Goal: Task Accomplishment & Management: Manage account settings

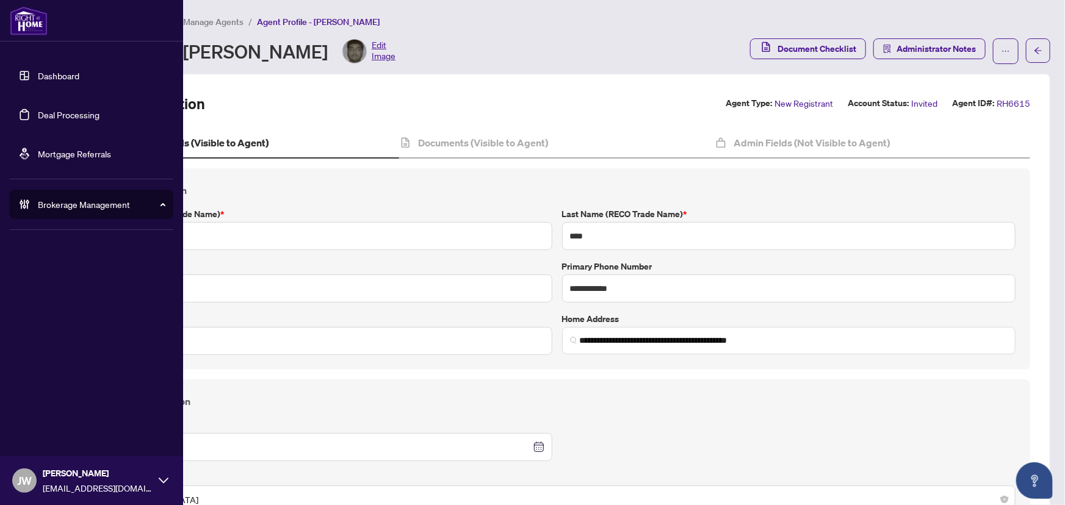
scroll to position [832, 0]
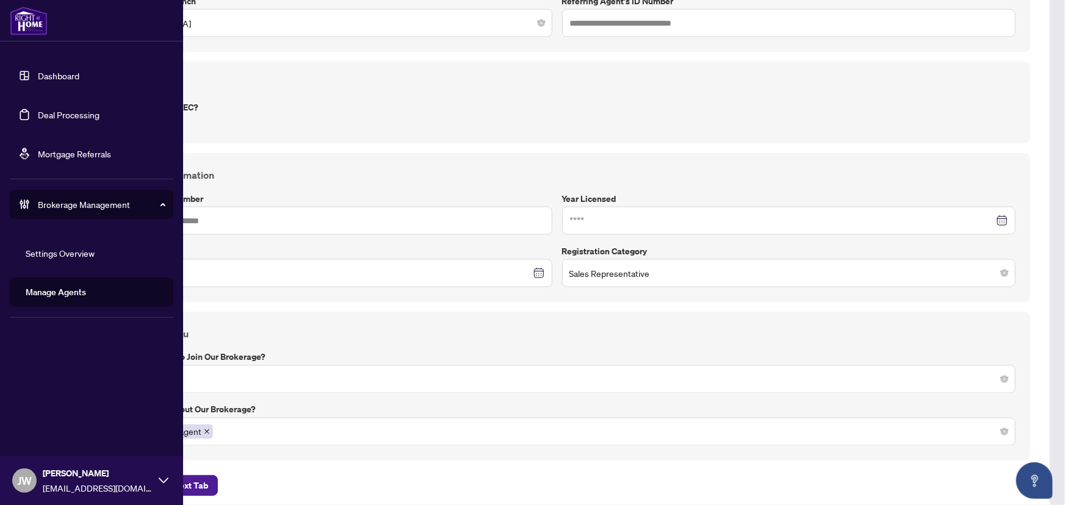
click at [38, 76] on link "Dashboard" at bounding box center [59, 75] width 42 height 11
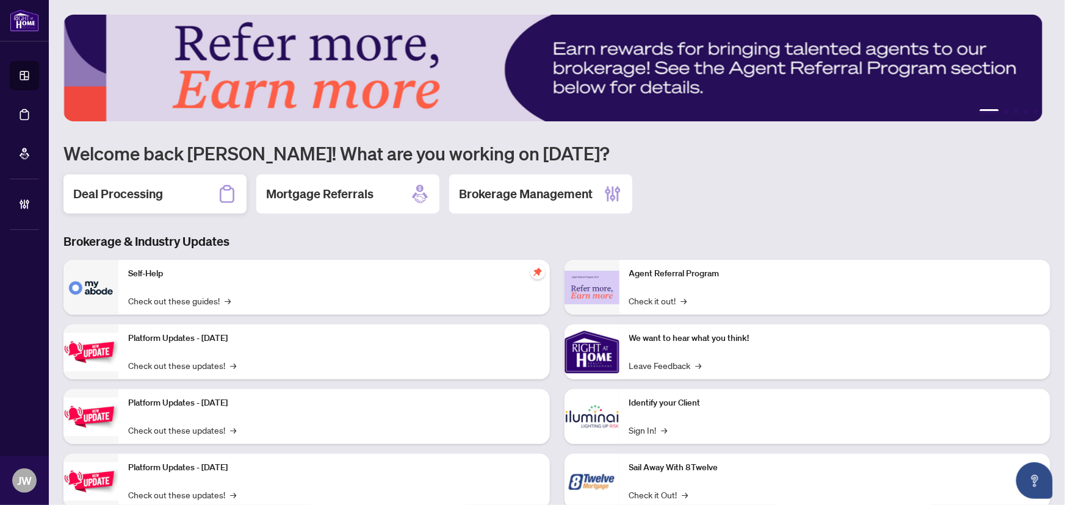
click at [202, 200] on div "Deal Processing" at bounding box center [154, 194] width 183 height 39
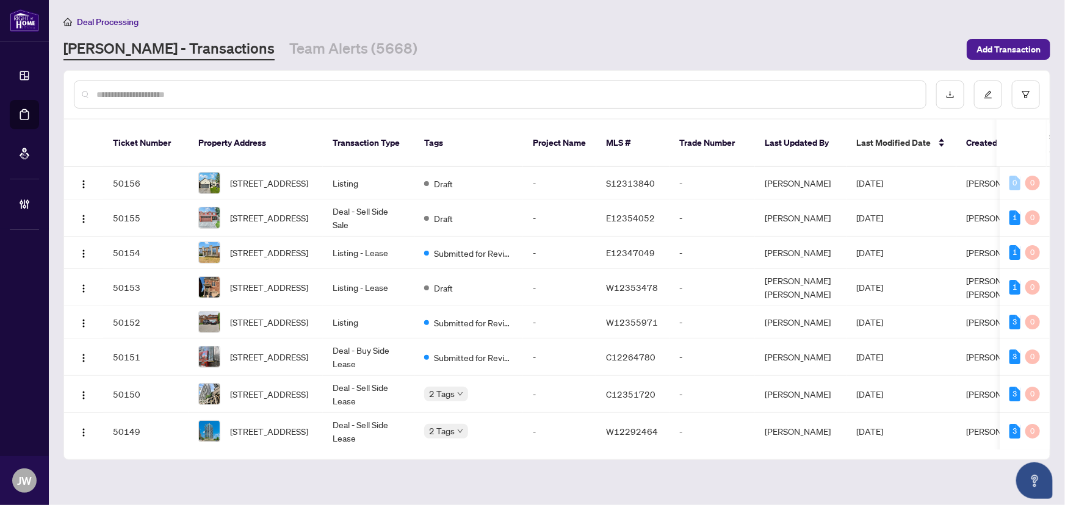
click at [112, 81] on div at bounding box center [500, 95] width 853 height 28
click at [113, 94] on input "text" at bounding box center [506, 94] width 820 height 13
type input "**********"
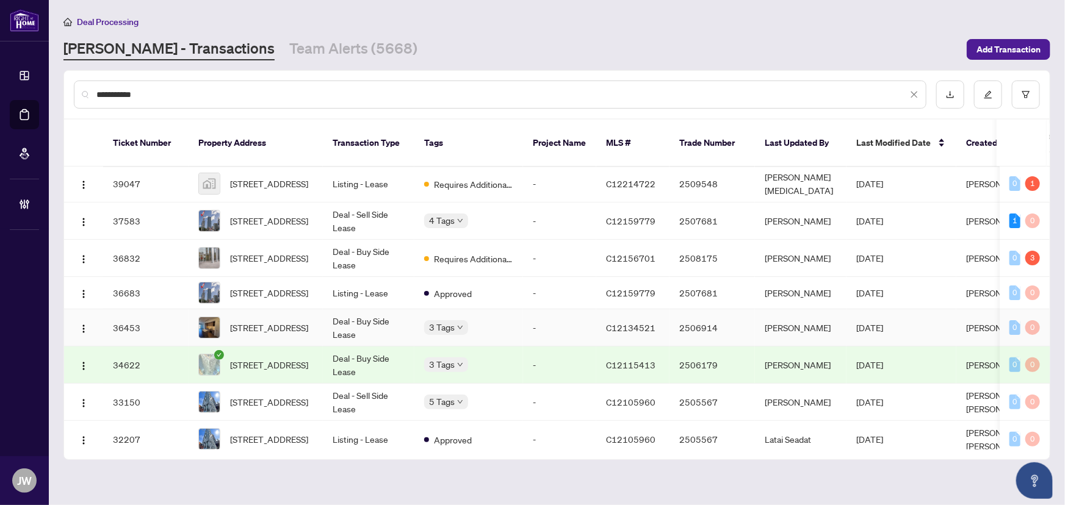
scroll to position [110, 0]
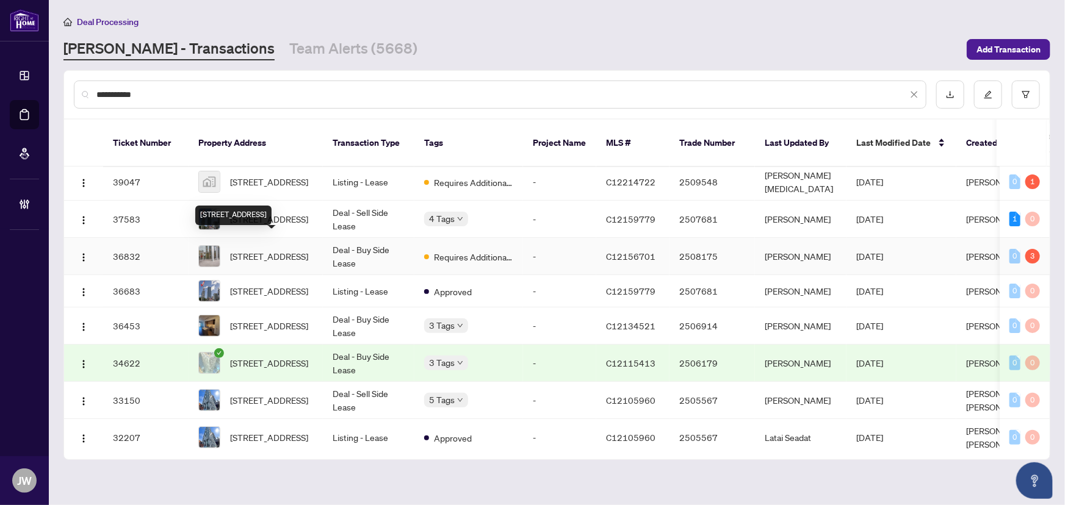
click at [272, 250] on span "#611-1 Yorkville Ave, Toronto, Ontario M4W 0B1, Canada" at bounding box center [269, 256] width 78 height 13
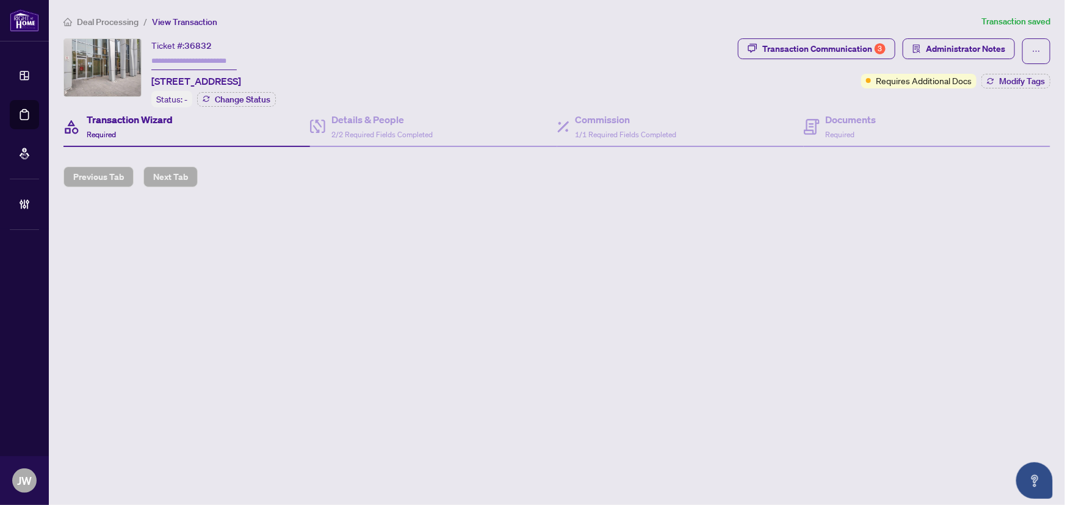
type input "*******"
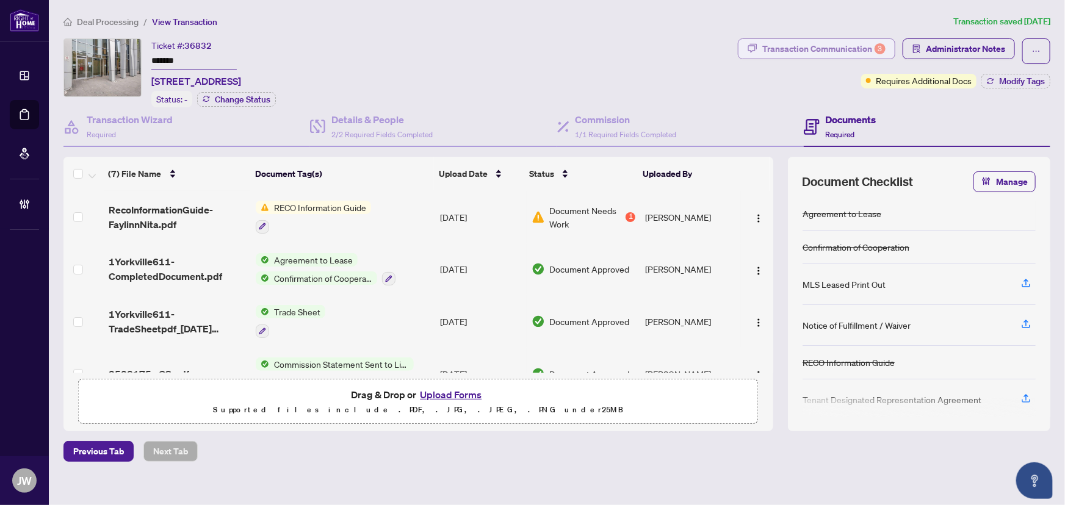
click at [847, 45] on div "Transaction Communication 3" at bounding box center [823, 49] width 123 height 20
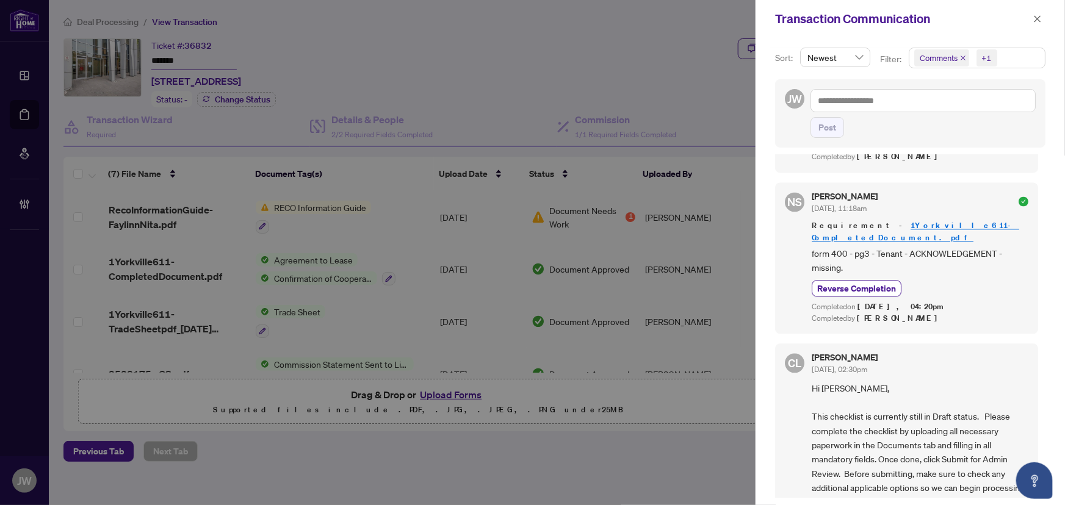
scroll to position [2, 0]
click at [1032, 17] on button "button" at bounding box center [1038, 19] width 16 height 15
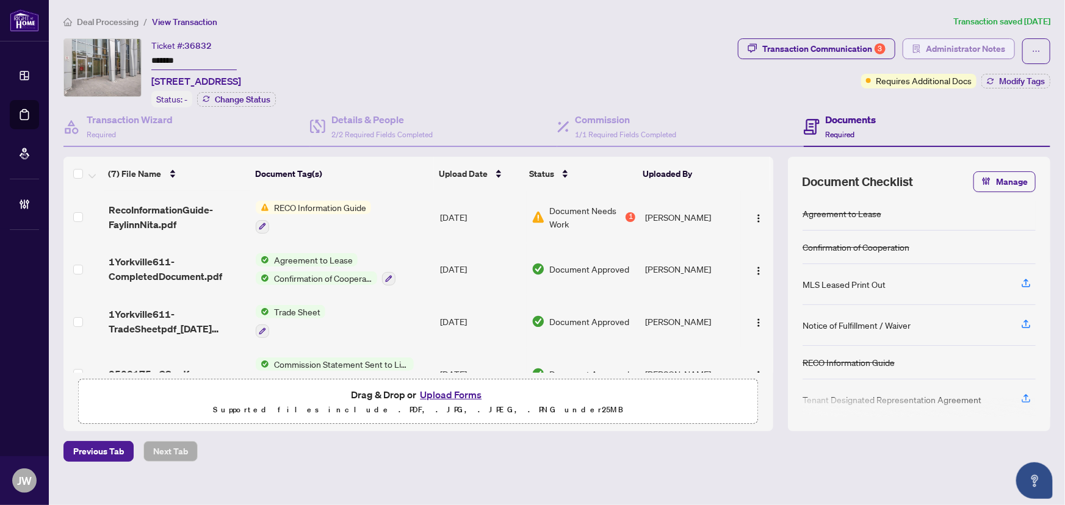
click at [937, 47] on span "Administrator Notes" at bounding box center [965, 49] width 79 height 20
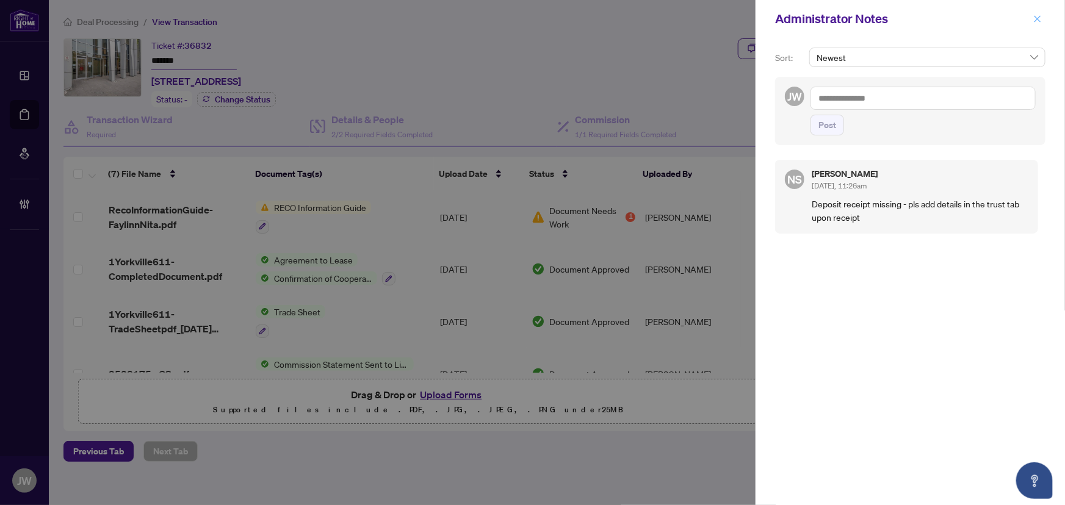
click at [1038, 15] on icon "close" at bounding box center [1037, 19] width 9 height 9
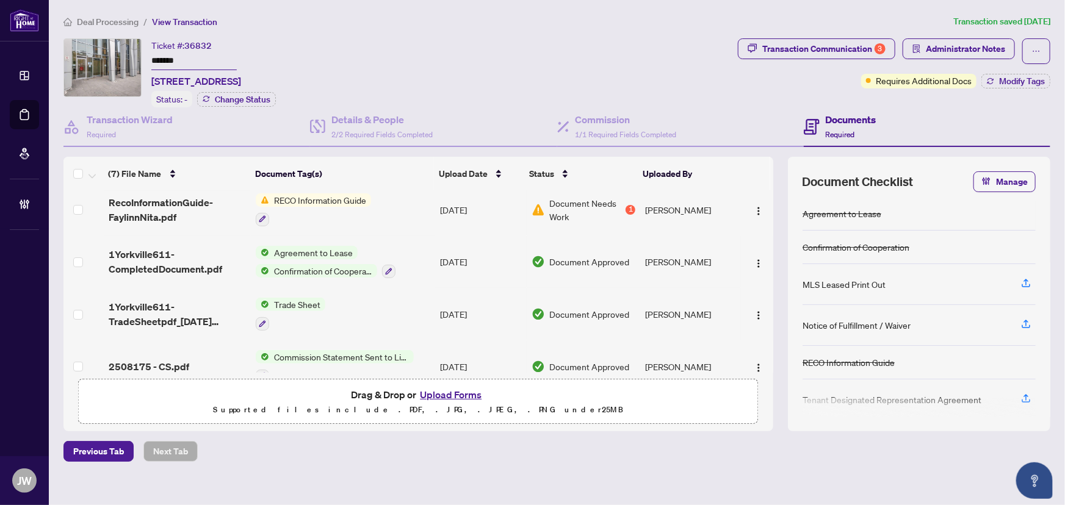
scroll to position [0, 0]
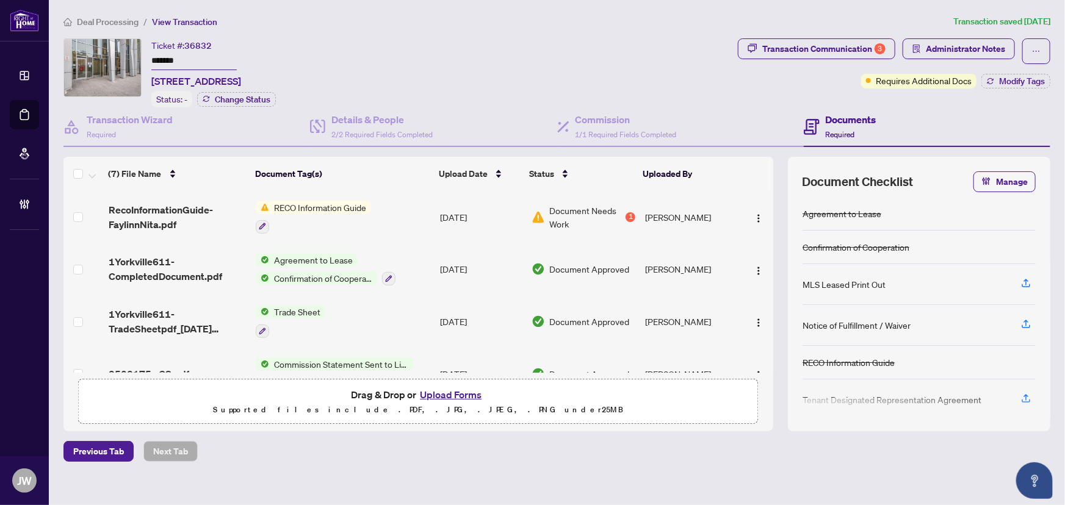
click at [626, 213] on div "1" at bounding box center [631, 217] width 10 height 10
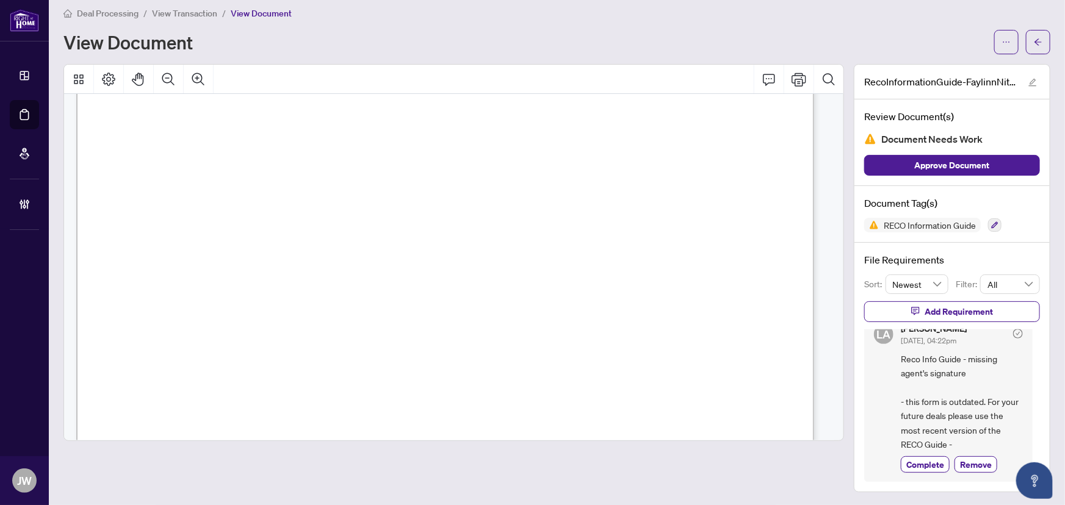
scroll to position [11980, 0]
click at [1034, 48] on span "button" at bounding box center [1038, 42] width 9 height 20
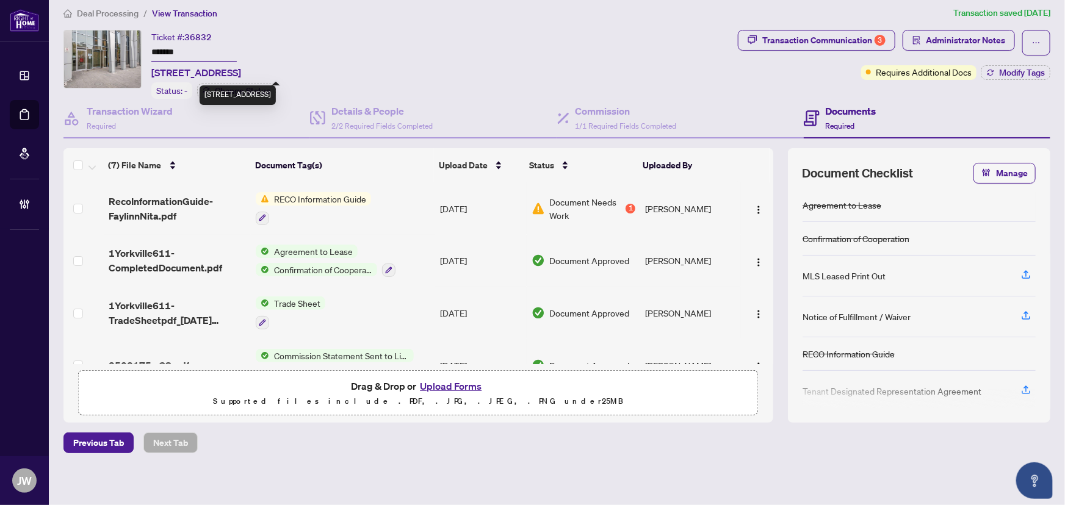
drag, startPoint x: 242, startPoint y: 70, endPoint x: 156, endPoint y: 68, distance: 86.7
click at [156, 68] on span "#611-1 Yorkville Ave, Toronto, Ontario M4W 0B1, Canada" at bounding box center [196, 72] width 90 height 15
copy span "611-1 Yorkville Ave"
drag, startPoint x: 214, startPoint y: 35, endPoint x: 187, endPoint y: 36, distance: 26.9
click at [187, 36] on div "Ticket #: 36832 ******* #611-1 Yorkville Ave, Toronto, Ontario M4W 0B1, Canada" at bounding box center [196, 55] width 90 height 50
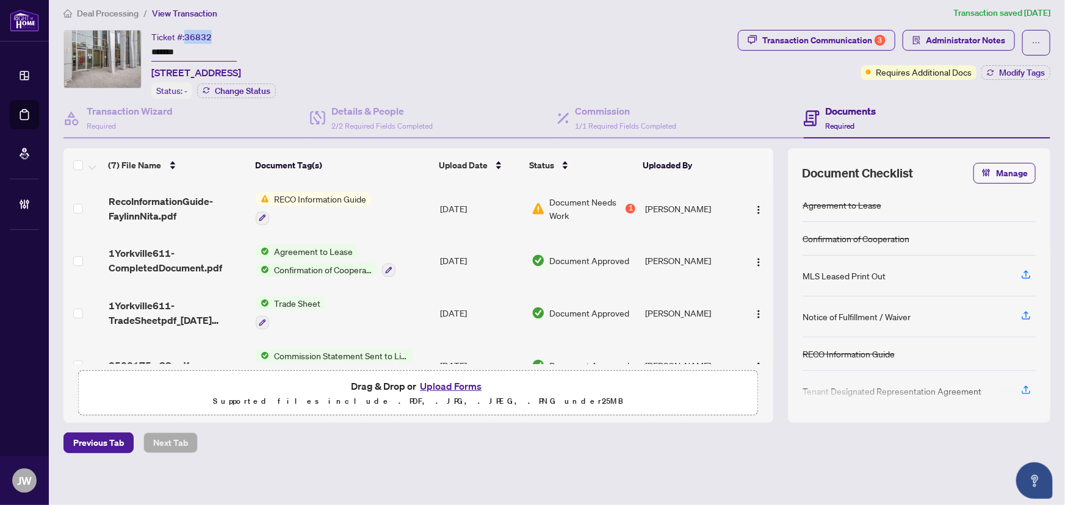
copy span "36832"
drag, startPoint x: 189, startPoint y: 54, endPoint x: 117, endPoint y: 52, distance: 72.7
click at [120, 52] on div "Ticket #: 36832 ******* #611-1 Yorkville Ave, Toronto, Ontario M4W 0B1, Canada …" at bounding box center [398, 64] width 670 height 69
click at [638, 117] on div "Commission 1/1 Required Fields Completed" at bounding box center [626, 118] width 101 height 29
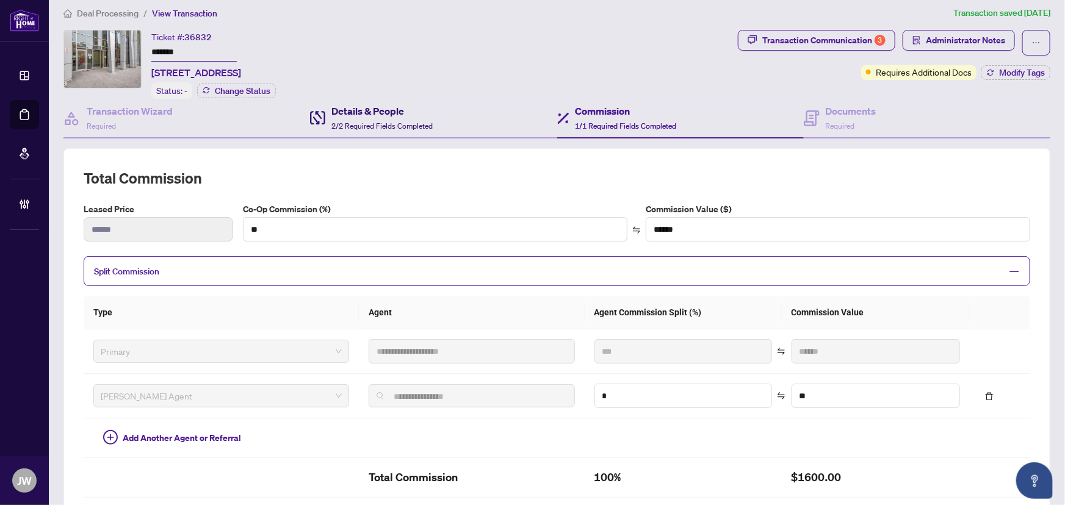
click at [388, 104] on h4 "Details & People" at bounding box center [381, 111] width 101 height 15
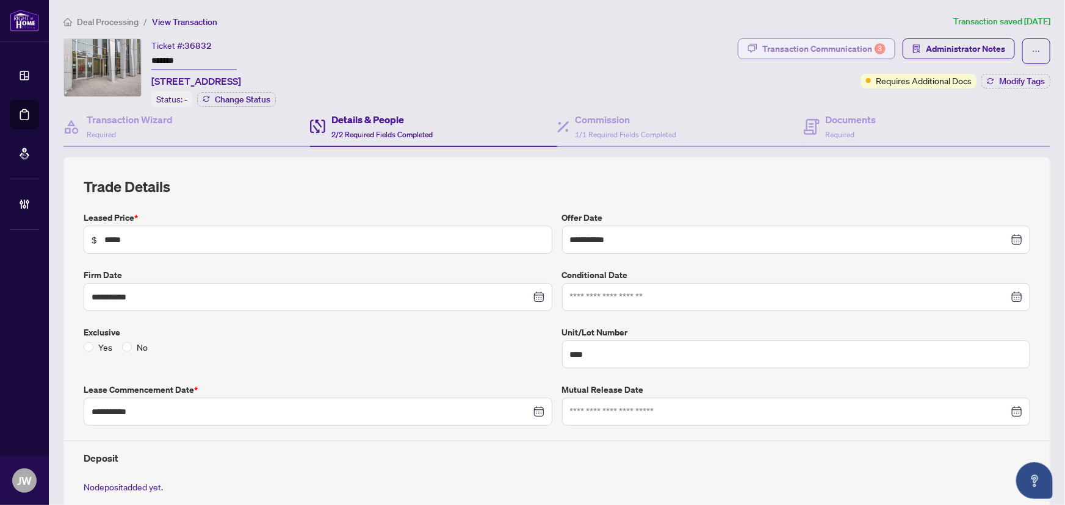
click at [849, 49] on div "Transaction Communication 3" at bounding box center [823, 49] width 123 height 20
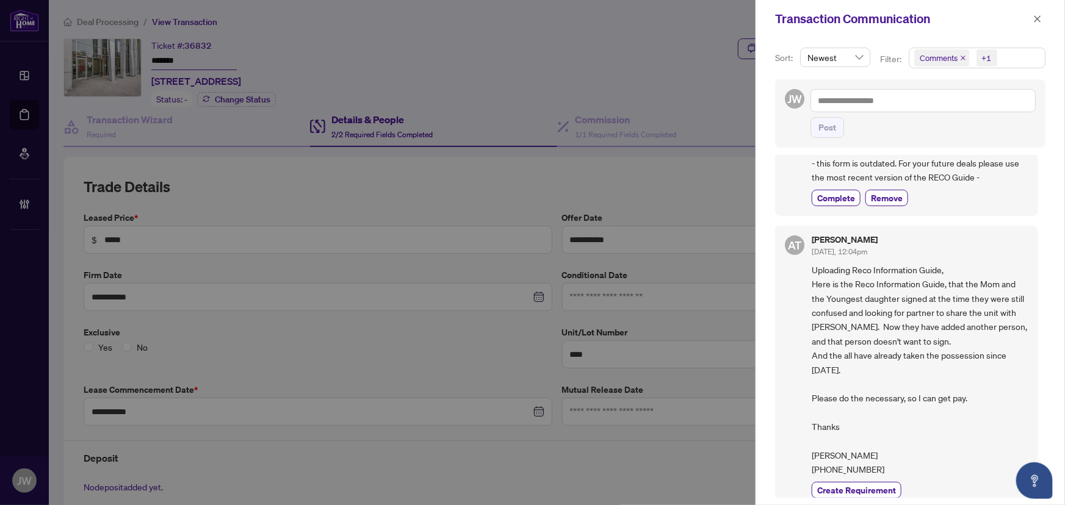
scroll to position [110, 0]
click at [956, 59] on span "Comments" at bounding box center [939, 58] width 38 height 12
click at [963, 56] on icon "close" at bounding box center [963, 58] width 6 height 6
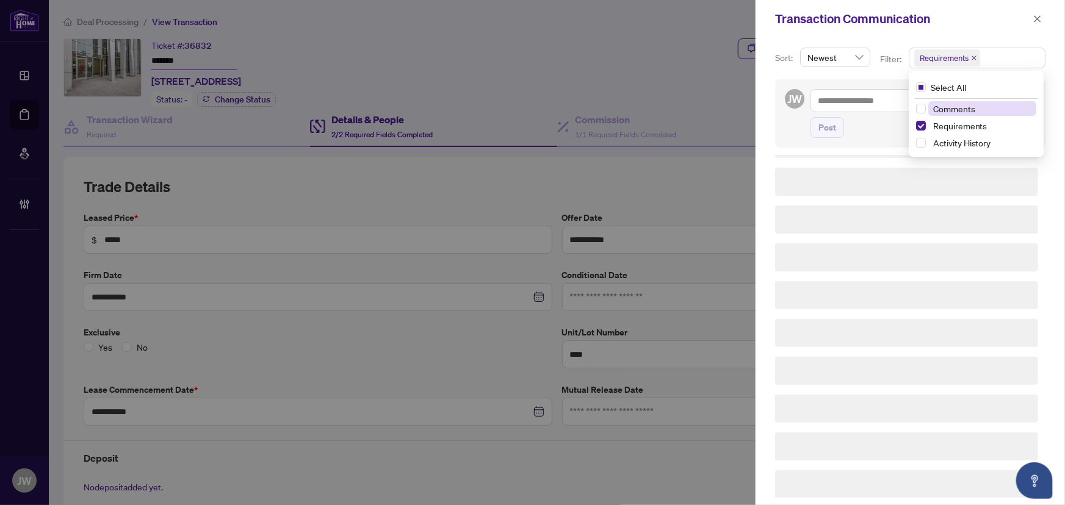
scroll to position [0, 0]
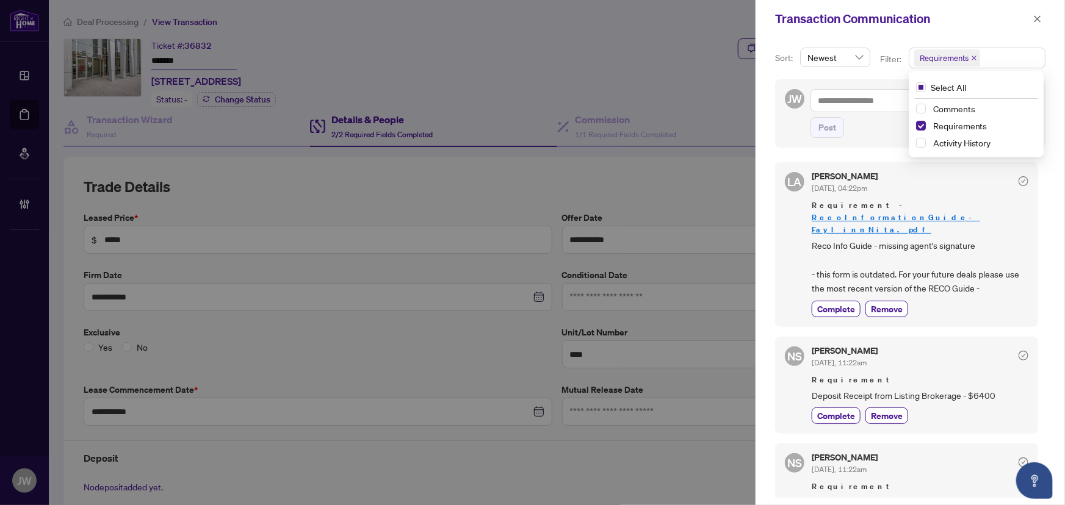
click at [998, 292] on keeper-lock "Open Keeper Popup" at bounding box center [996, 297] width 15 height 15
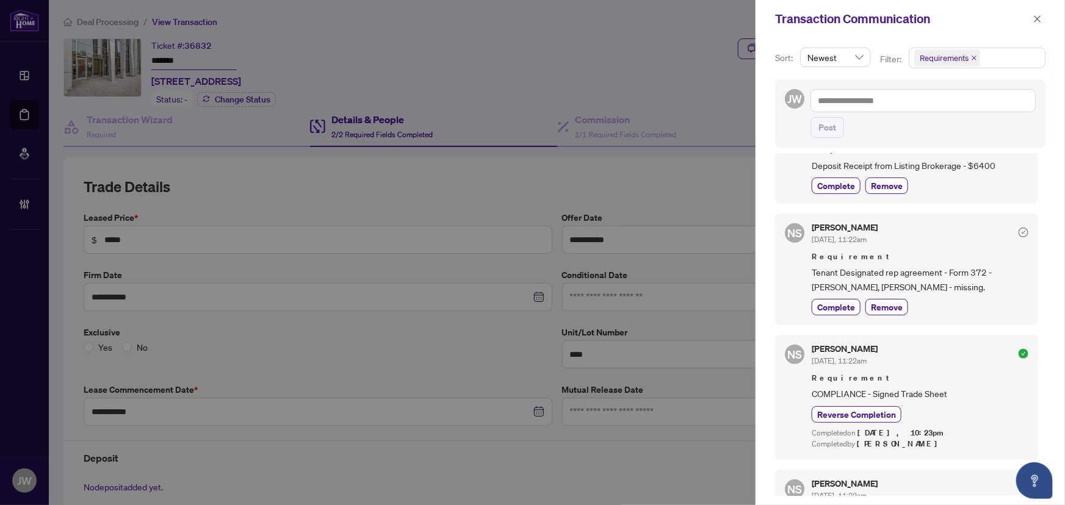
scroll to position [222, 0]
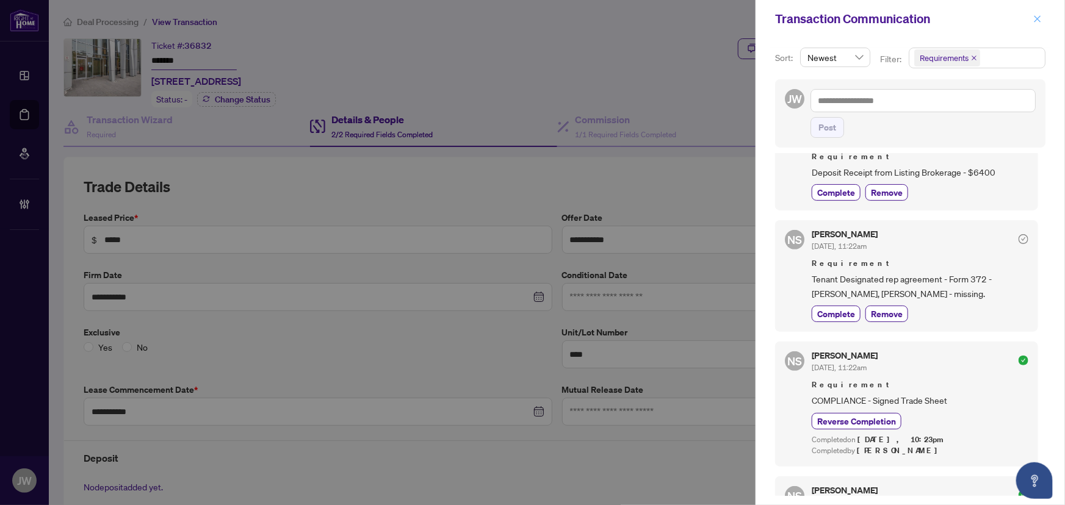
click at [1041, 16] on icon "close" at bounding box center [1037, 19] width 9 height 9
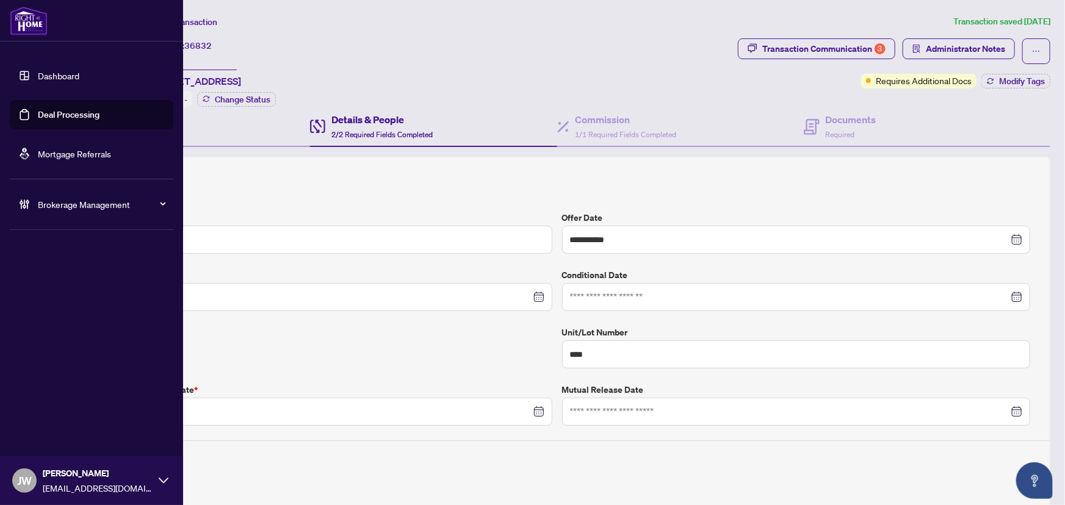
click at [57, 200] on span "Brokerage Management" at bounding box center [101, 204] width 127 height 13
click at [67, 292] on link "Manage Agents" at bounding box center [56, 292] width 60 height 11
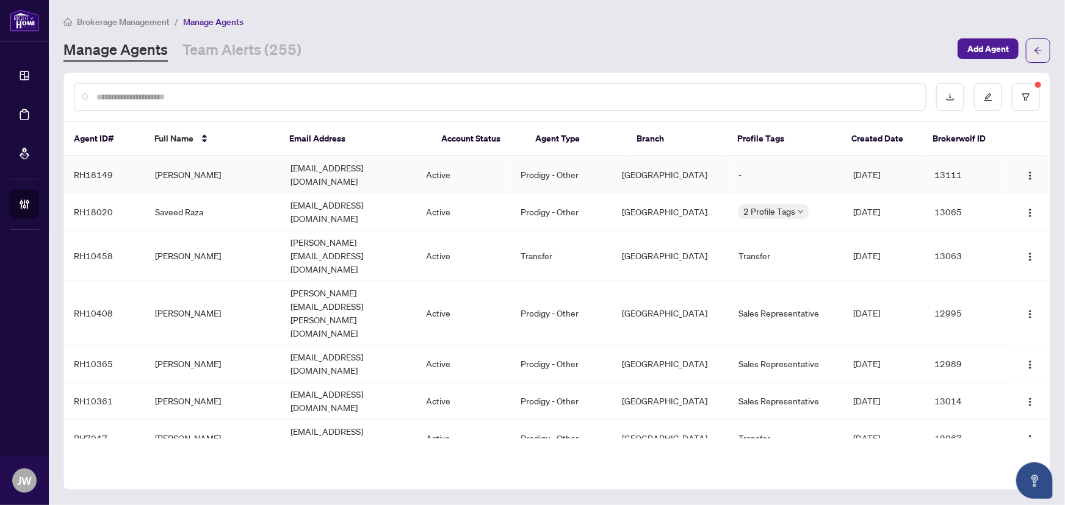
click at [300, 164] on td "homesbynamita@gmail.com" at bounding box center [349, 174] width 136 height 37
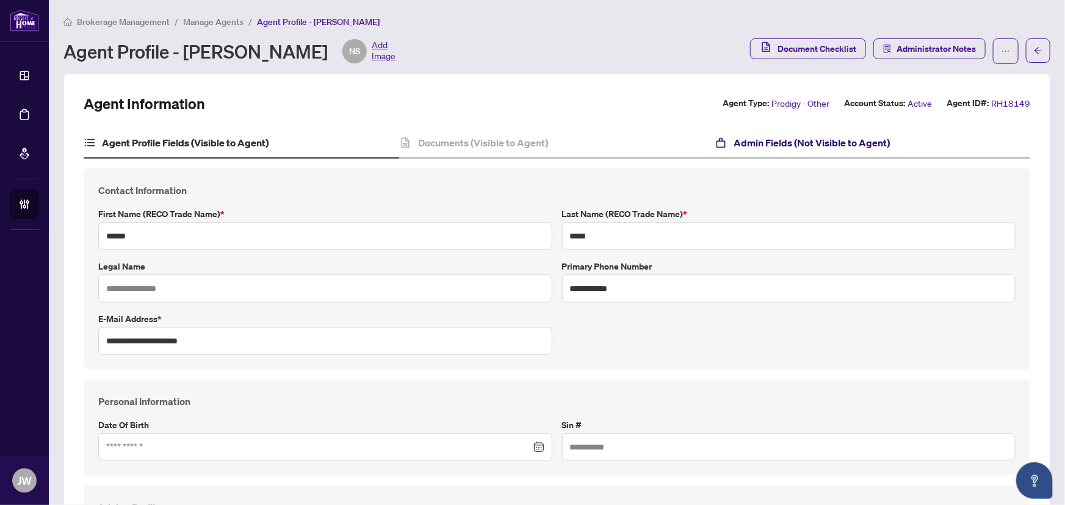
click at [739, 145] on h4 "Admin Fields (Not Visible to Agent)" at bounding box center [812, 143] width 156 height 15
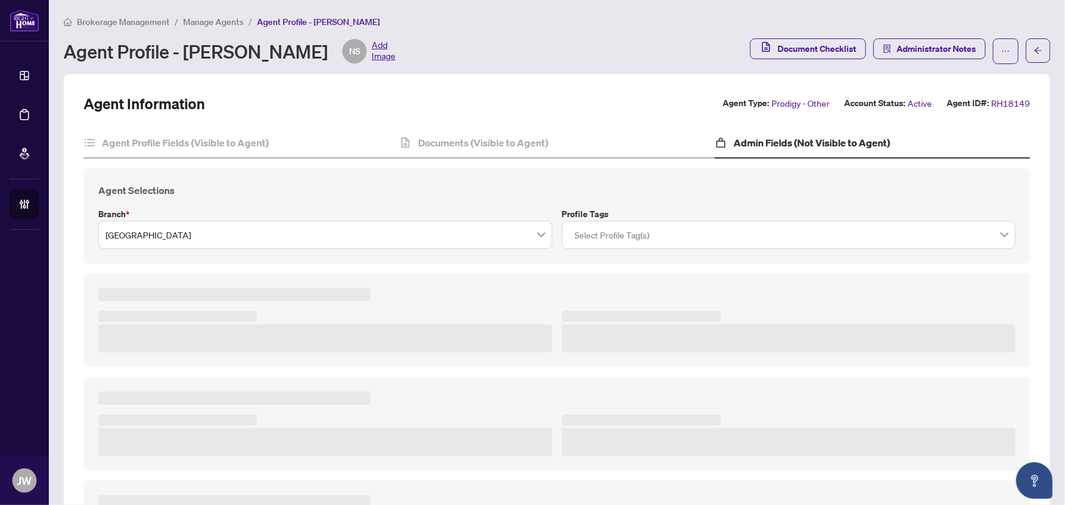
click at [629, 250] on div "Agent Selections Branch * Durham Profile Tags Select Profile Tag(s)" at bounding box center [557, 215] width 947 height 95
click at [629, 243] on div at bounding box center [789, 235] width 438 height 22
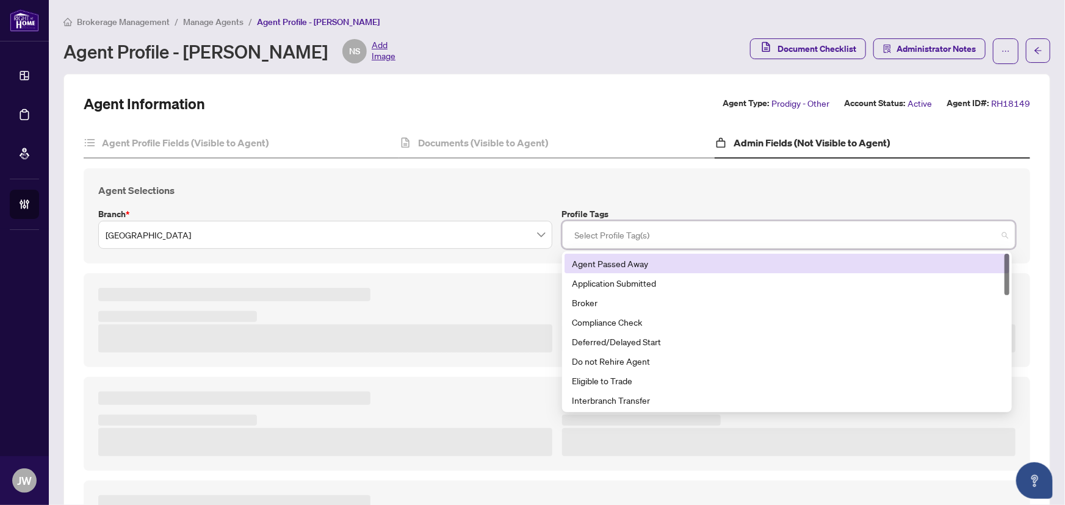
type textarea "**********"
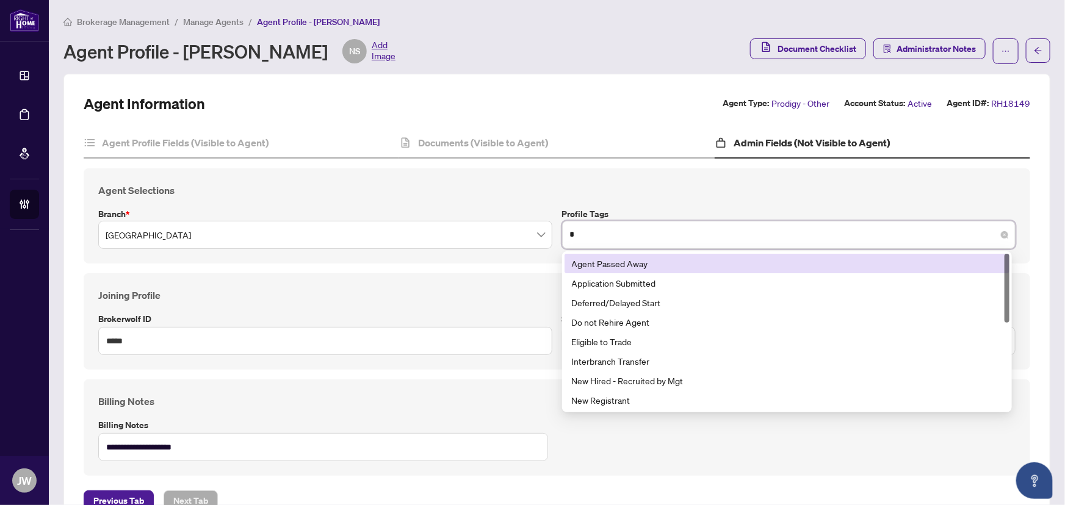
type input "**"
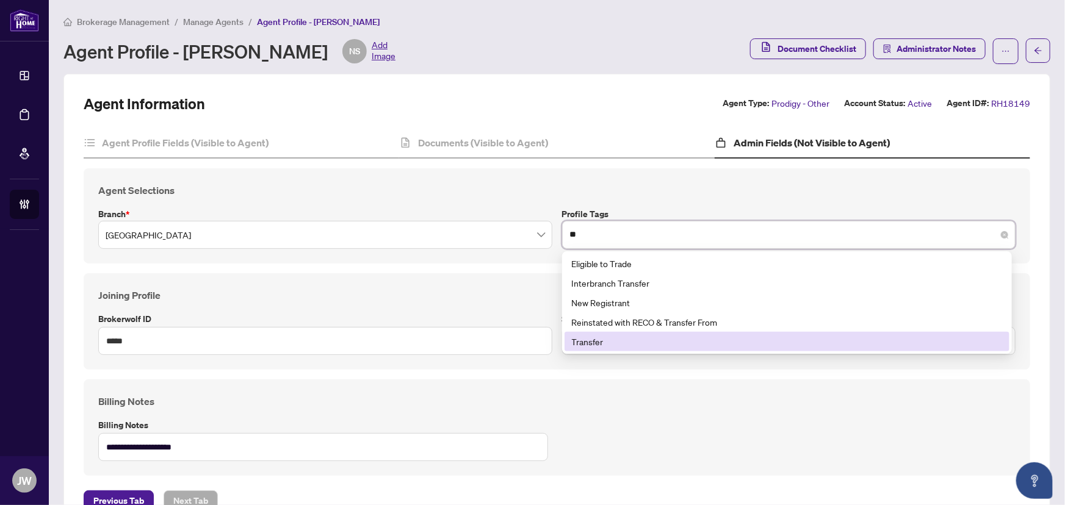
click at [602, 335] on div "Transfer" at bounding box center [787, 341] width 430 height 13
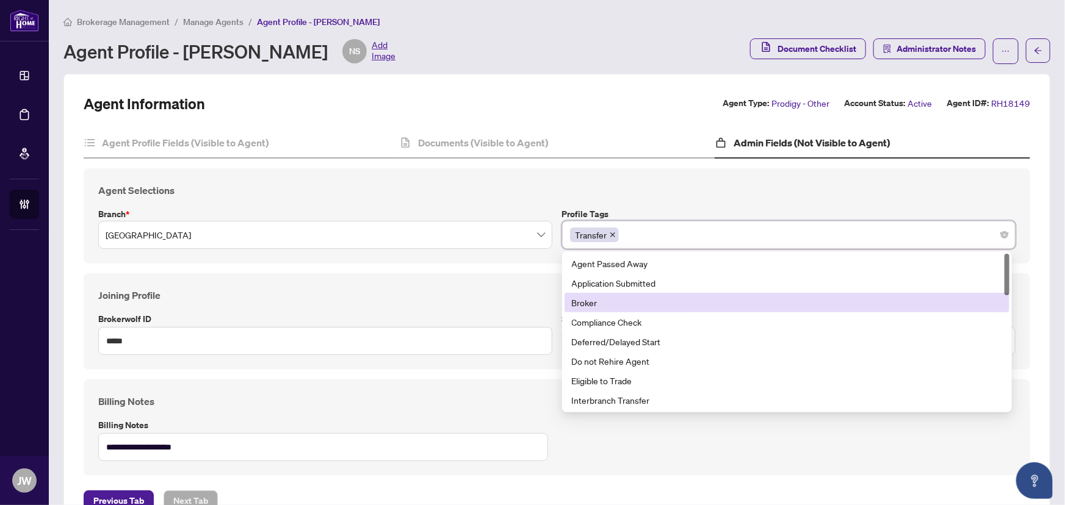
click at [629, 233] on div "Transfer" at bounding box center [789, 235] width 438 height 22
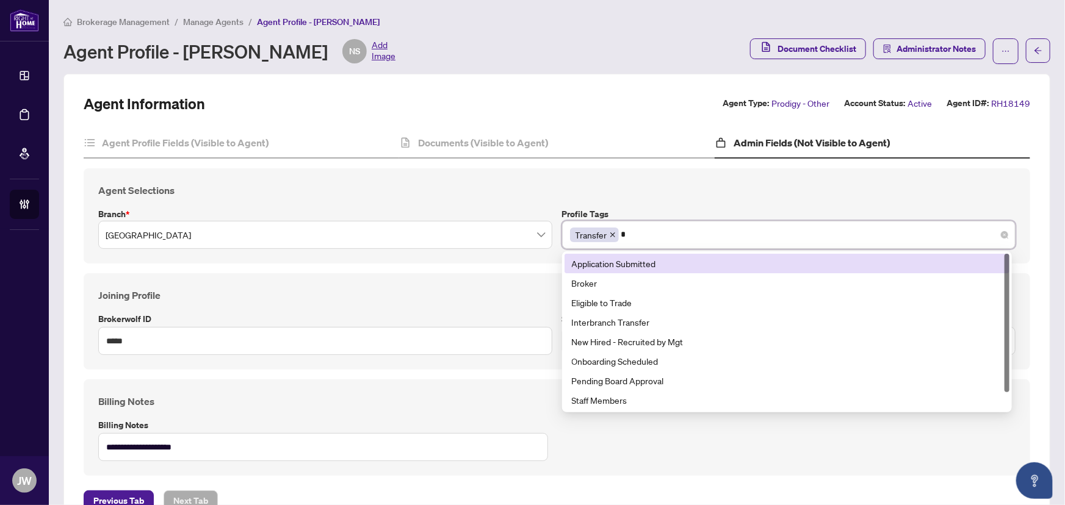
type input "**"
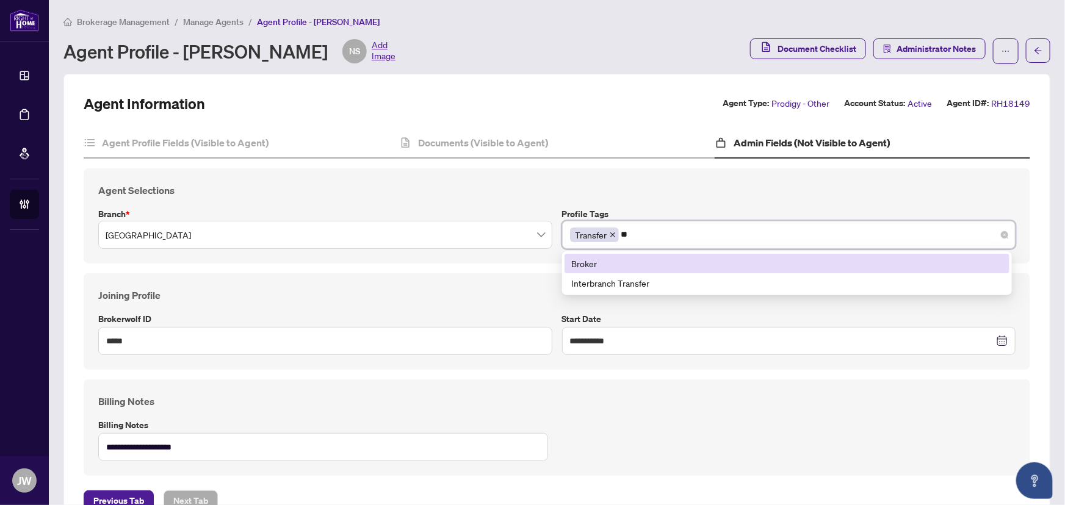
click at [601, 262] on div "Broker" at bounding box center [787, 263] width 430 height 13
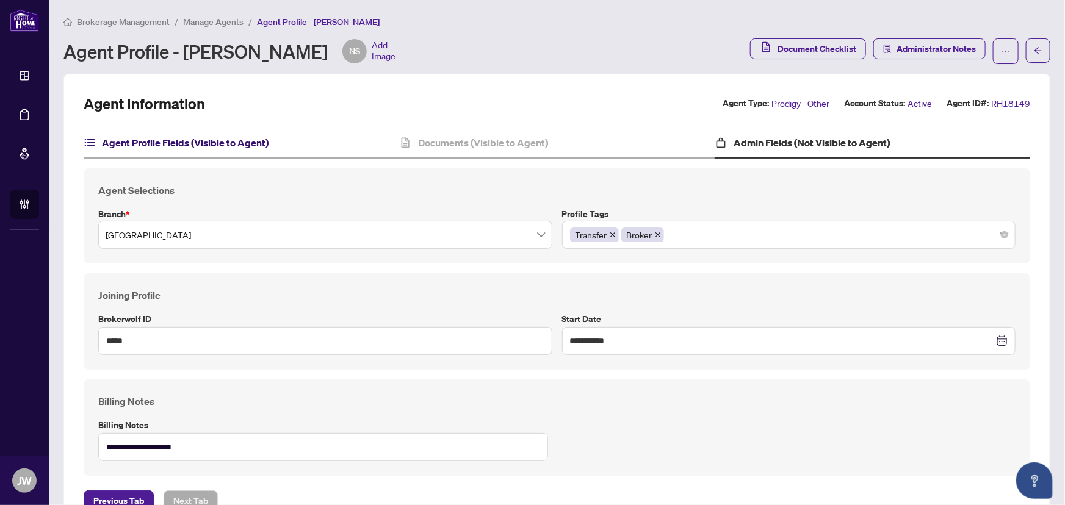
click at [226, 147] on h4 "Agent Profile Fields (Visible to Agent)" at bounding box center [185, 143] width 167 height 15
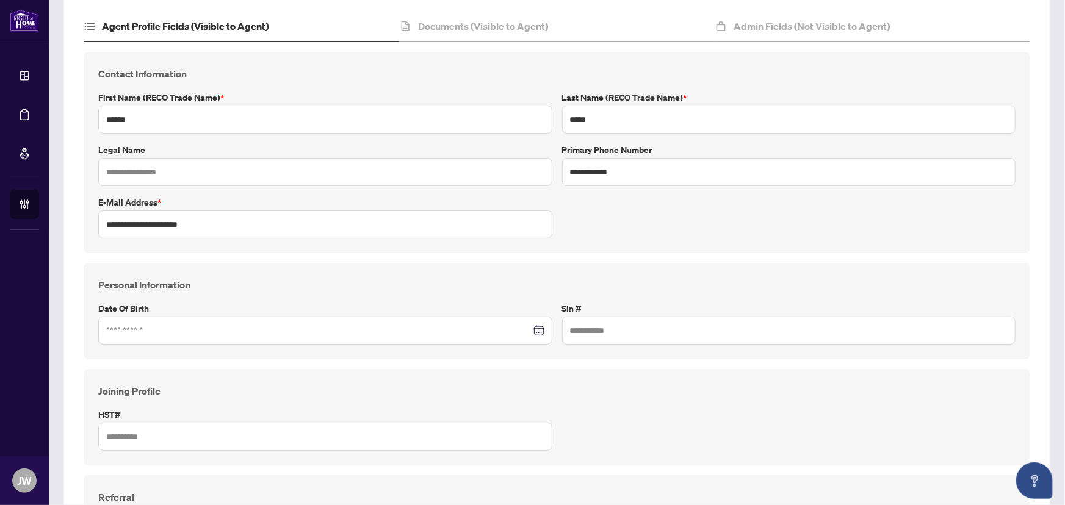
scroll to position [110, 0]
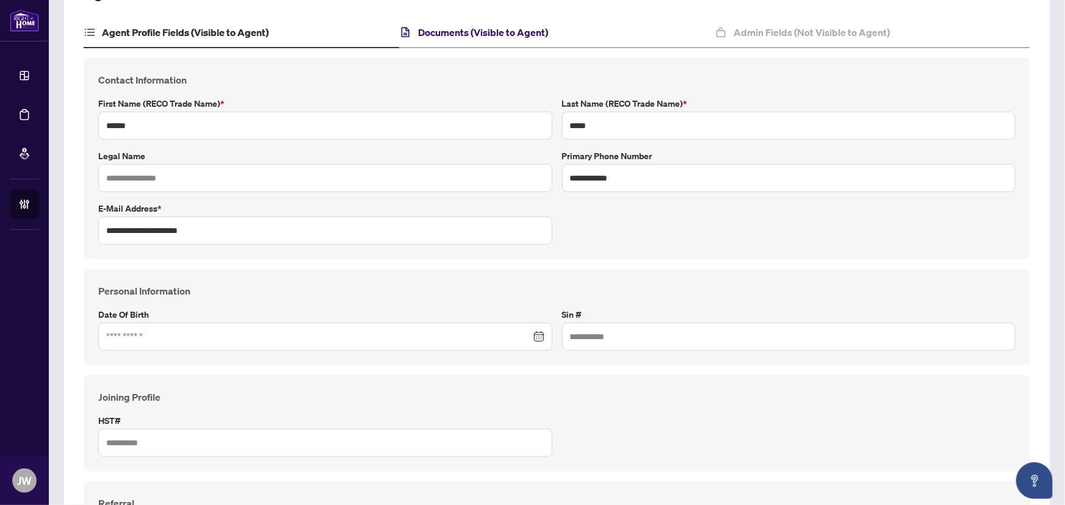
click at [455, 33] on h4 "Documents (Visible to Agent)" at bounding box center [483, 32] width 130 height 15
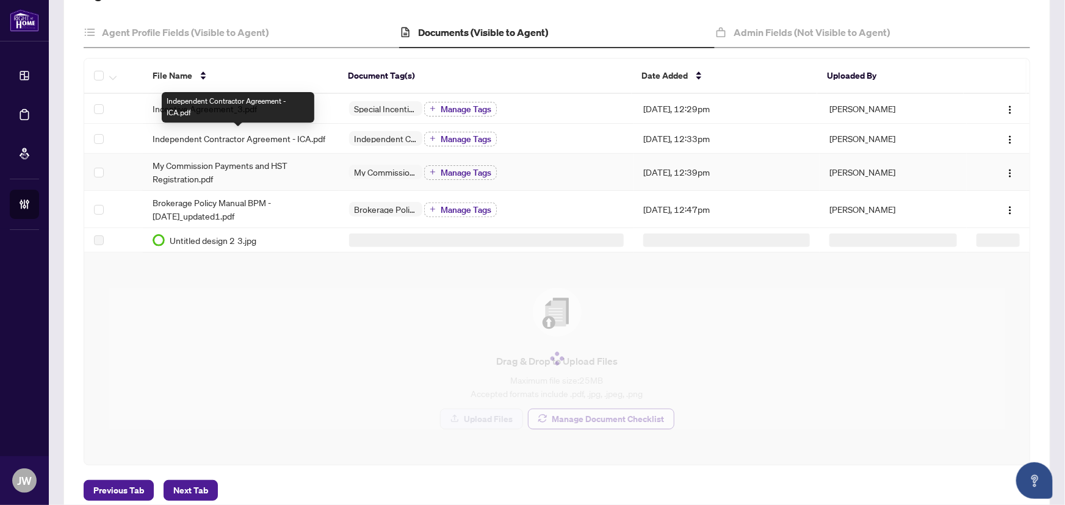
click at [224, 173] on span "My Commission Payments and HST Registration.pdf" at bounding box center [241, 172] width 176 height 27
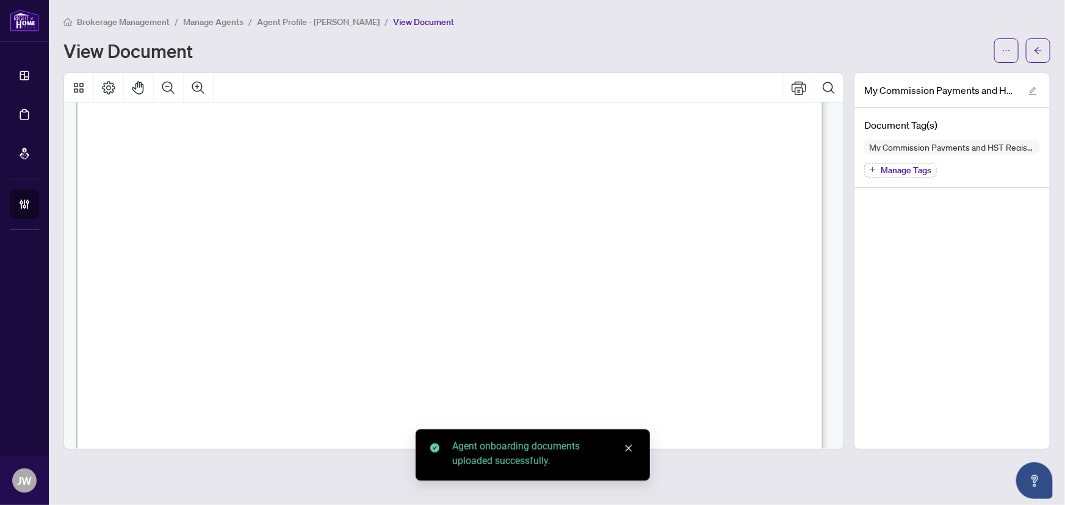
scroll to position [610, 0]
click at [1019, 48] on div at bounding box center [1022, 50] width 56 height 24
click at [1030, 49] on button "button" at bounding box center [1038, 50] width 24 height 24
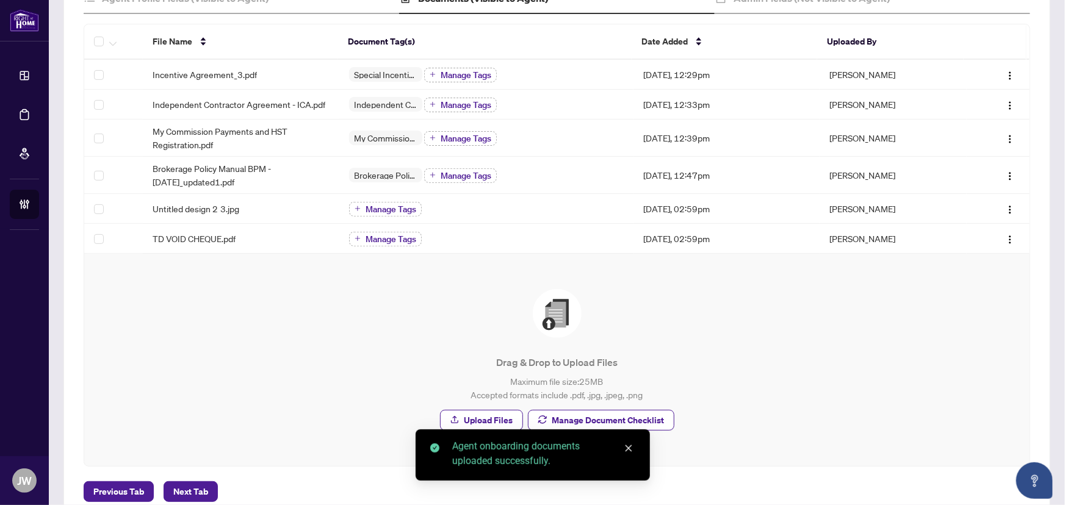
scroll to position [166, 0]
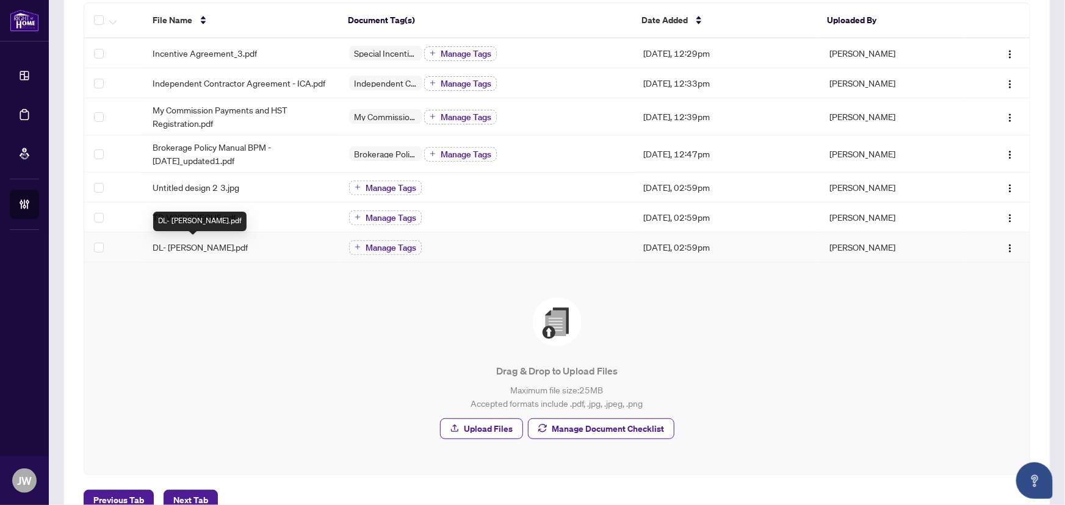
click at [175, 247] on span "DL- Namita Singh.pdf" at bounding box center [200, 246] width 95 height 13
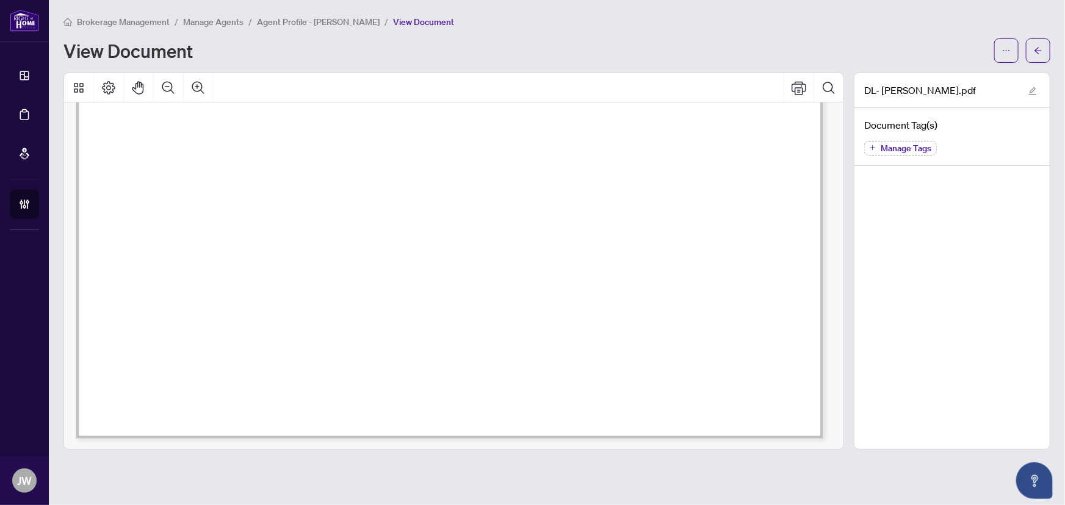
scroll to position [203, 0]
click at [1041, 43] on span "button" at bounding box center [1038, 51] width 9 height 20
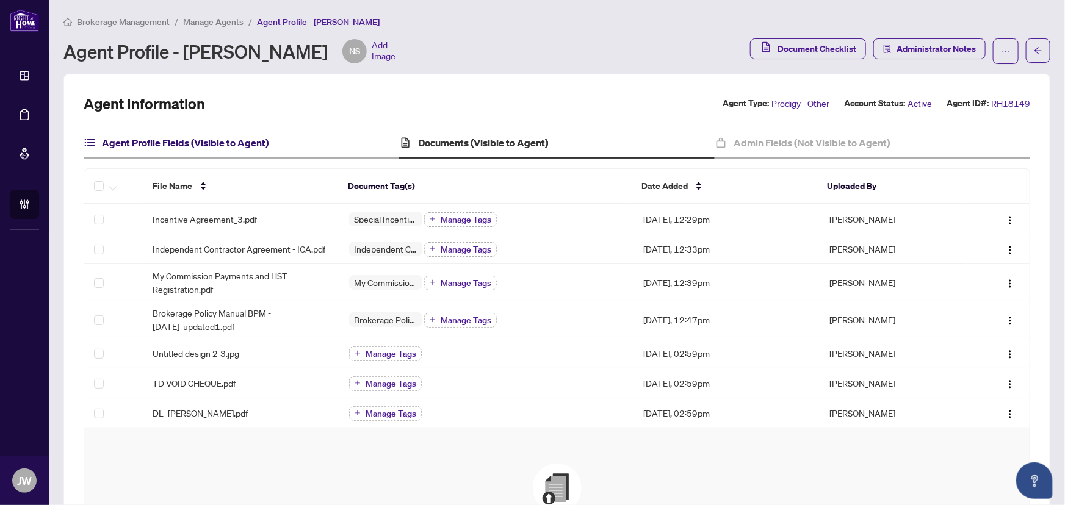
click at [238, 141] on h4 "Agent Profile Fields (Visible to Agent)" at bounding box center [185, 143] width 167 height 15
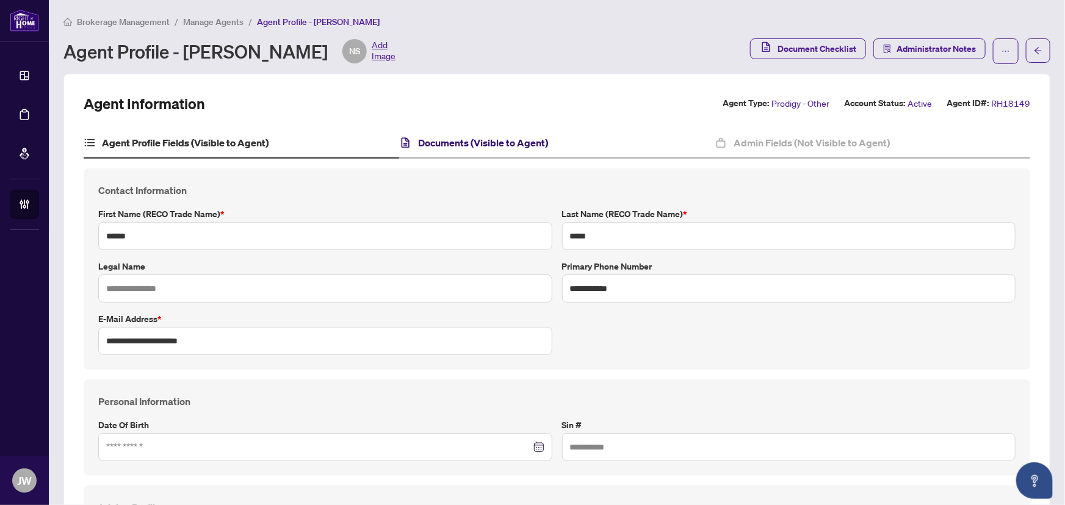
click at [490, 143] on h4 "Documents (Visible to Agent)" at bounding box center [483, 143] width 130 height 15
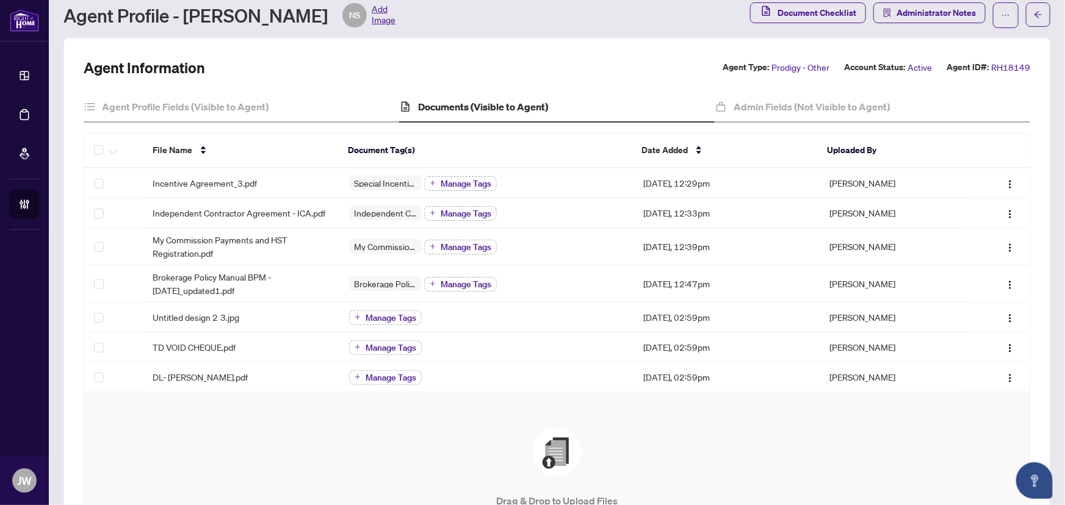
scroll to position [55, 0]
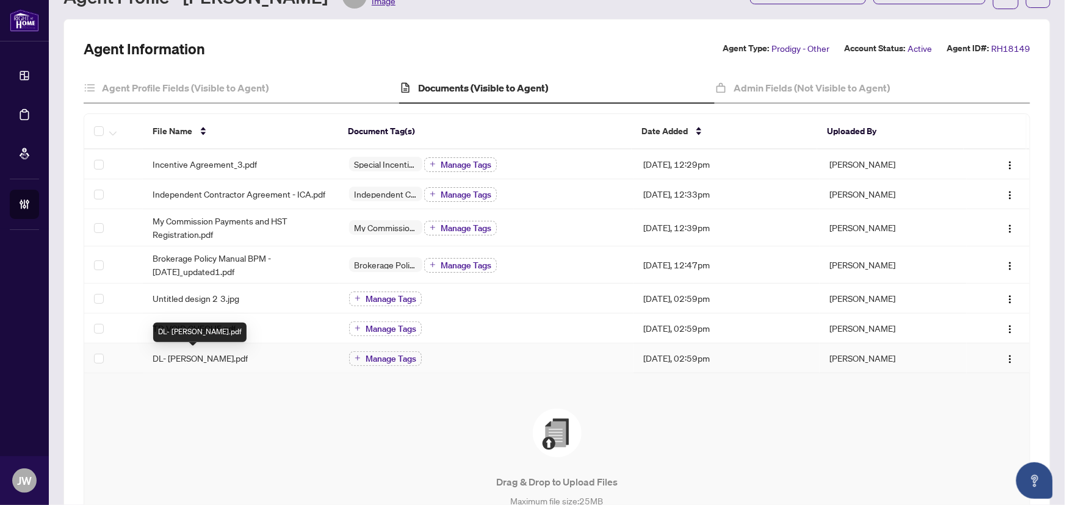
click at [193, 352] on span "DL- Namita Singh.pdf" at bounding box center [200, 358] width 95 height 13
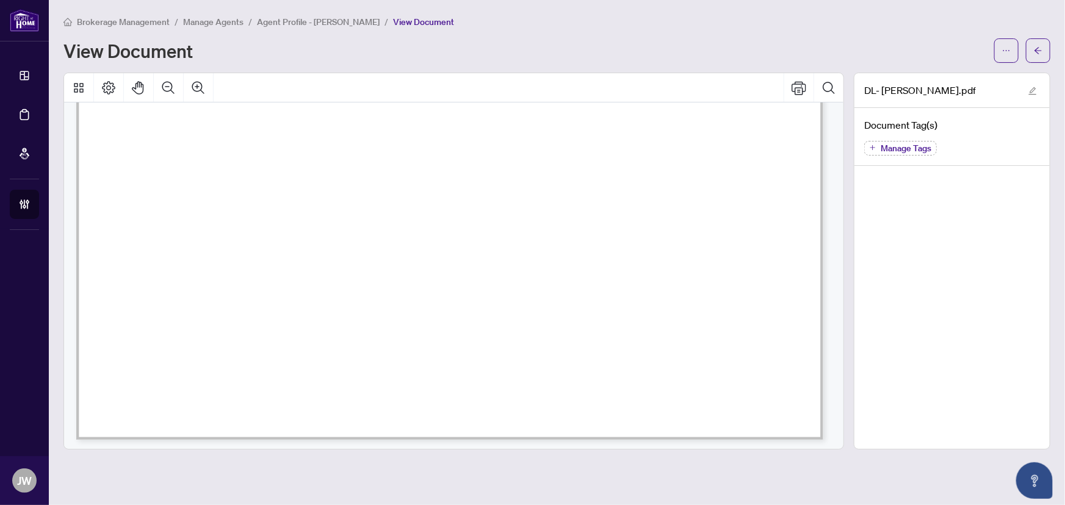
scroll to position [203, 0]
click at [1034, 48] on icon "arrow-left" at bounding box center [1038, 50] width 9 height 9
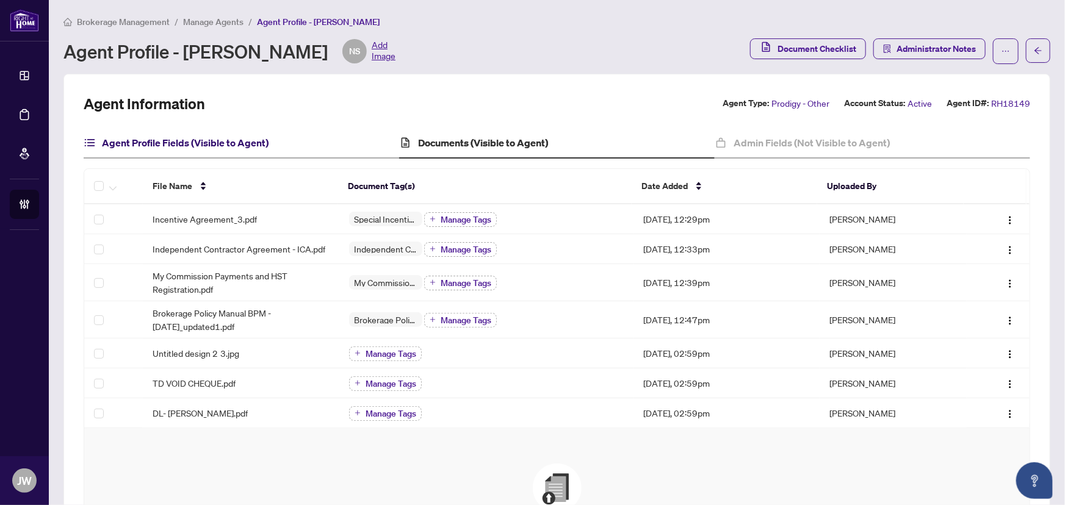
click at [189, 146] on h4 "Agent Profile Fields (Visible to Agent)" at bounding box center [185, 143] width 167 height 15
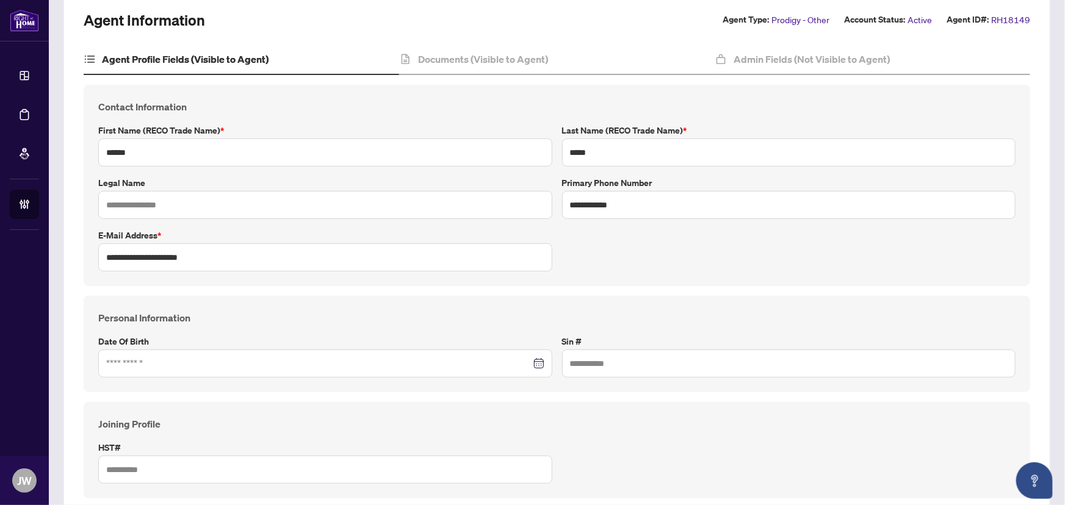
scroll to position [222, 0]
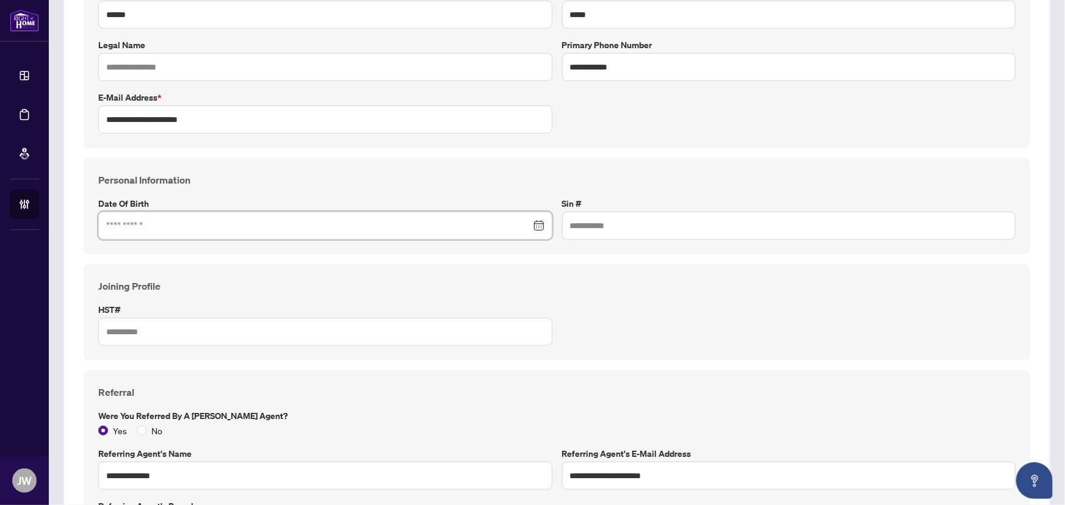
click at [157, 225] on input at bounding box center [318, 225] width 425 height 13
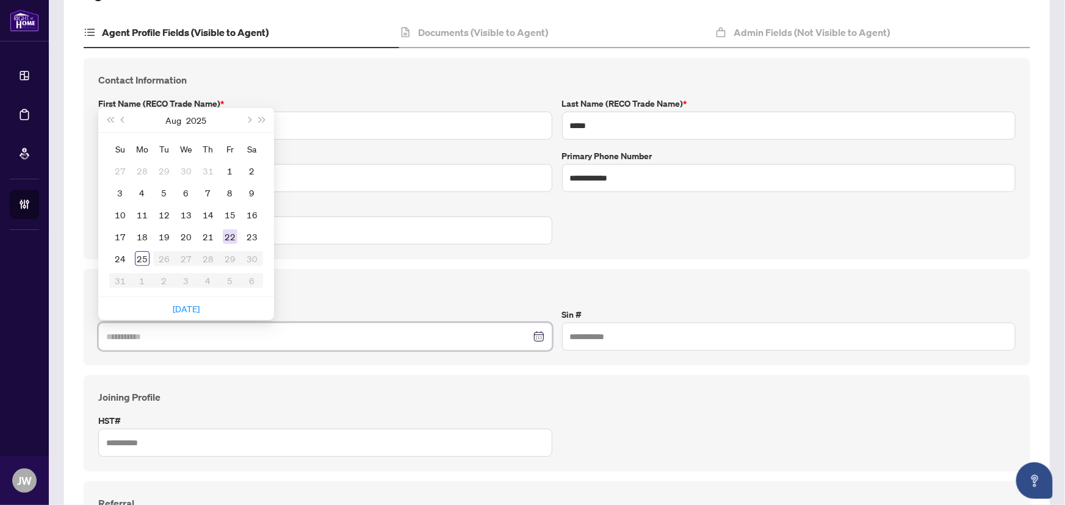
scroll to position [11, 0]
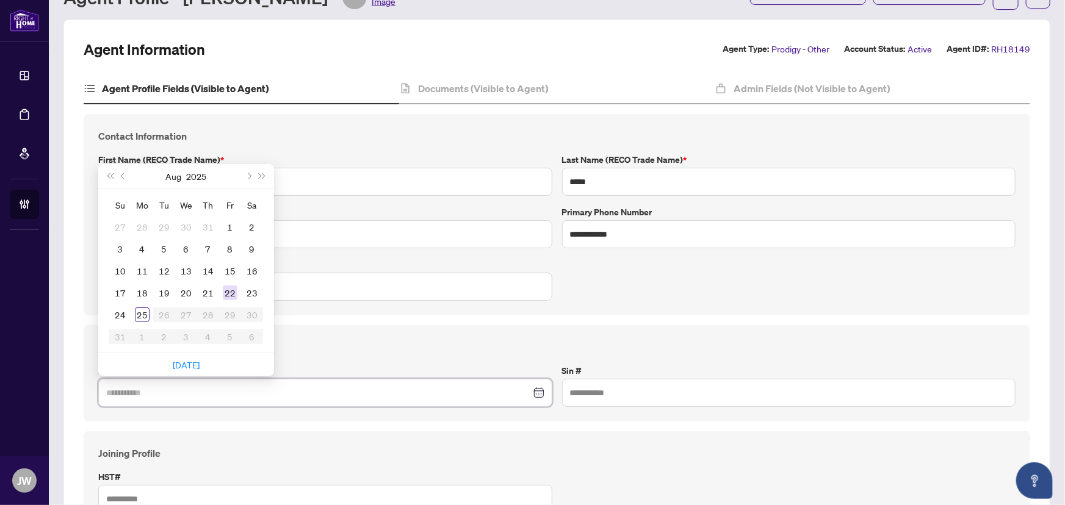
type input "**********"
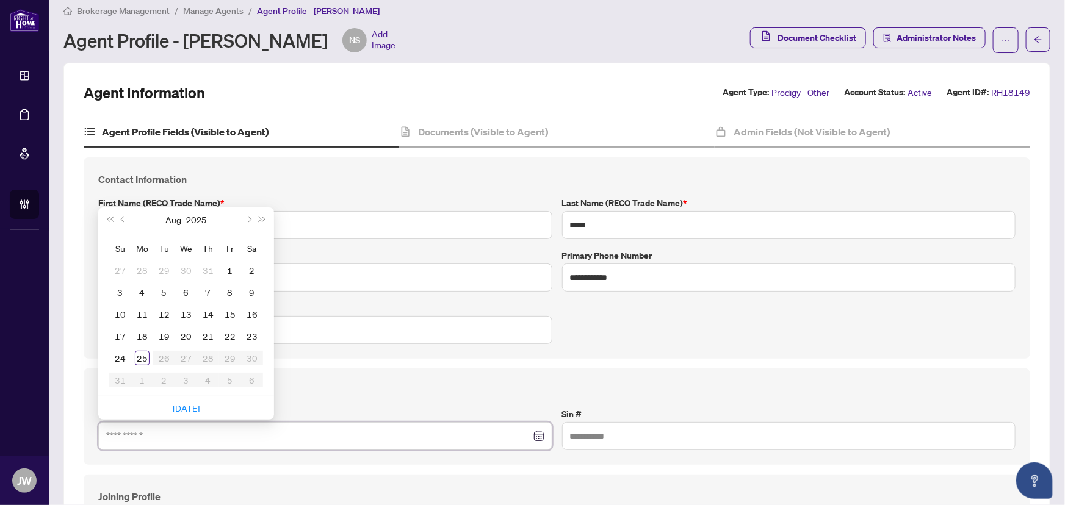
scroll to position [0, 0]
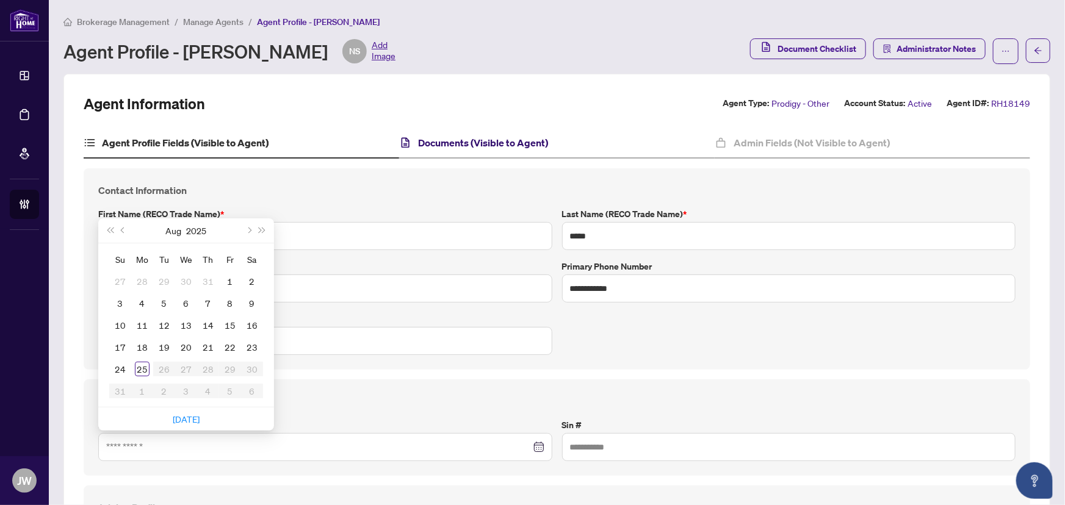
click at [512, 140] on h4 "Documents (Visible to Agent)" at bounding box center [483, 143] width 130 height 15
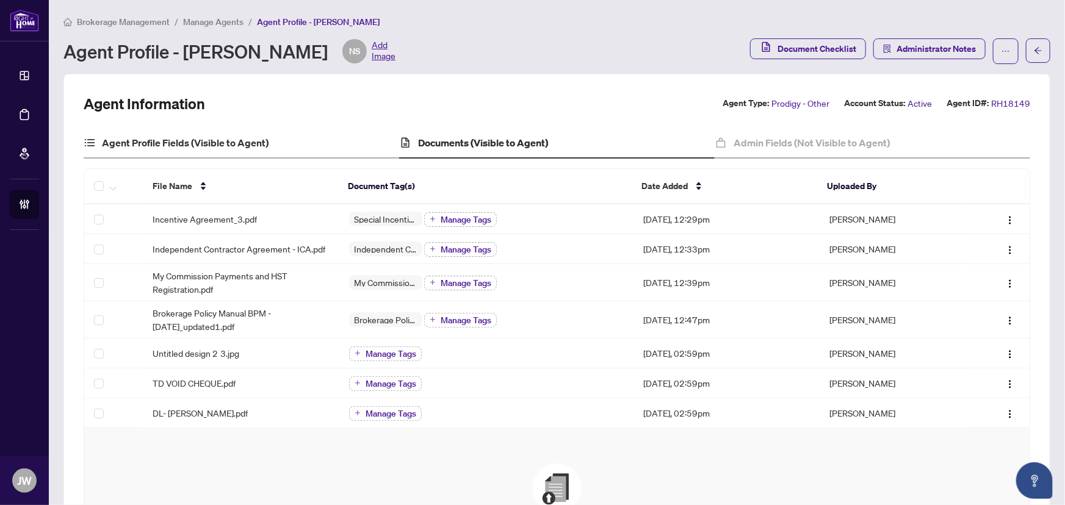
click at [236, 152] on div "Agent Profile Fields (Visible to Agent)" at bounding box center [242, 143] width 316 height 31
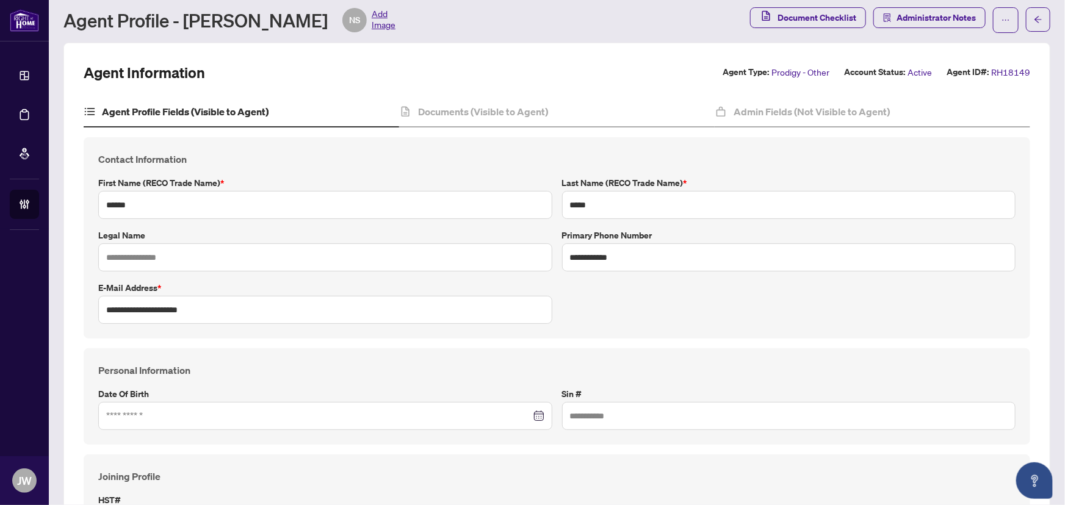
type input "****"
type input "**********"
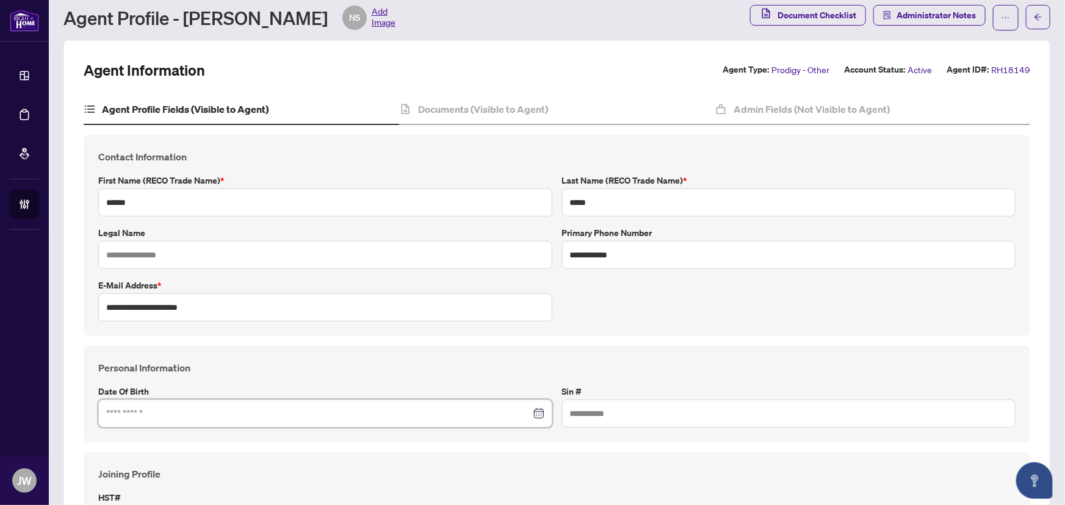
click at [150, 416] on input at bounding box center [318, 413] width 425 height 13
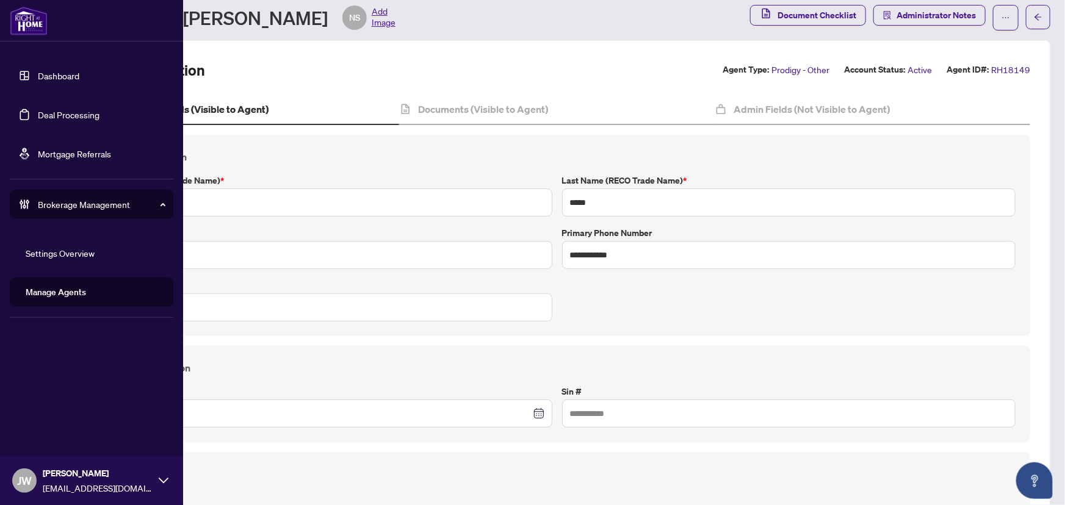
click at [49, 78] on link "Dashboard" at bounding box center [59, 75] width 42 height 11
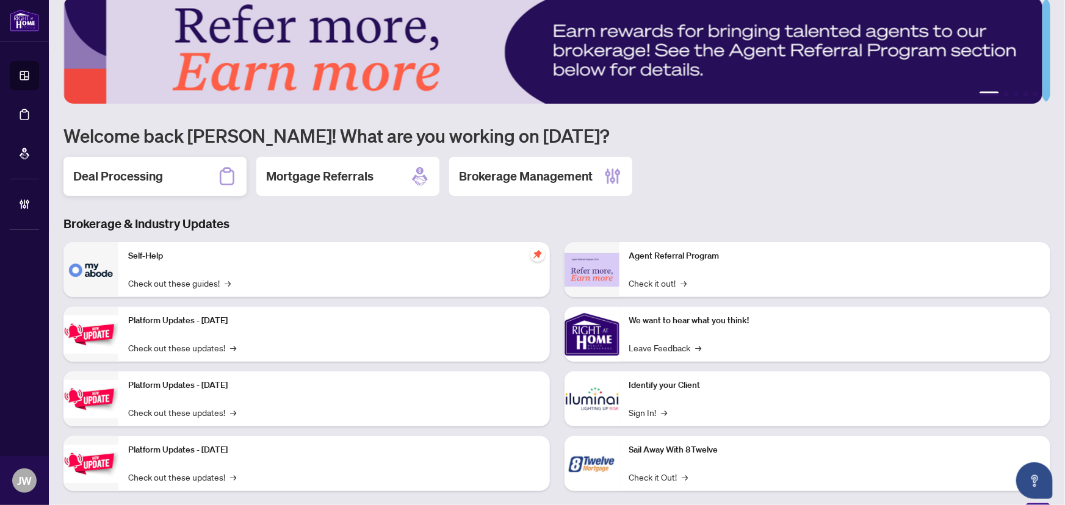
click at [189, 183] on div "Deal Processing" at bounding box center [154, 176] width 183 height 39
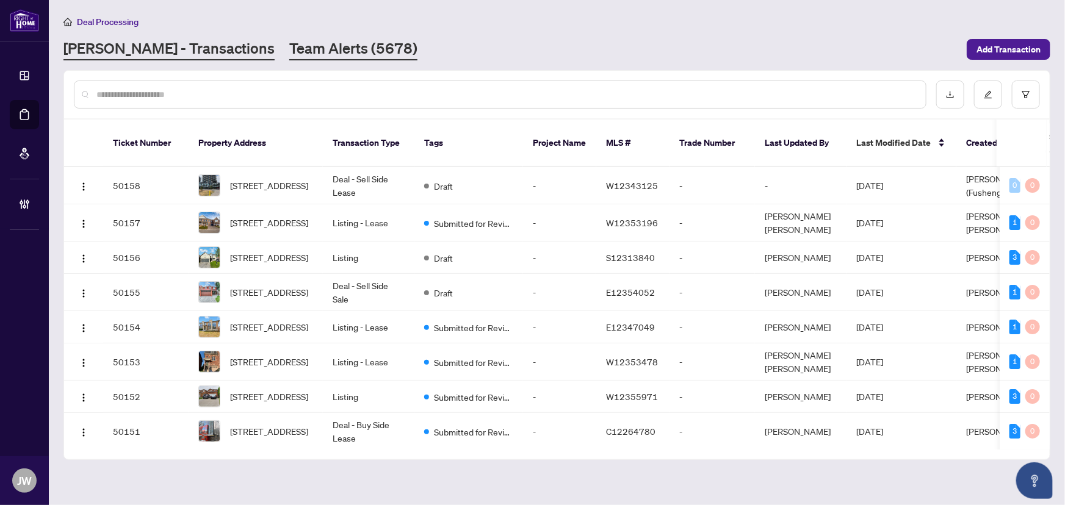
click at [289, 38] on link "Team Alerts (5678)" at bounding box center [353, 49] width 128 height 22
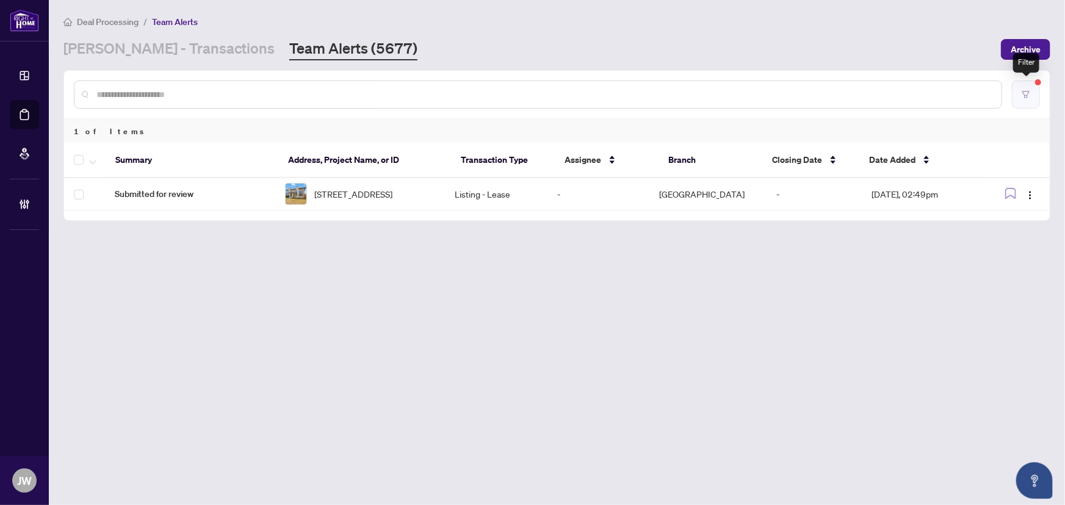
click at [1029, 92] on icon "filter" at bounding box center [1025, 94] width 7 height 7
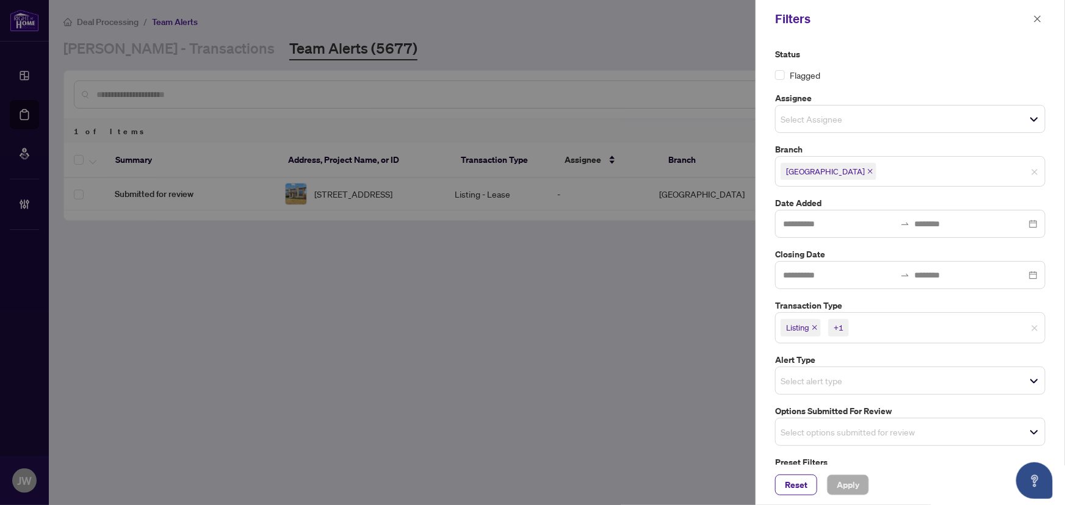
click at [812, 325] on icon "close" at bounding box center [815, 328] width 6 height 6
click at [833, 328] on span "Listing - Lease" at bounding box center [811, 328] width 51 height 12
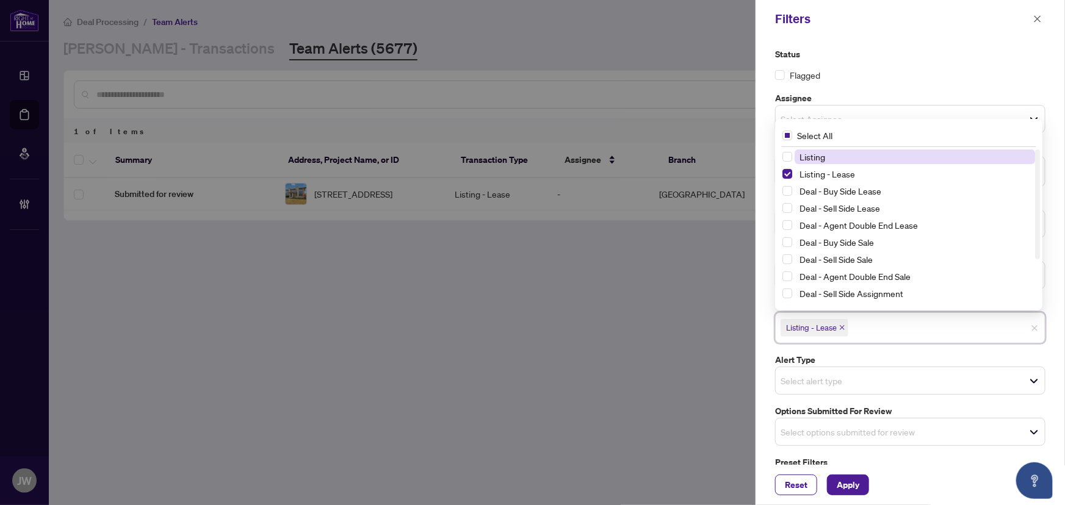
click at [842, 328] on icon "close" at bounding box center [842, 328] width 6 height 6
click at [807, 428] on input "search" at bounding box center [823, 429] width 85 height 15
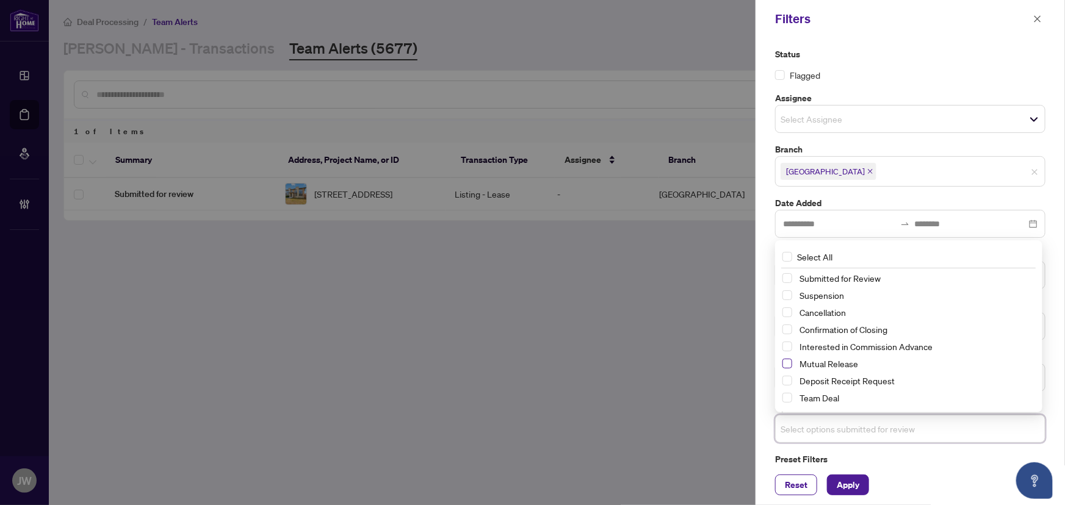
click at [790, 364] on span "Select Mutual Release" at bounding box center [788, 364] width 10 height 10
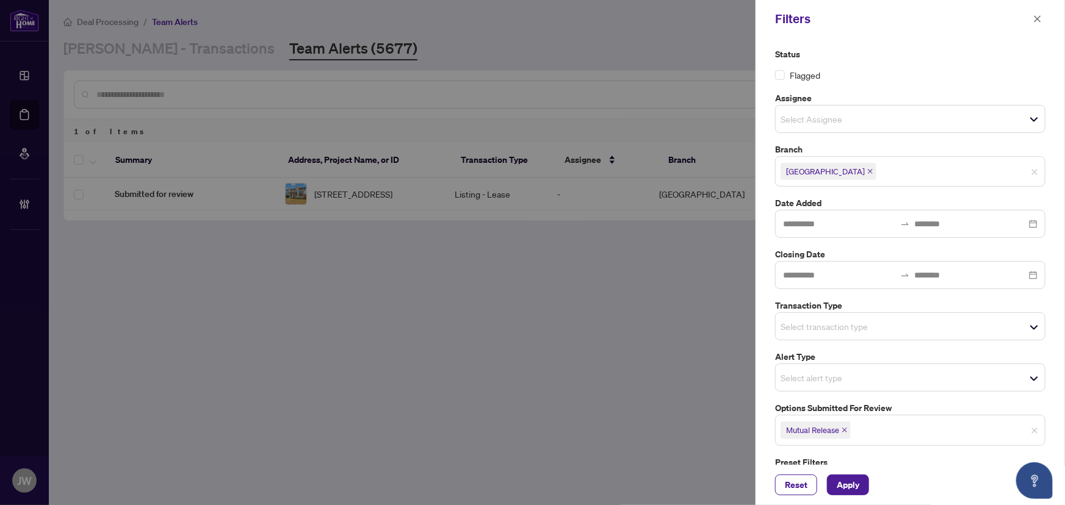
click at [856, 497] on div "Reset Apply" at bounding box center [910, 485] width 309 height 40
click at [847, 488] on span "Apply" at bounding box center [848, 485] width 23 height 20
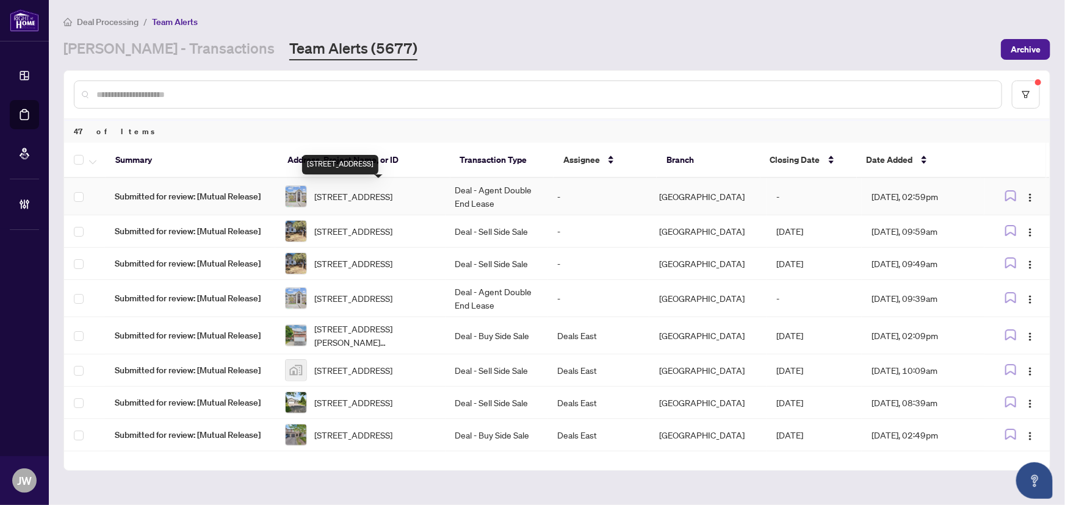
click at [341, 195] on span "308-83 Aspen Springs Dr, Clarington, Ontario L1C 5J7, Canada" at bounding box center [353, 196] width 78 height 13
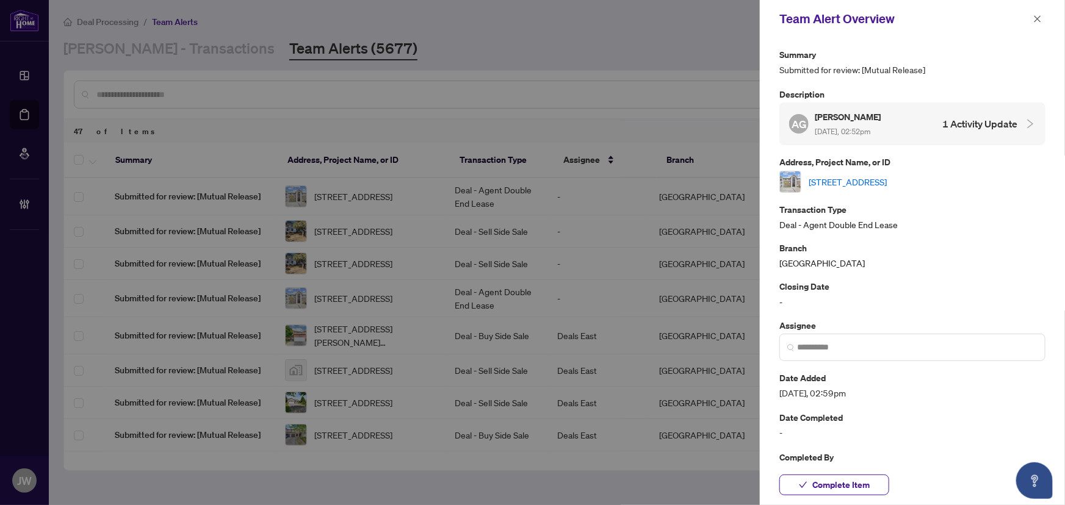
click at [837, 176] on link "308-83 Aspen Springs Dr, Clarington, Ontario L1C 5J7, Canada" at bounding box center [848, 181] width 78 height 13
click at [1041, 20] on icon "close" at bounding box center [1037, 19] width 9 height 9
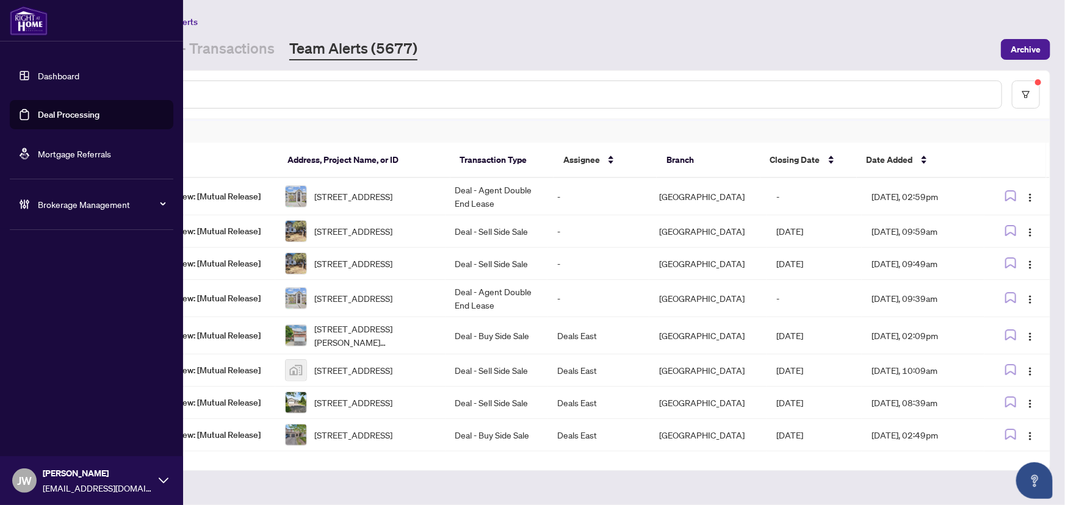
drag, startPoint x: 49, startPoint y: 201, endPoint x: 52, endPoint y: 208, distance: 6.8
click at [49, 201] on span "Brokerage Management" at bounding box center [101, 204] width 127 height 13
click at [68, 292] on link "Manage Agents" at bounding box center [56, 292] width 60 height 11
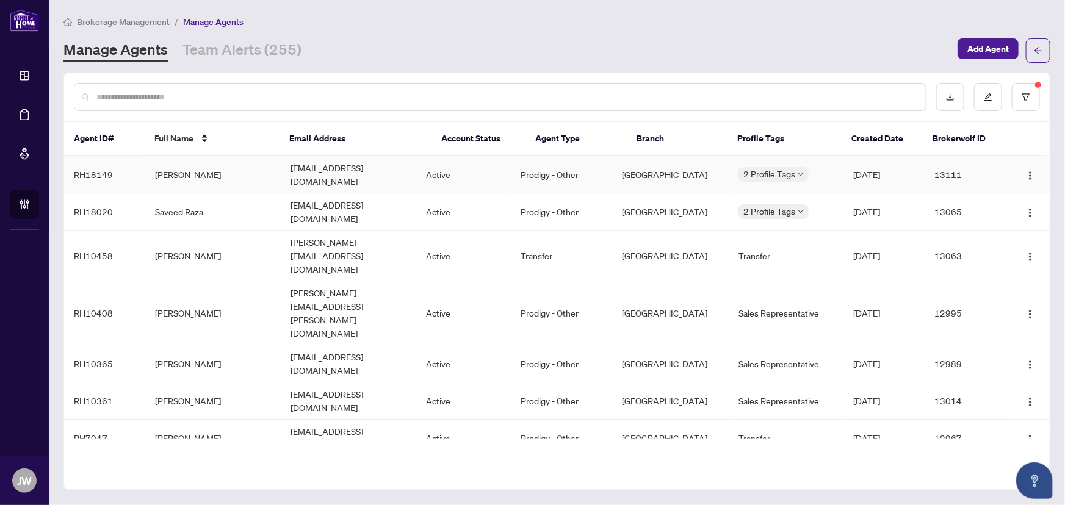
click at [189, 172] on td "Namita Singh" at bounding box center [213, 174] width 136 height 37
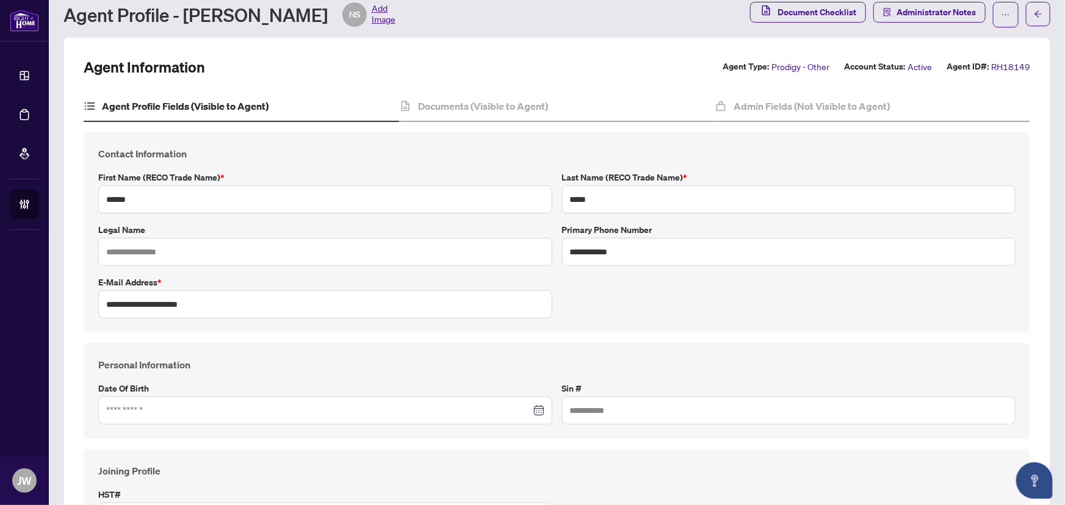
scroll to position [55, 0]
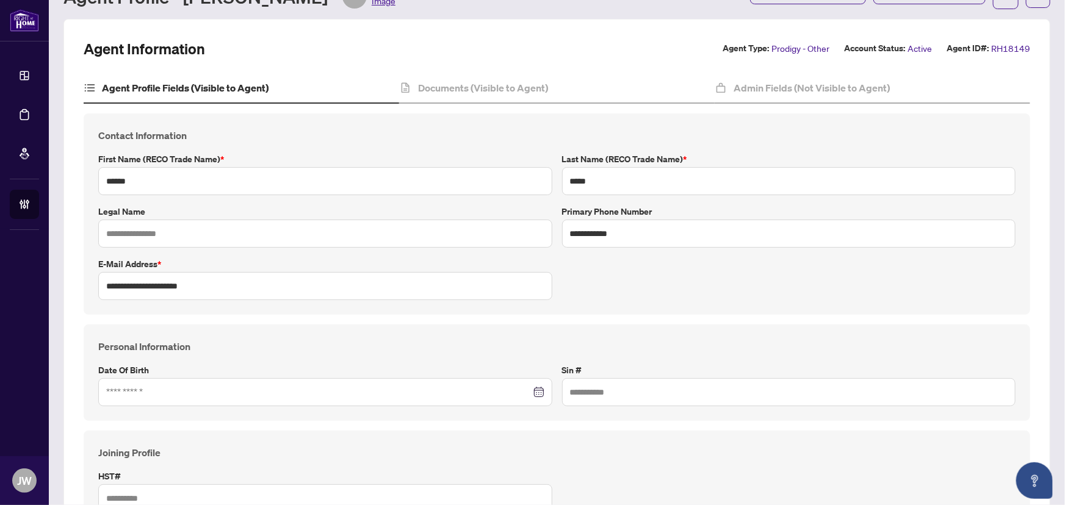
click at [115, 408] on div "Personal Information Date of Birth Sin #" at bounding box center [557, 373] width 947 height 96
click at [116, 394] on input at bounding box center [318, 392] width 425 height 13
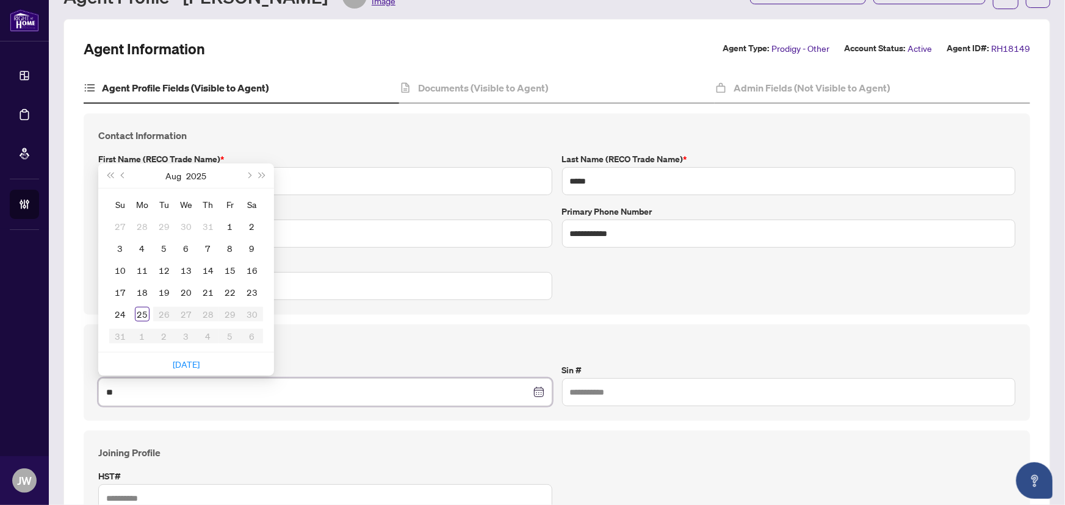
type input "*"
type input "**********"
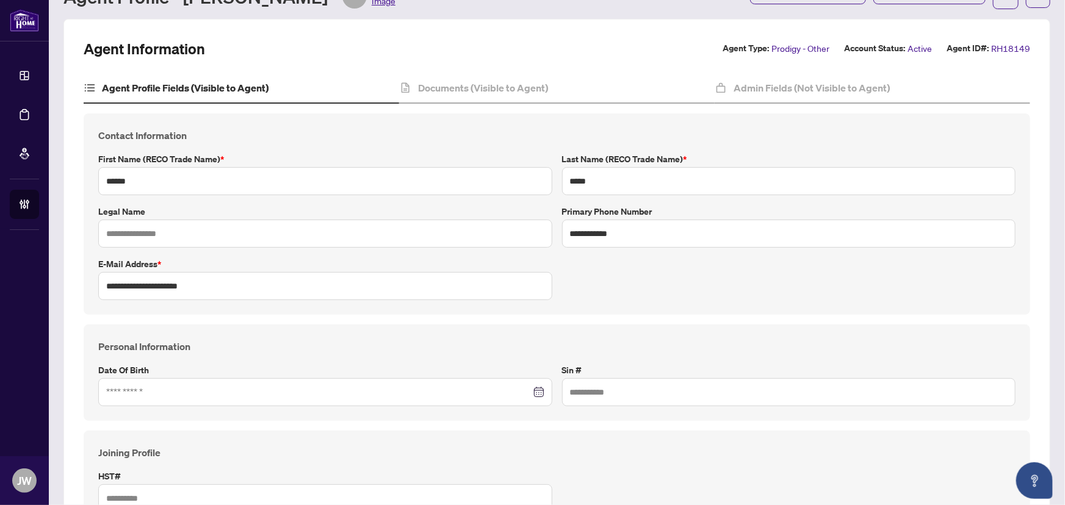
click at [422, 418] on div "Personal Information Date of Birth Aug 2025 Su Mo Tu We Th Fr Sa 27 28 29 30 31…" at bounding box center [557, 373] width 947 height 96
click at [122, 386] on input at bounding box center [318, 392] width 425 height 13
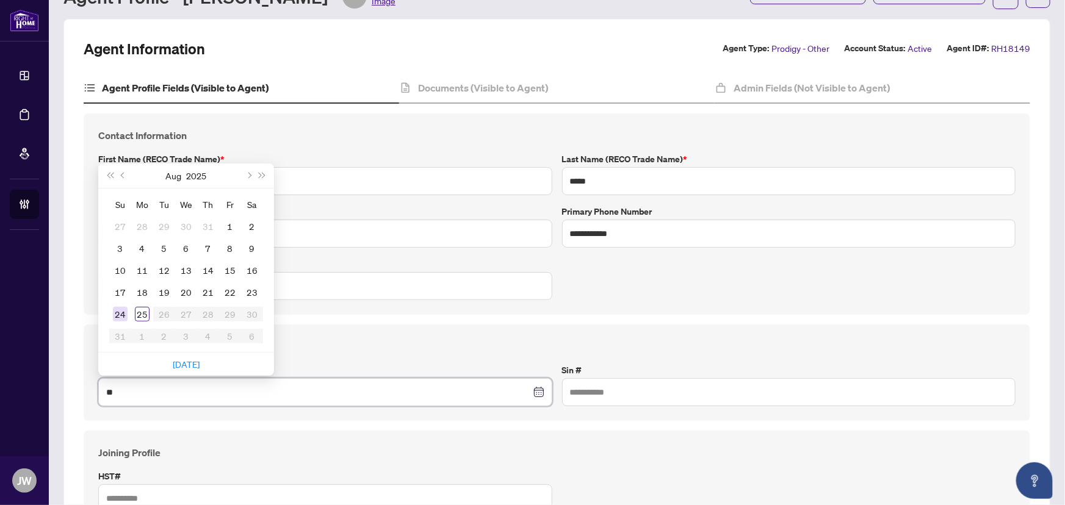
type input "**********"
click at [126, 390] on input at bounding box center [318, 392] width 425 height 13
type input "**********"
click at [196, 172] on button "2025" at bounding box center [197, 176] width 20 height 24
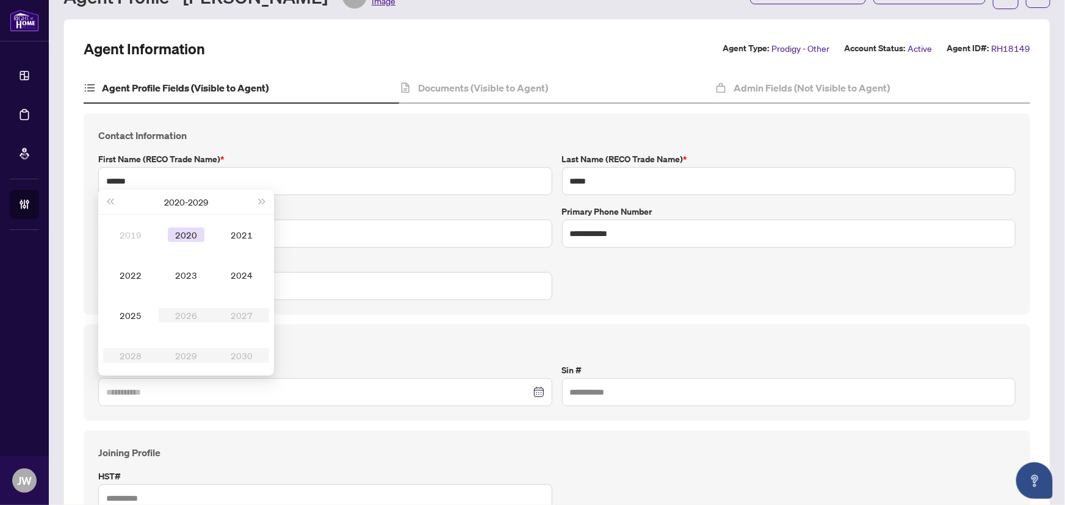
type input "**********"
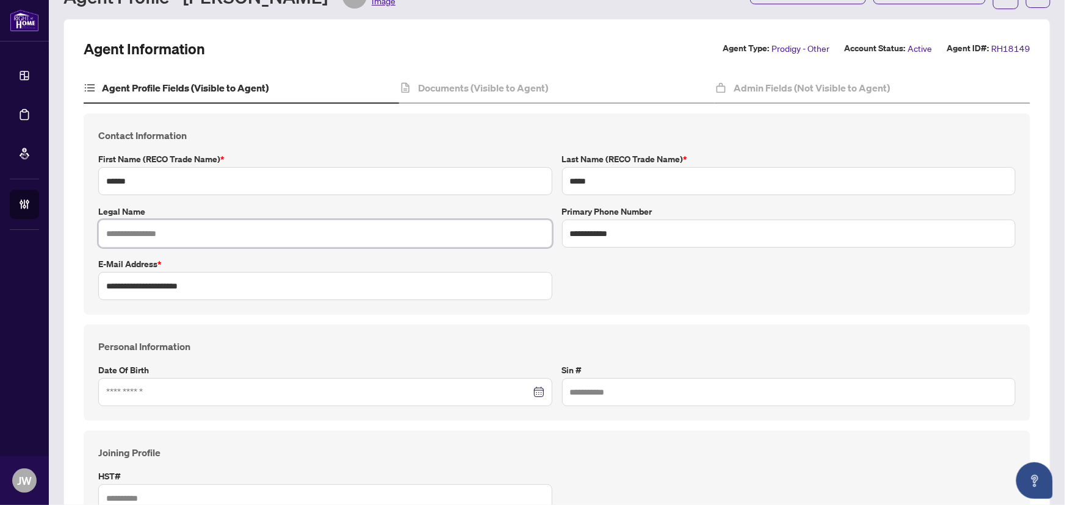
click at [324, 223] on input "text" at bounding box center [325, 234] width 454 height 28
click at [149, 389] on input at bounding box center [318, 392] width 425 height 13
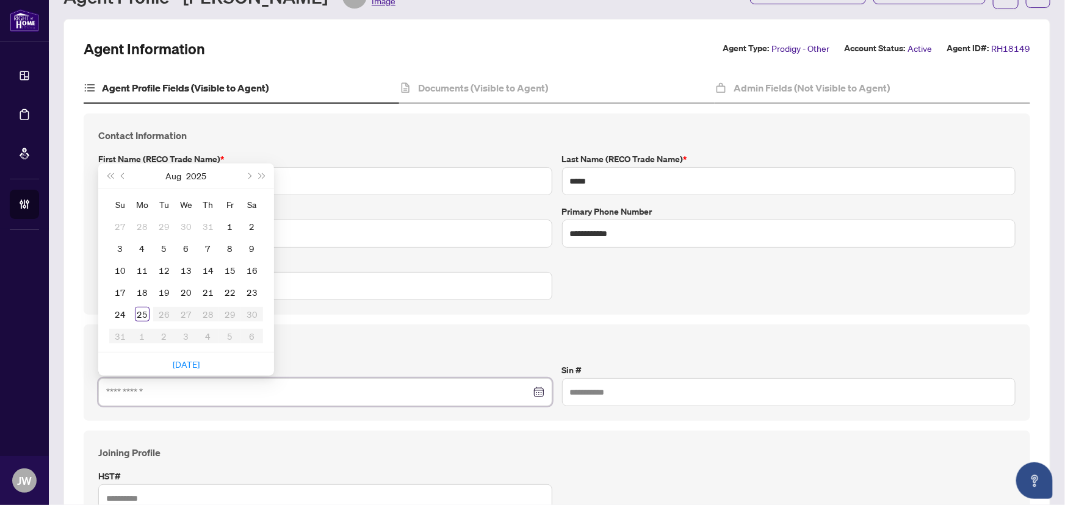
click at [104, 394] on div at bounding box center [325, 392] width 454 height 28
click at [171, 391] on input "**********" at bounding box center [318, 392] width 425 height 13
type input "**********"
drag, startPoint x: 121, startPoint y: 173, endPoint x: 115, endPoint y: 176, distance: 6.6
click at [121, 174] on span "Previous month (PageUp)" at bounding box center [124, 176] width 6 height 6
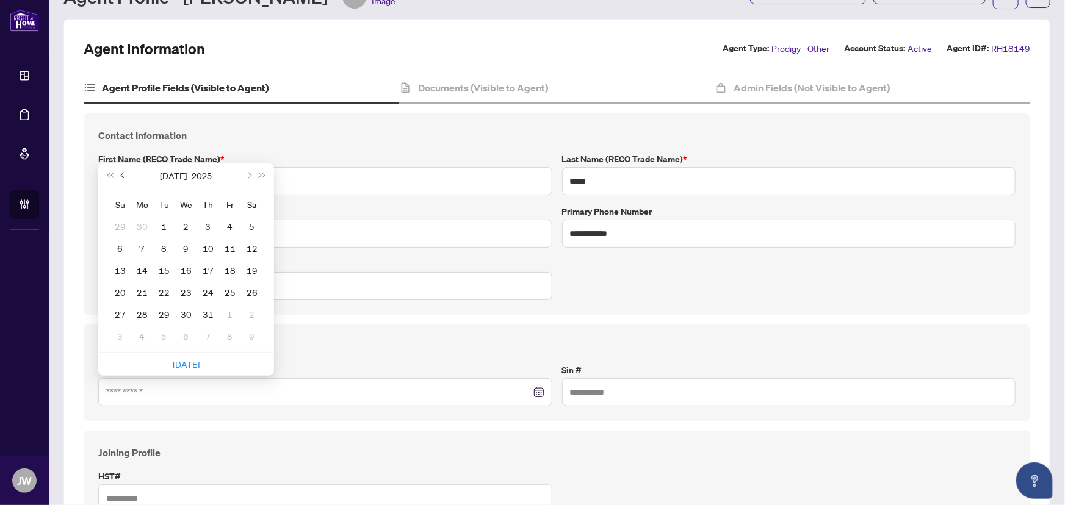
click at [117, 174] on button "Previous month (PageUp)" at bounding box center [123, 176] width 13 height 24
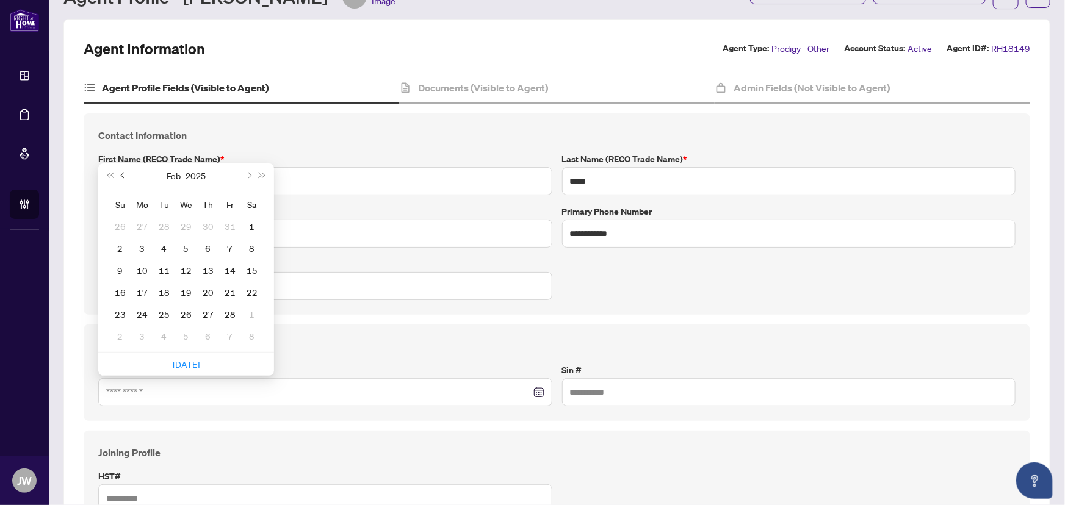
click at [117, 174] on button "Previous month (PageUp)" at bounding box center [123, 176] width 13 height 24
click at [189, 223] on div "1" at bounding box center [186, 226] width 15 height 15
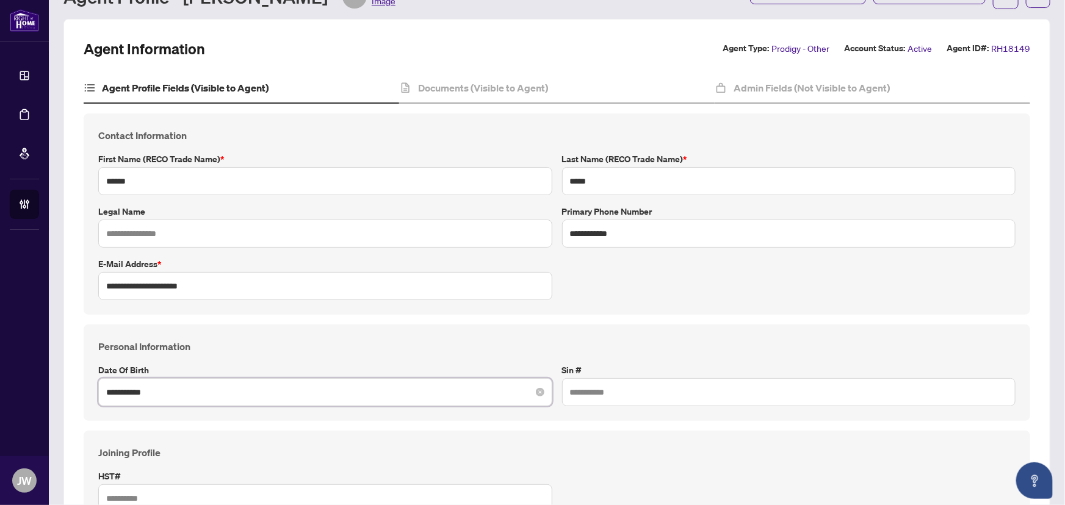
drag, startPoint x: 156, startPoint y: 391, endPoint x: 142, endPoint y: 388, distance: 14.2
click at [142, 388] on input "**********" at bounding box center [318, 392] width 425 height 13
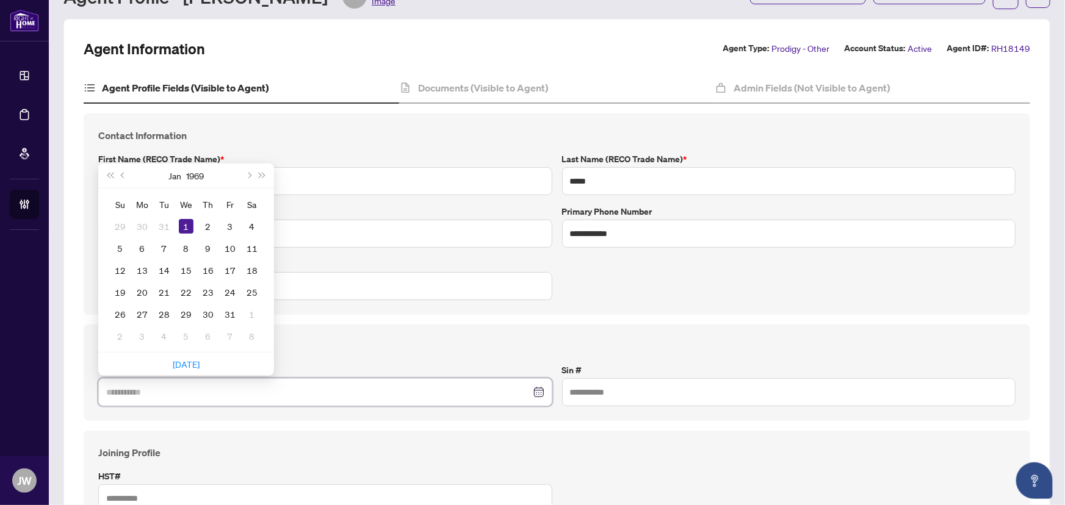
type input "**********"
click at [183, 225] on div "1" at bounding box center [186, 226] width 15 height 15
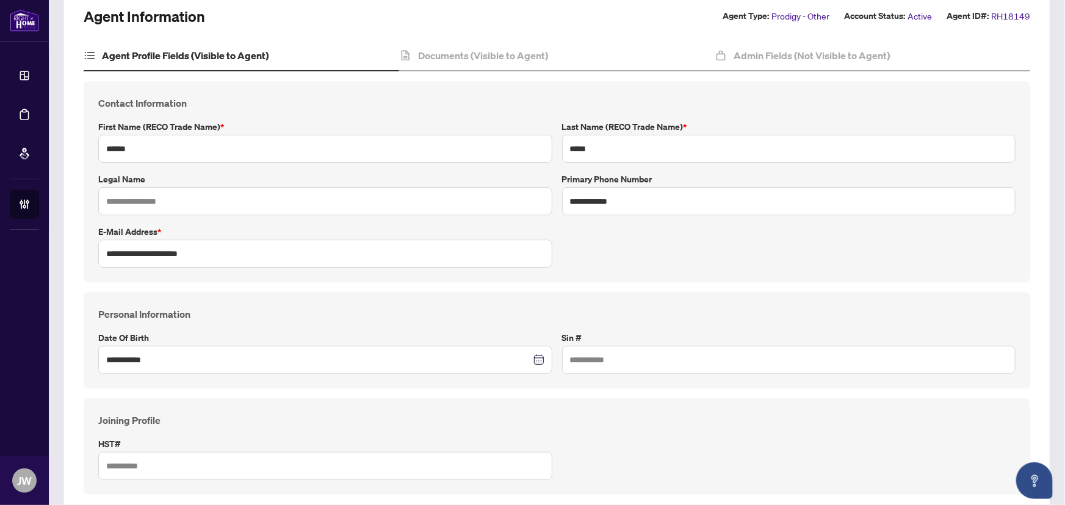
scroll to position [0, 0]
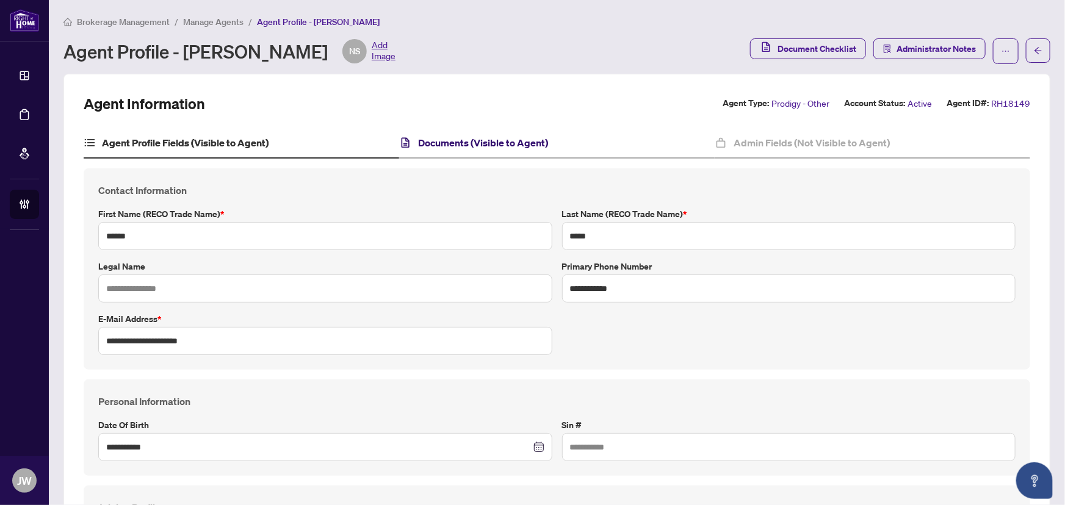
click at [527, 136] on h4 "Documents (Visible to Agent)" at bounding box center [483, 143] width 130 height 15
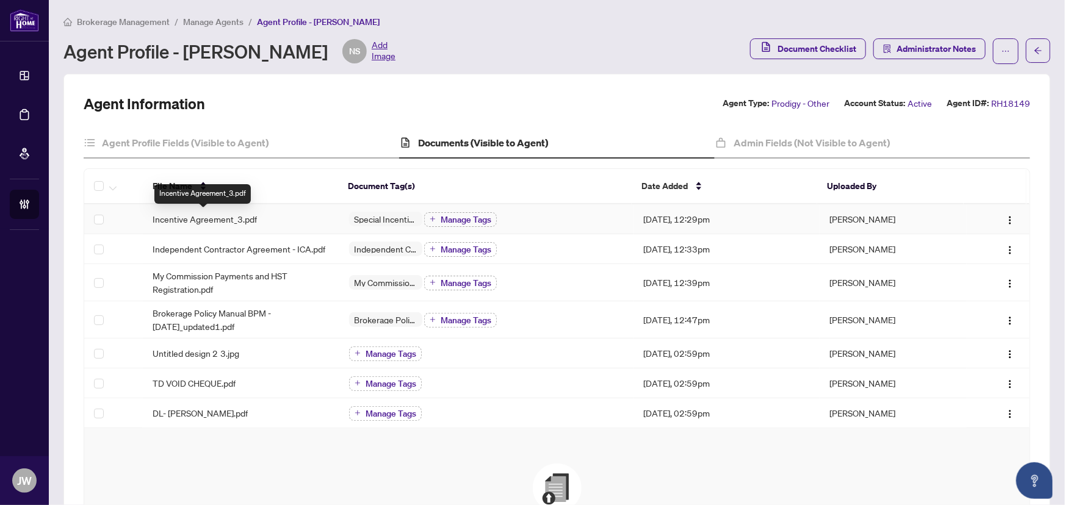
click at [200, 218] on span "Incentive Agreement_3.pdf" at bounding box center [205, 218] width 104 height 13
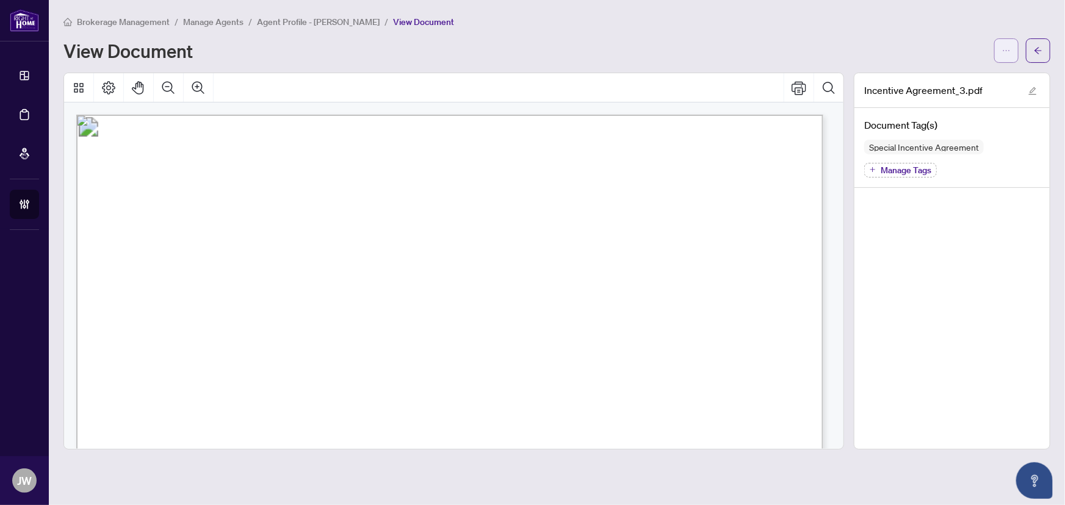
click at [1001, 56] on button "button" at bounding box center [1006, 50] width 24 height 24
click at [927, 79] on span "Download" at bounding box center [962, 76] width 93 height 13
click at [1014, 52] on button "button" at bounding box center [1006, 50] width 24 height 24
click at [1032, 49] on button "button" at bounding box center [1038, 50] width 24 height 24
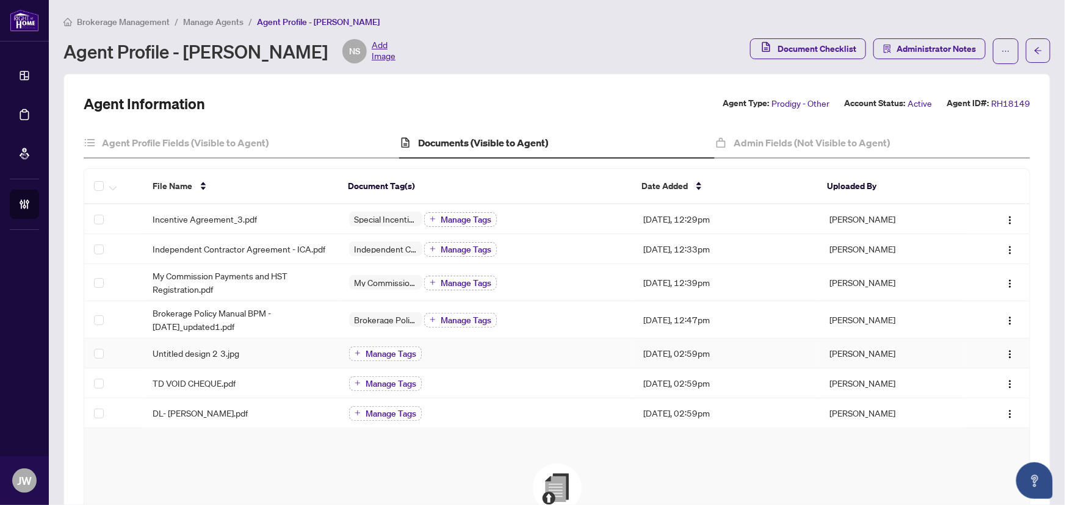
click at [375, 354] on span "Manage Tags" at bounding box center [391, 354] width 51 height 9
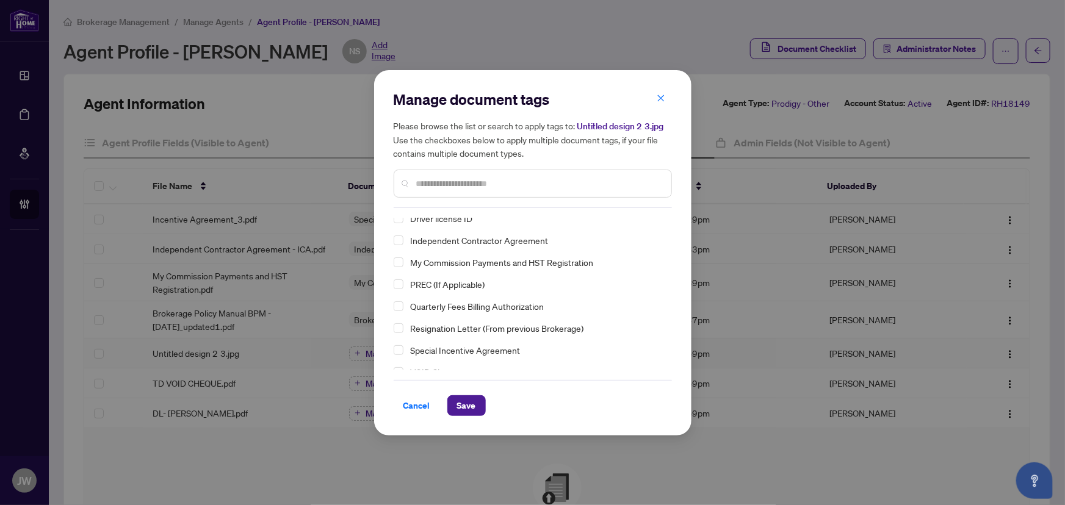
scroll to position [40, 0]
click at [425, 409] on span "Cancel" at bounding box center [416, 406] width 27 height 20
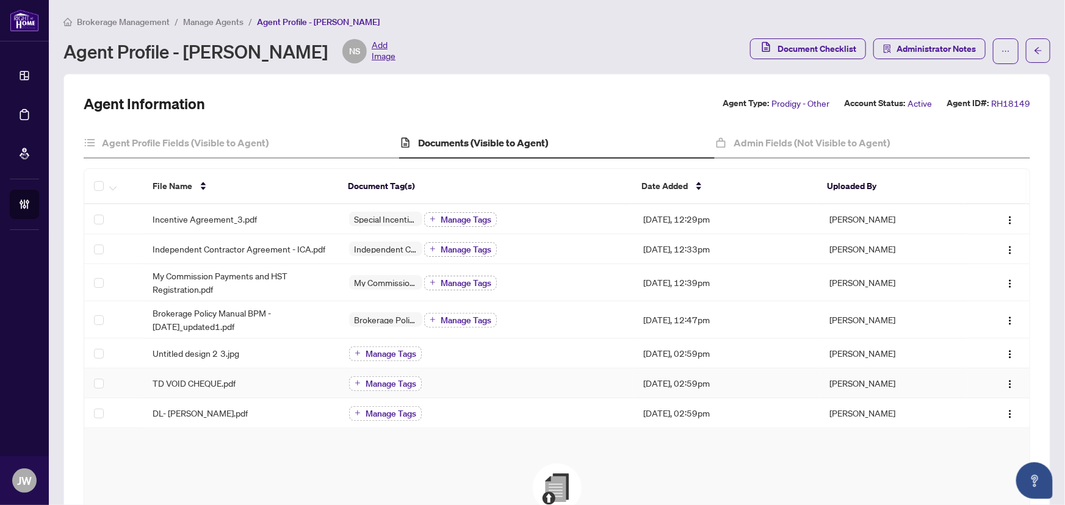
click at [400, 388] on button "Manage Tags" at bounding box center [385, 384] width 73 height 15
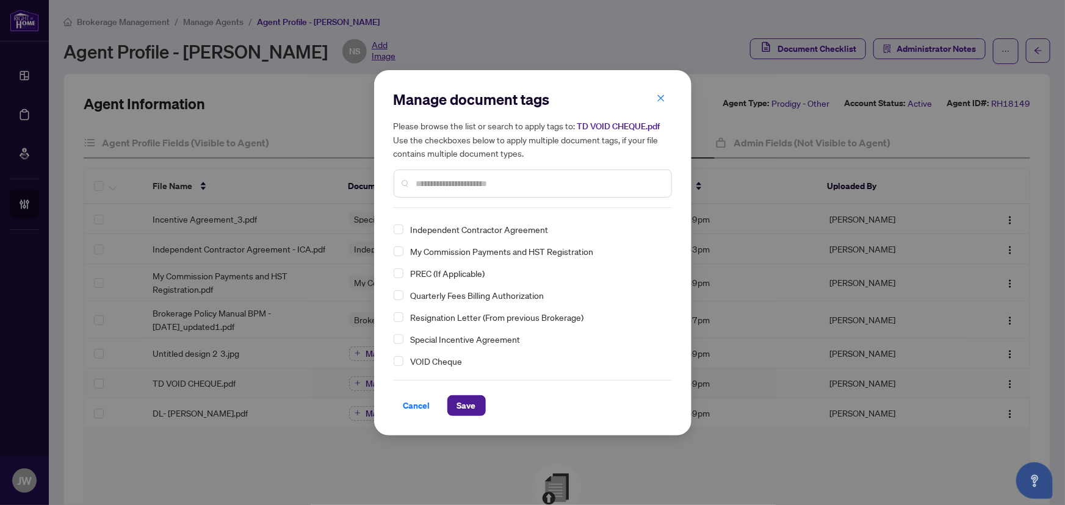
drag, startPoint x: 401, startPoint y: 356, endPoint x: 406, endPoint y: 366, distance: 10.9
click at [400, 357] on span "Select VOID Cheque" at bounding box center [399, 361] width 10 height 10
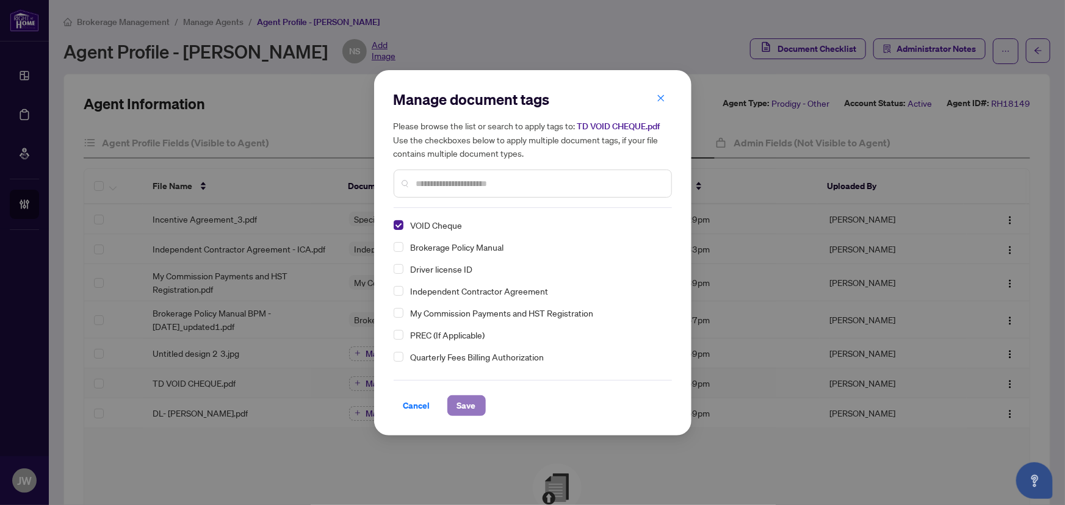
click at [465, 411] on span "Save" at bounding box center [466, 406] width 19 height 20
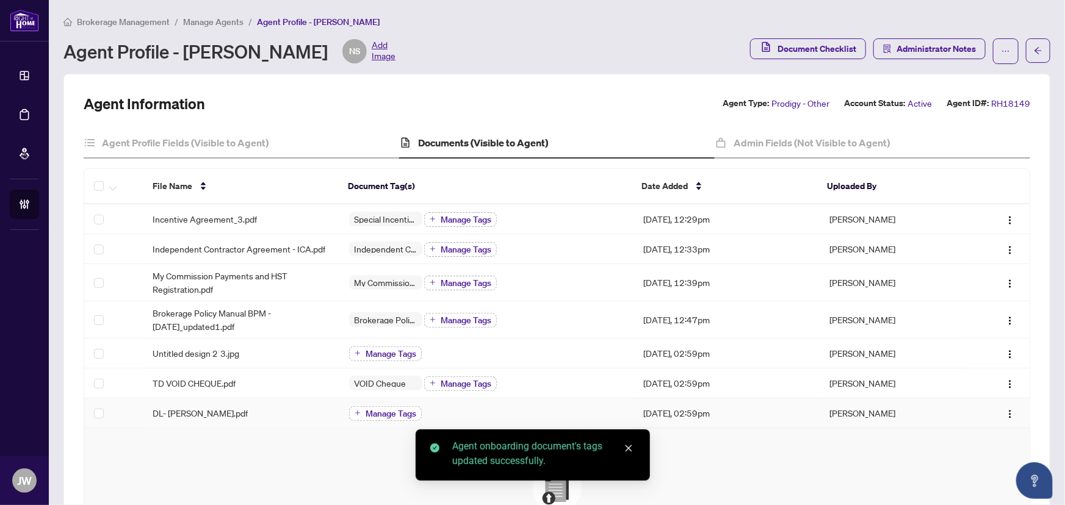
click at [367, 411] on span "Manage Tags" at bounding box center [391, 414] width 51 height 9
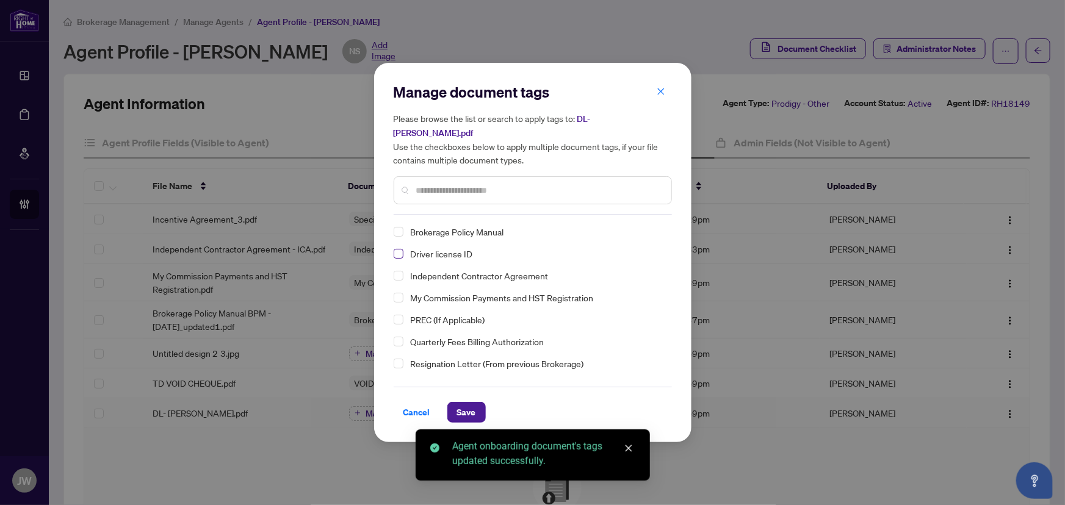
click at [394, 249] on span "Select Driver license ID" at bounding box center [399, 254] width 10 height 10
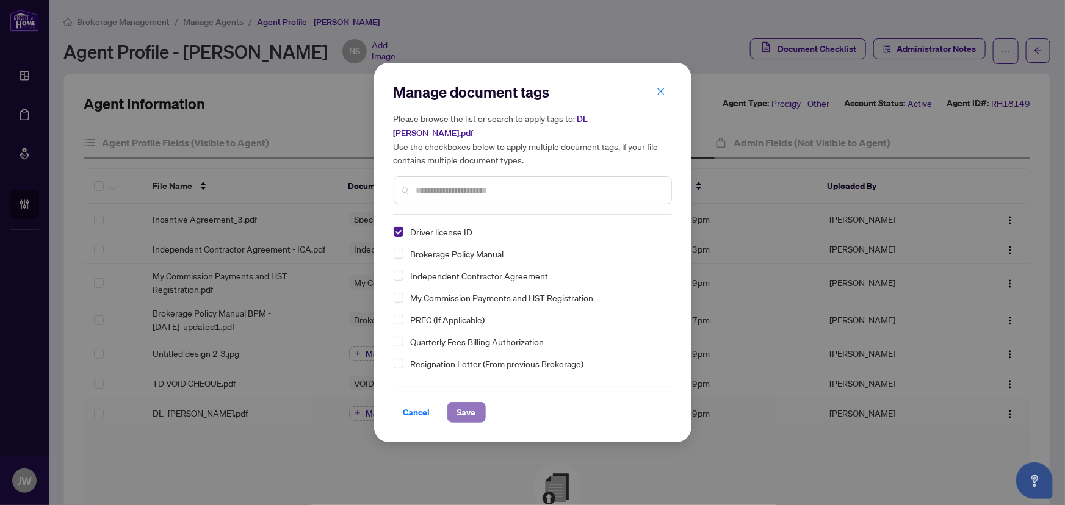
click at [466, 404] on span "Save" at bounding box center [466, 413] width 19 height 20
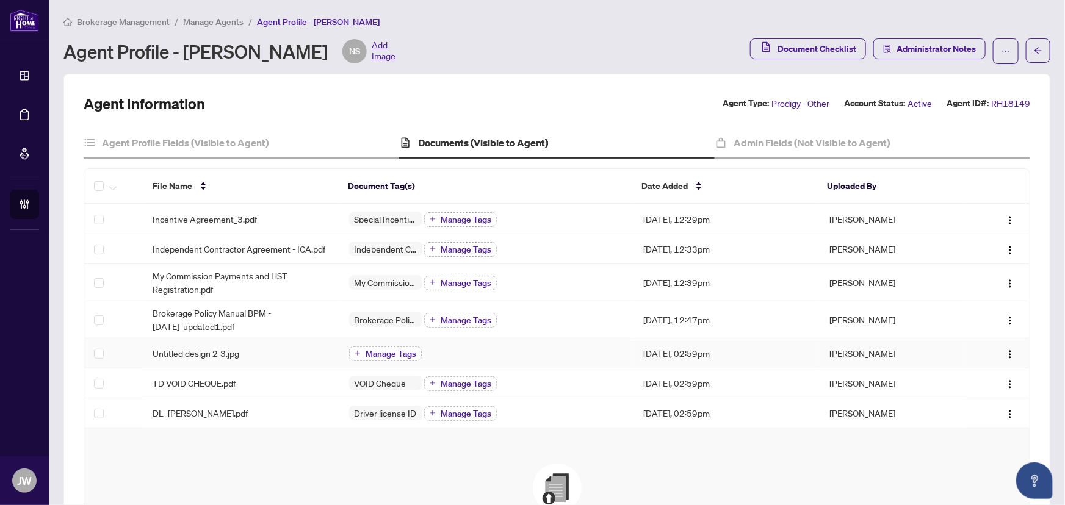
click at [377, 350] on span "Manage Tags" at bounding box center [391, 354] width 51 height 9
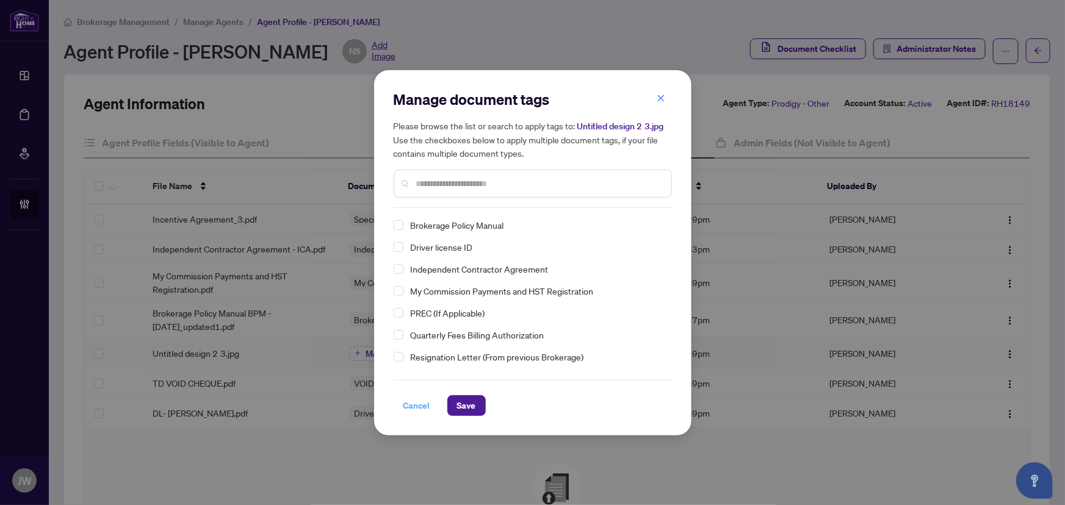
click at [412, 400] on span "Cancel" at bounding box center [416, 406] width 27 height 20
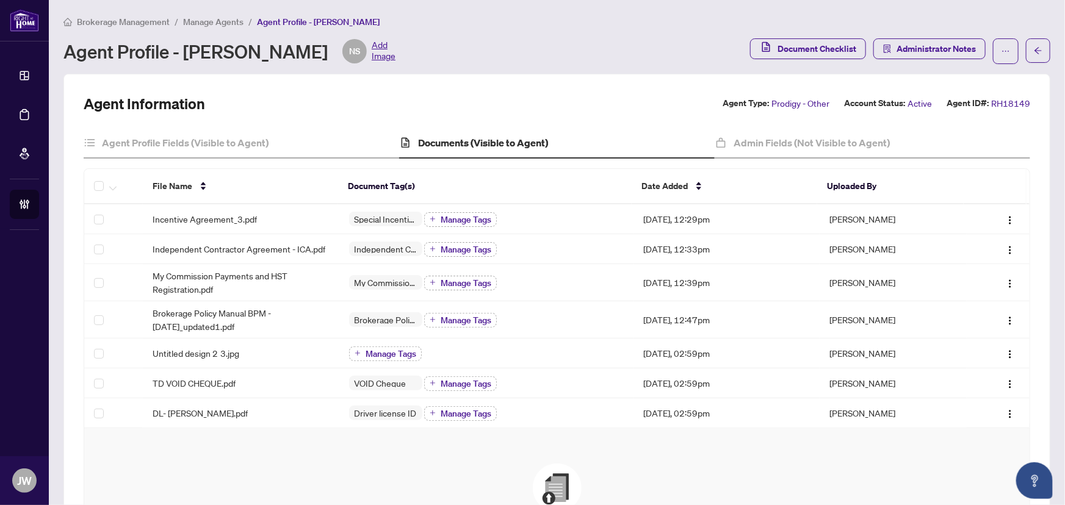
click at [372, 49] on span "Add Image" at bounding box center [384, 51] width 24 height 24
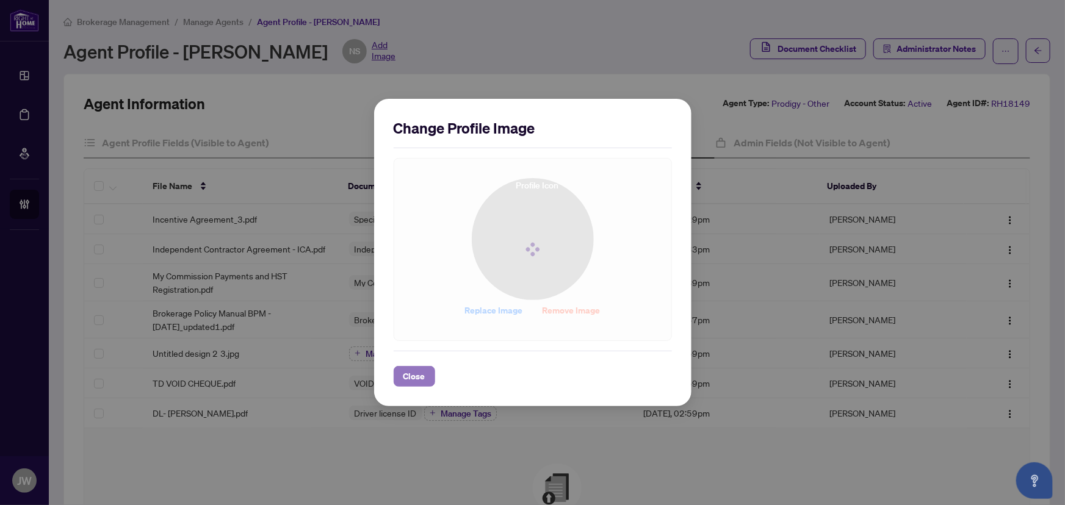
click at [414, 378] on span "Close" at bounding box center [414, 377] width 22 height 20
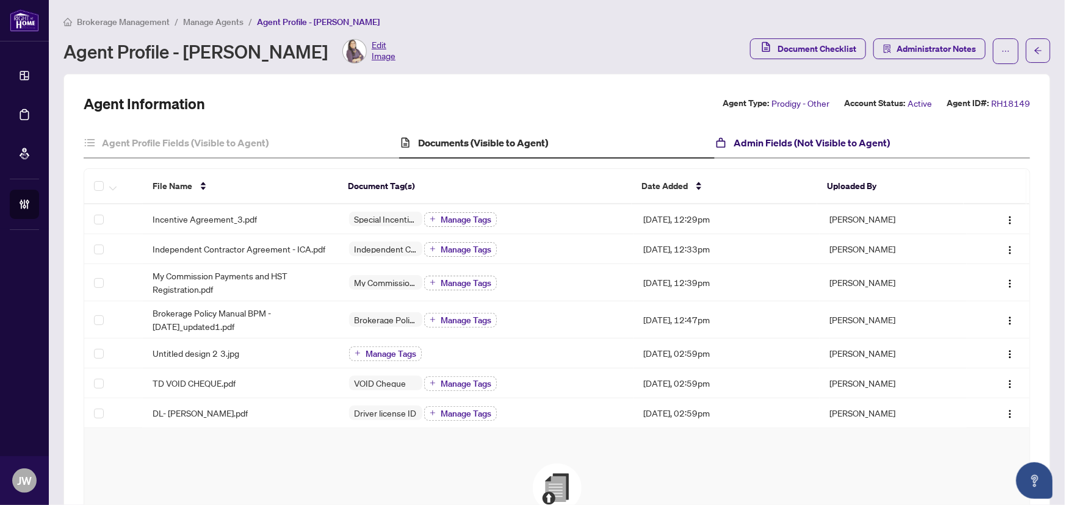
click at [803, 136] on h4 "Admin Fields (Not Visible to Agent)" at bounding box center [812, 143] width 156 height 15
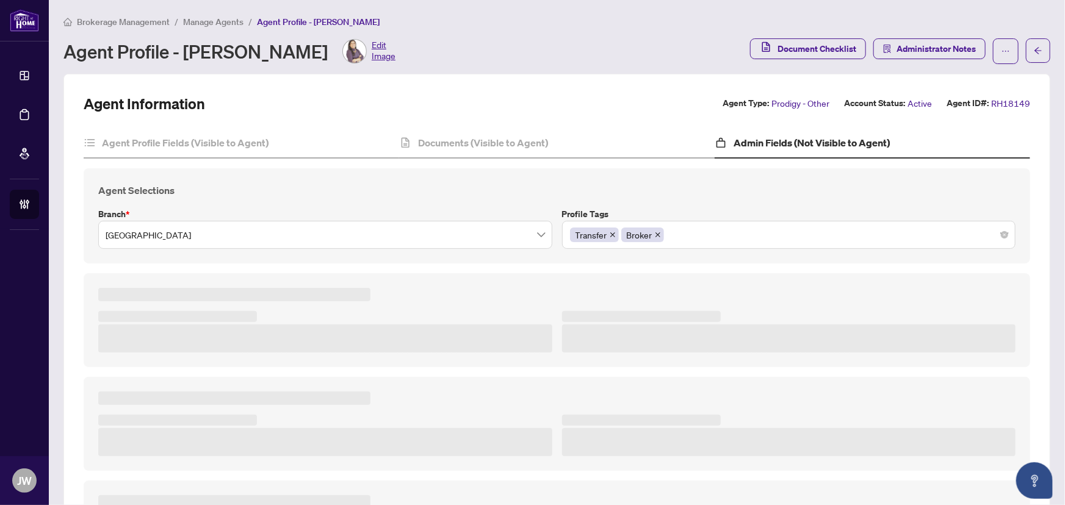
type textarea "**********"
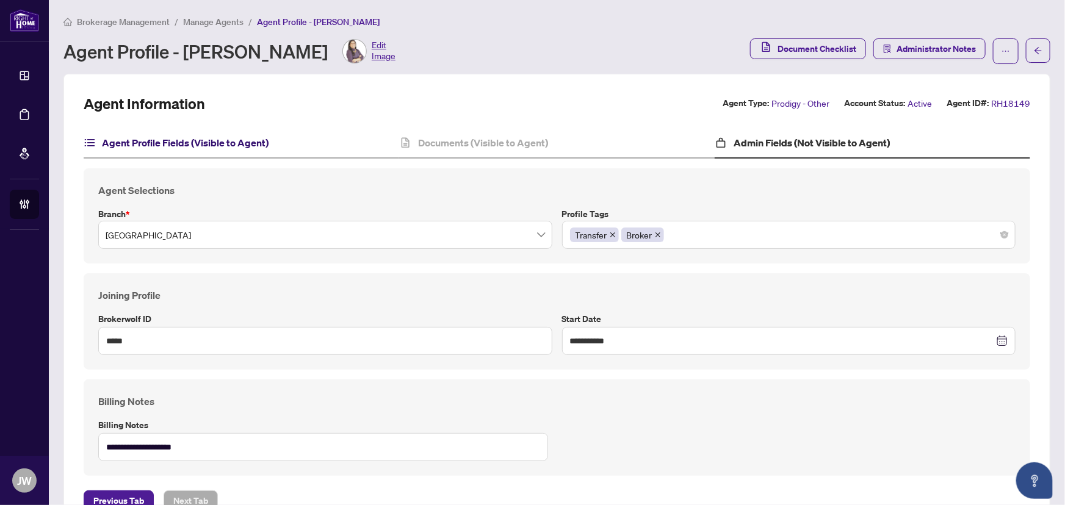
click at [253, 136] on h4 "Agent Profile Fields (Visible to Agent)" at bounding box center [185, 143] width 167 height 15
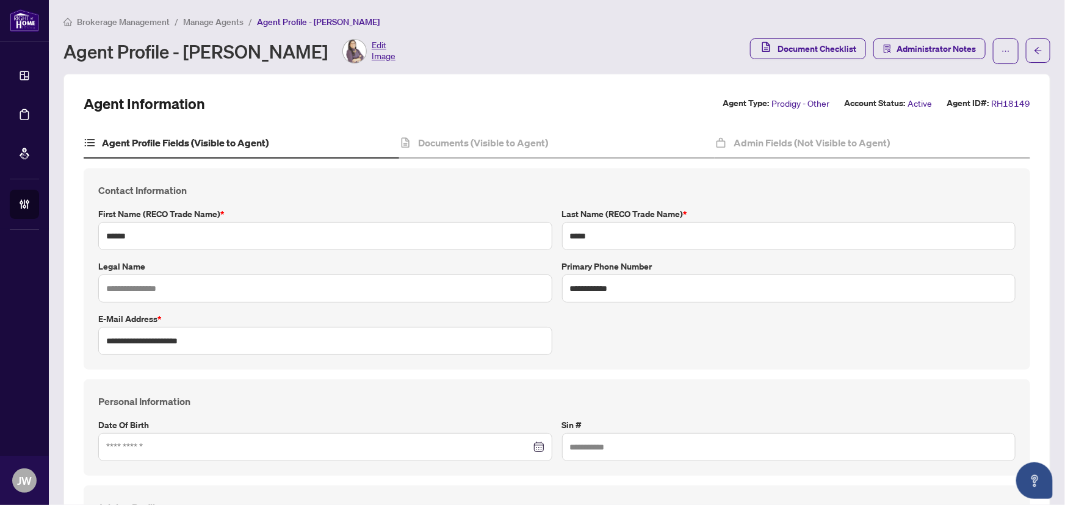
type input "**********"
type input "****"
type input "**********"
click at [209, 23] on span "Manage Agents" at bounding box center [213, 21] width 60 height 11
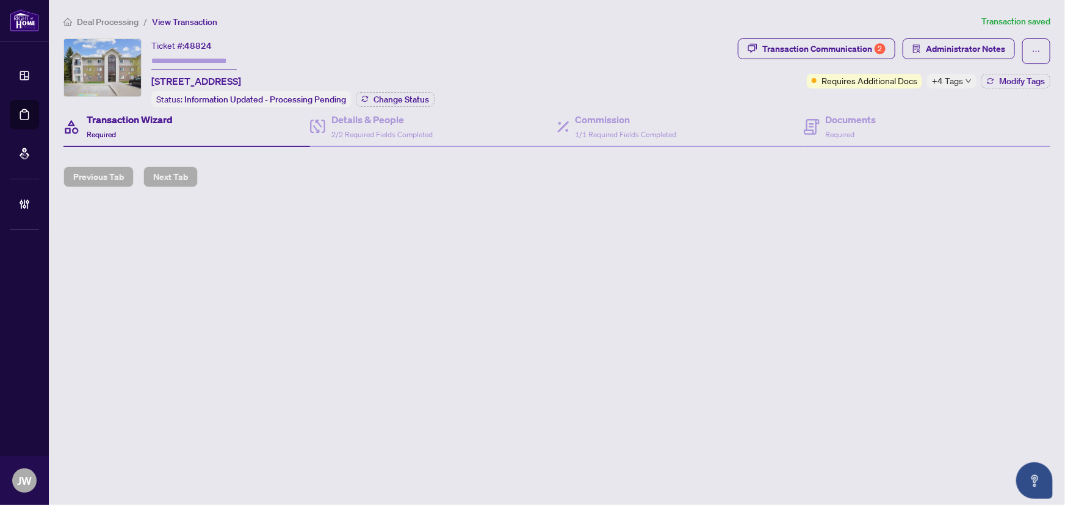
type input "**********"
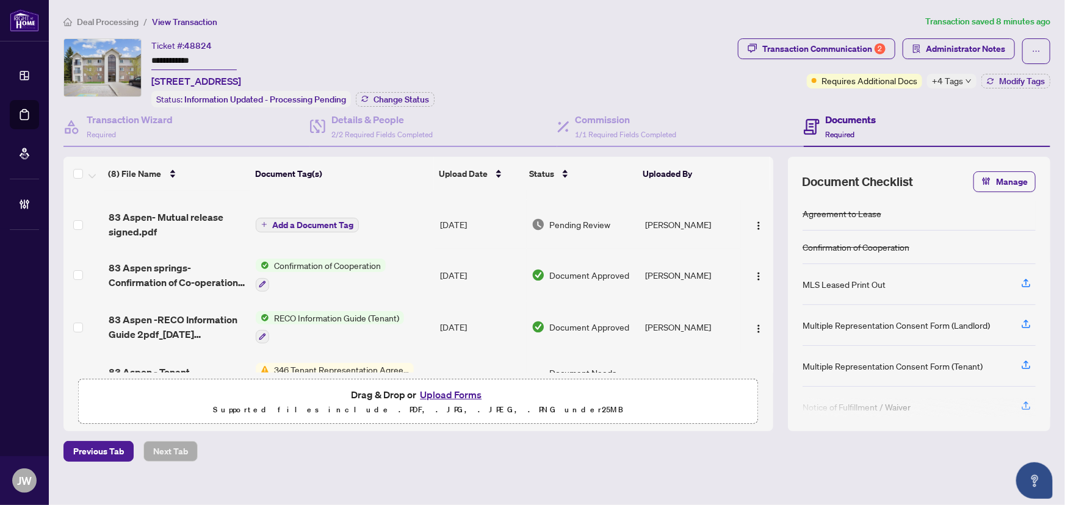
scroll to position [55, 0]
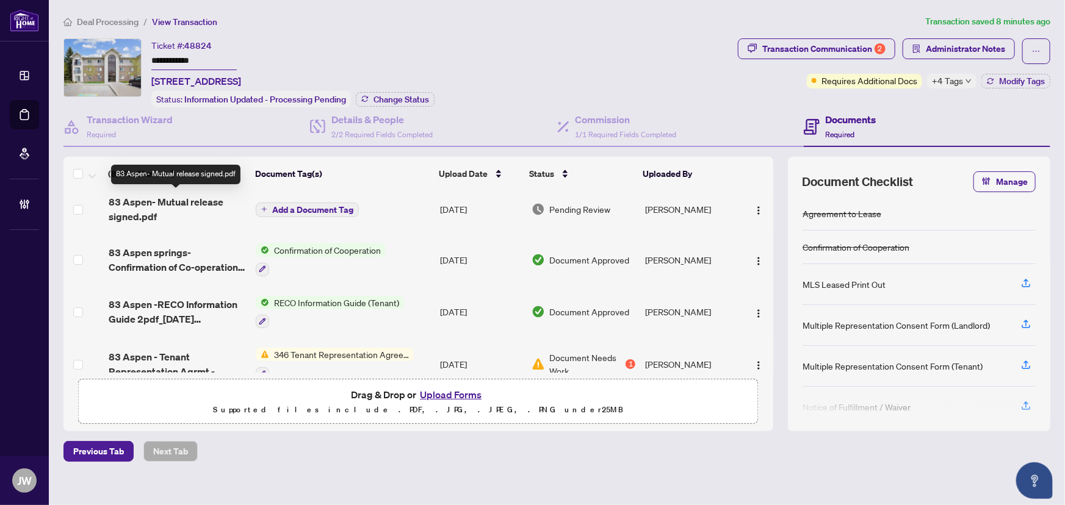
click at [159, 200] on span "83 Aspen- Mutual release signed.pdf" at bounding box center [178, 209] width 138 height 29
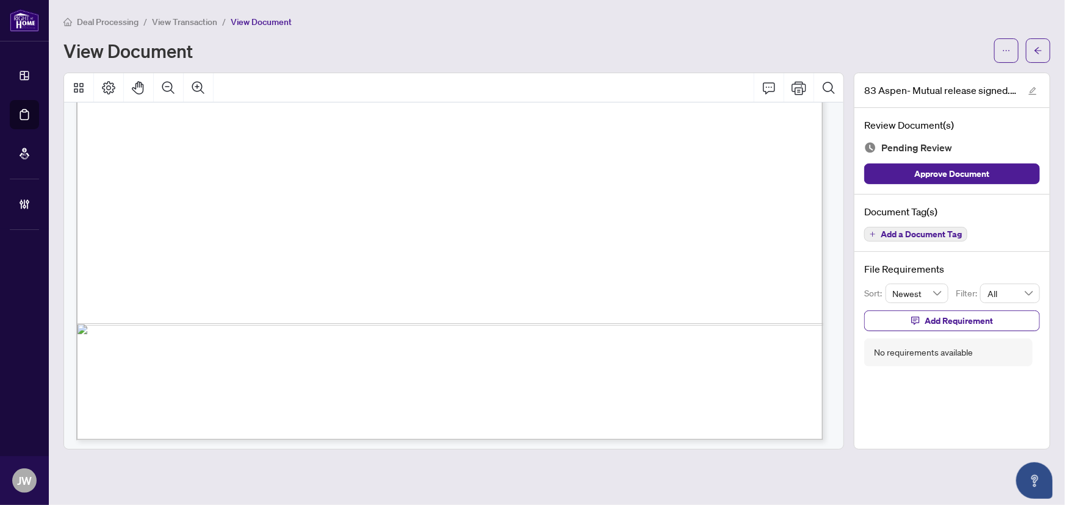
scroll to position [644, 0]
click at [1038, 49] on icon "arrow-left" at bounding box center [1038, 50] width 9 height 9
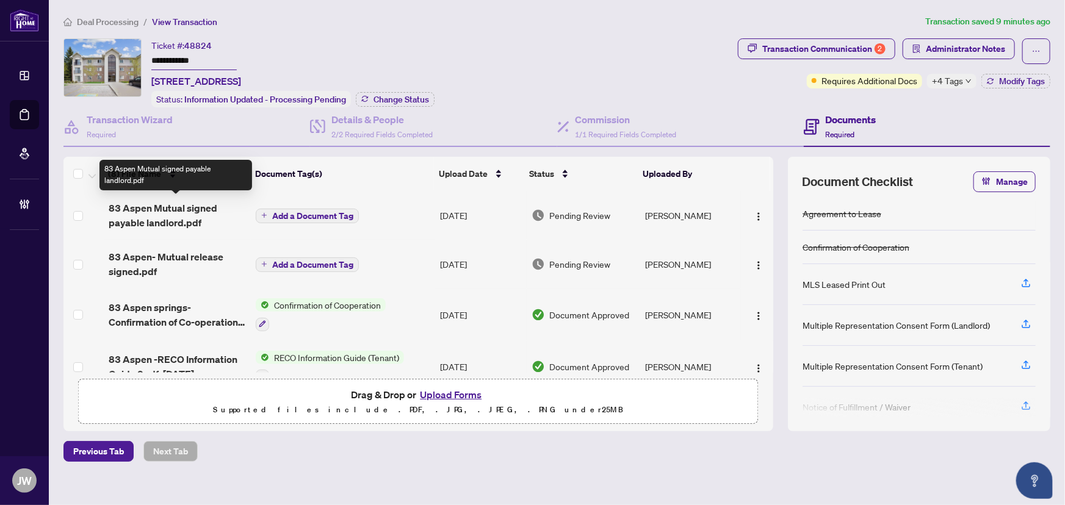
click at [174, 208] on span "83 Aspen Mutual signed payable landlord.pdf" at bounding box center [178, 215] width 138 height 29
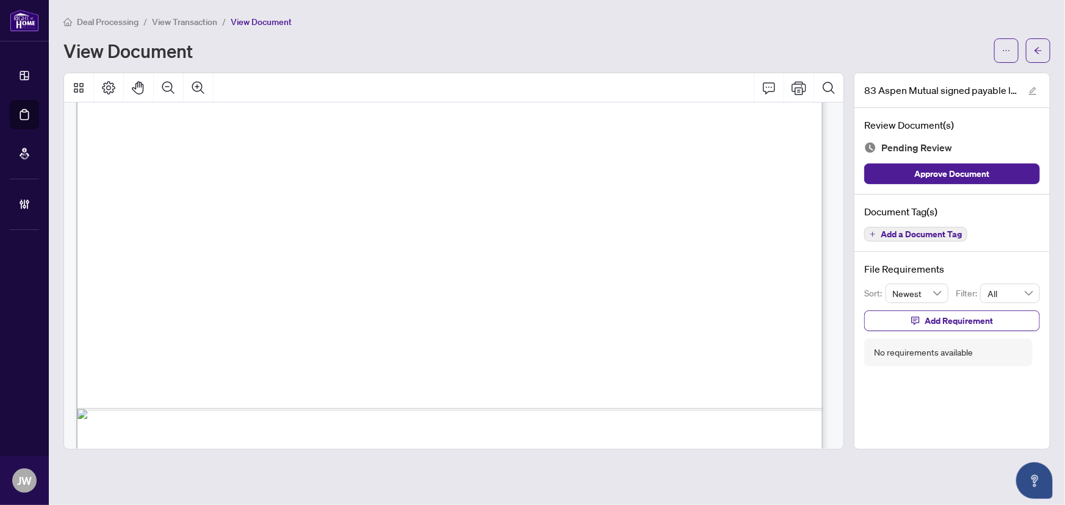
scroll to position [644, 0]
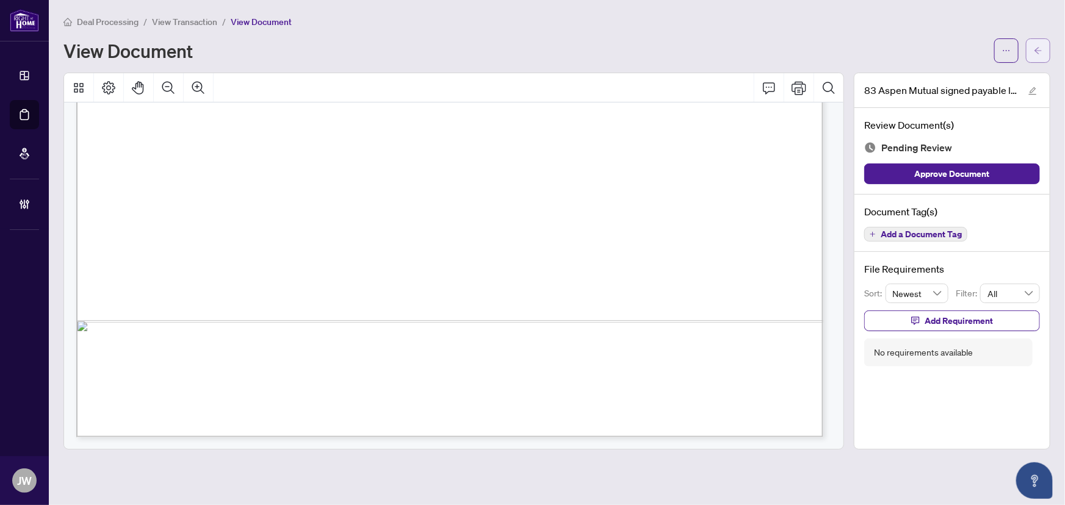
click at [1044, 48] on button "button" at bounding box center [1038, 50] width 24 height 24
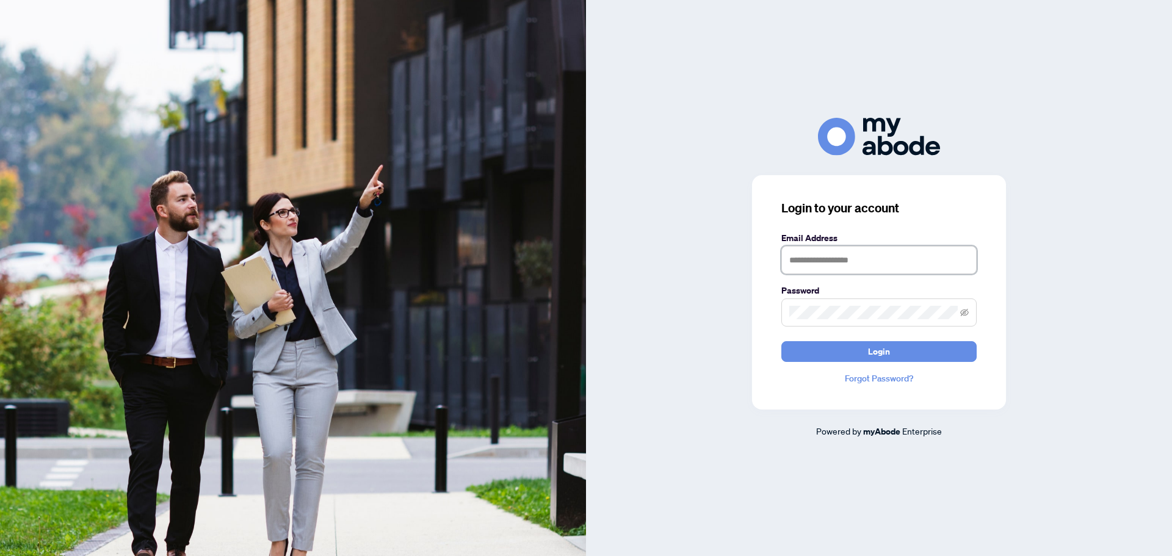
type input "**********"
click at [876, 339] on form "**********" at bounding box center [878, 296] width 195 height 131
click at [876, 353] on span "Login" at bounding box center [879, 352] width 22 height 20
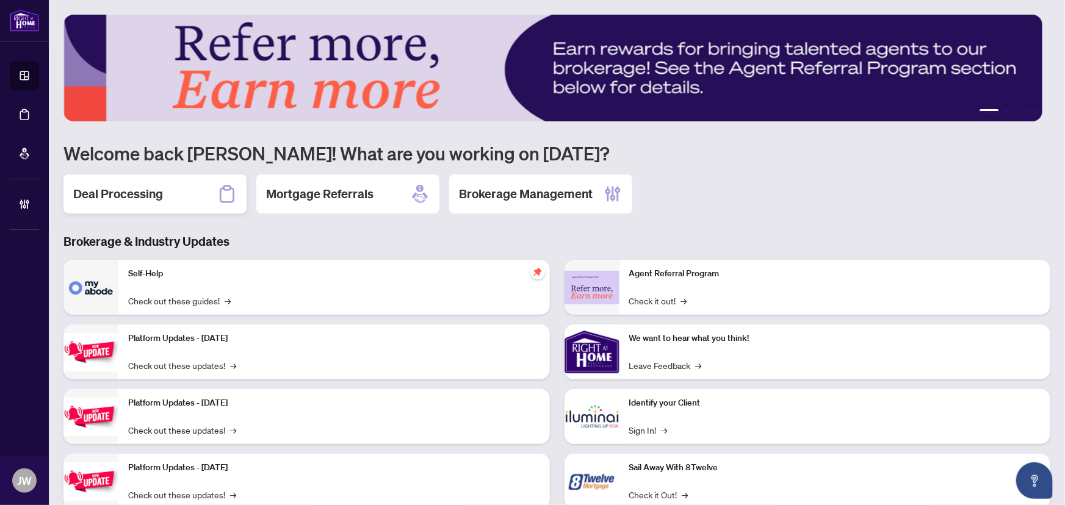
click at [117, 193] on h2 "Deal Processing" at bounding box center [118, 194] width 90 height 17
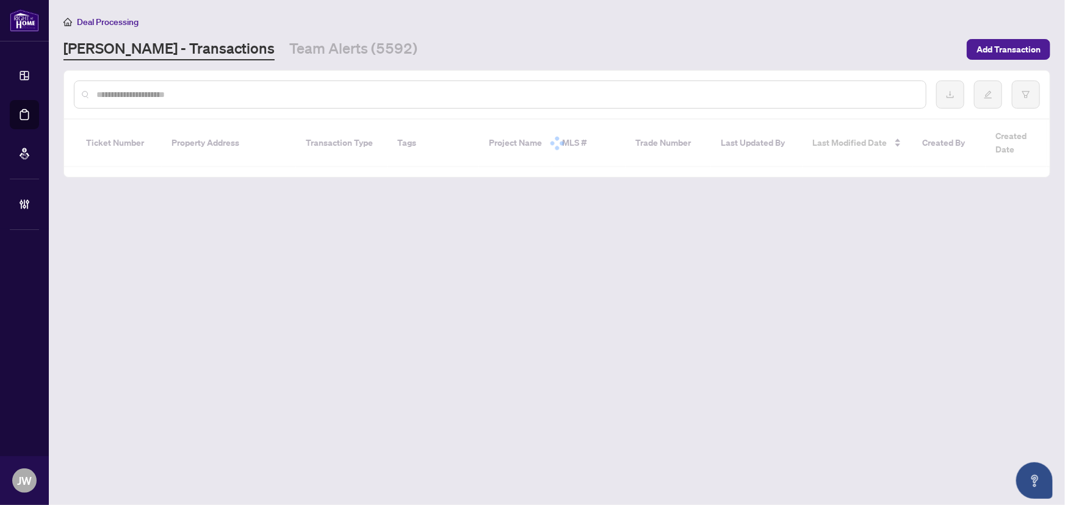
click at [177, 107] on div at bounding box center [500, 95] width 853 height 28
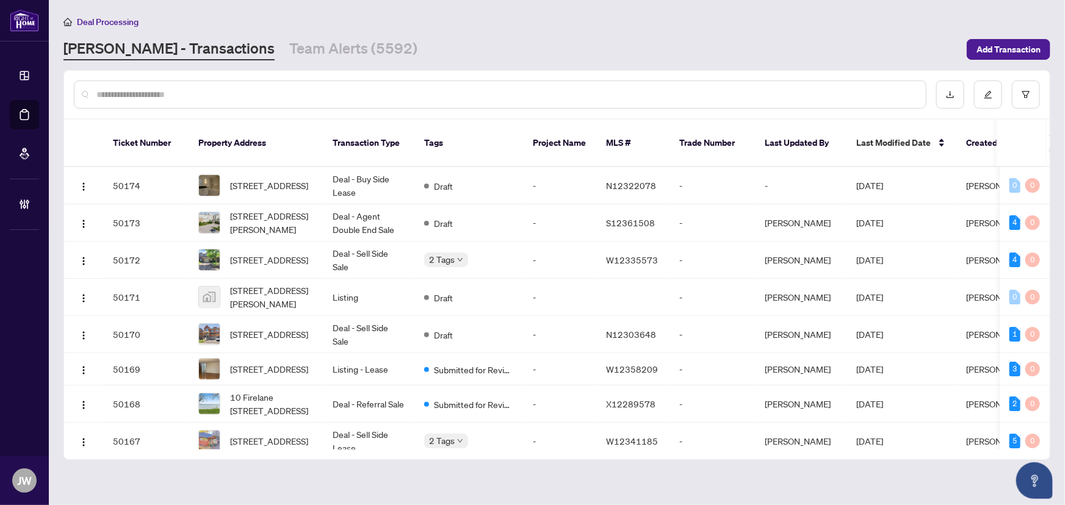
click at [242, 98] on input "text" at bounding box center [506, 94] width 820 height 13
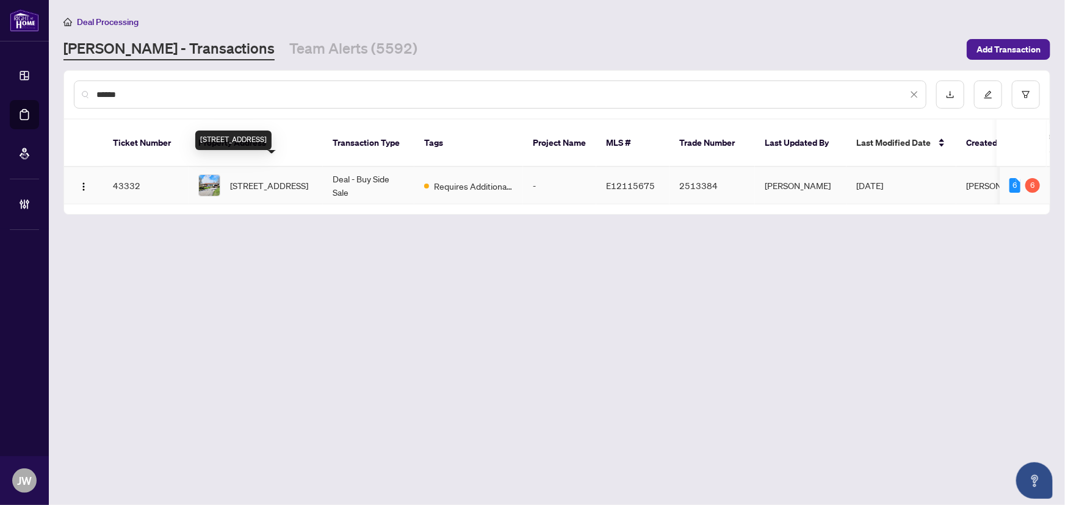
type input "******"
click at [305, 179] on span "[STREET_ADDRESS]" at bounding box center [269, 185] width 78 height 13
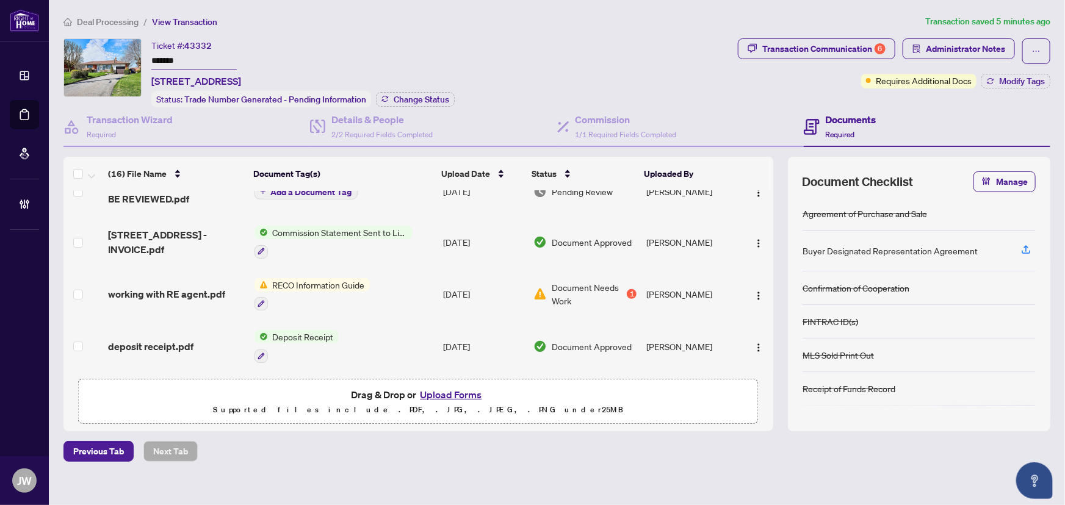
scroll to position [277, 0]
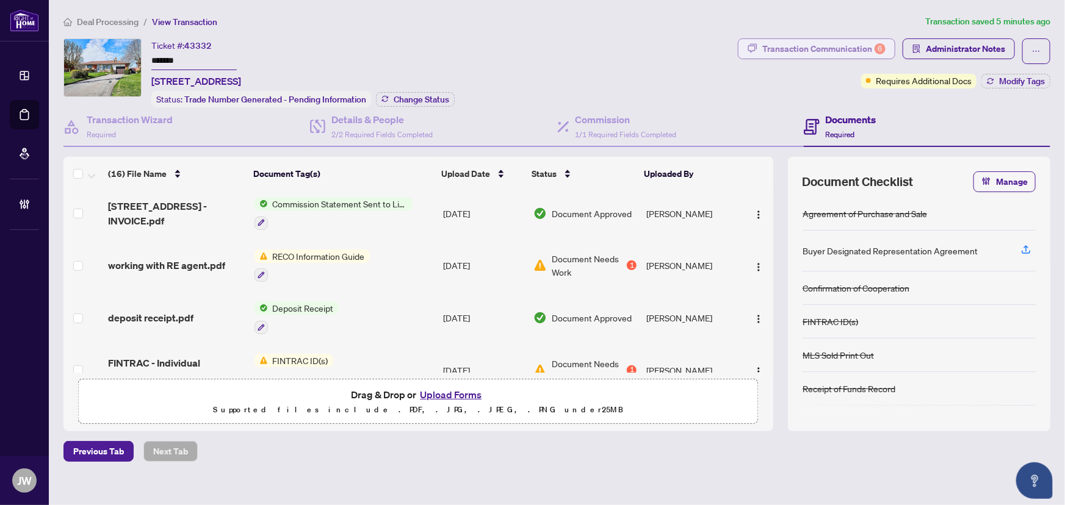
click at [848, 49] on div "Transaction Communication 6" at bounding box center [823, 49] width 123 height 20
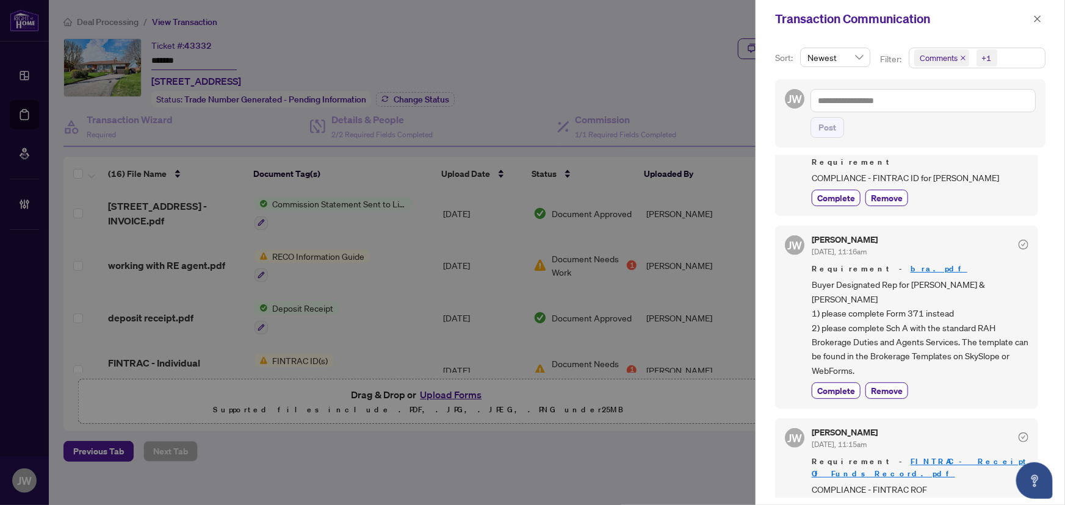
scroll to position [333, 0]
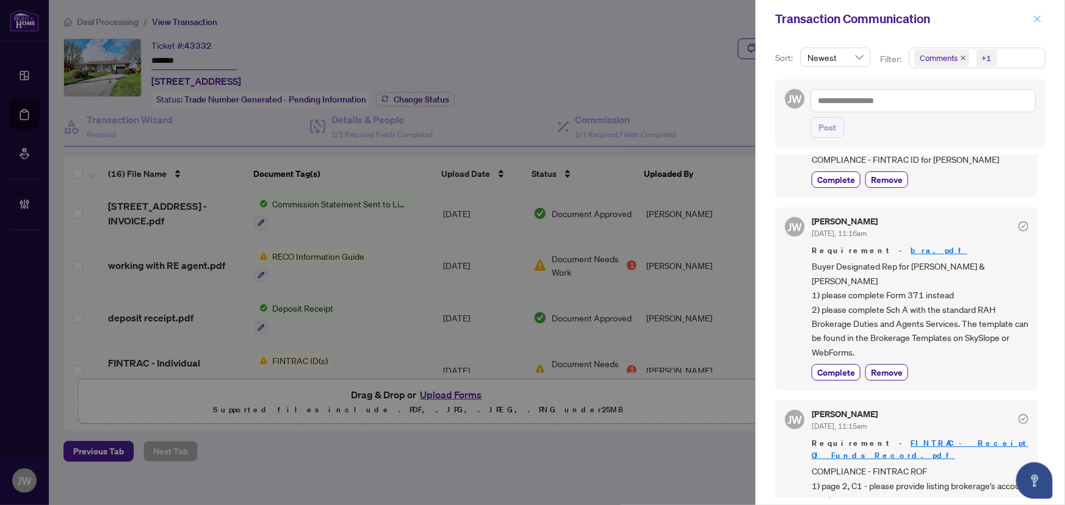
click at [1037, 20] on icon "close" at bounding box center [1037, 19] width 9 height 9
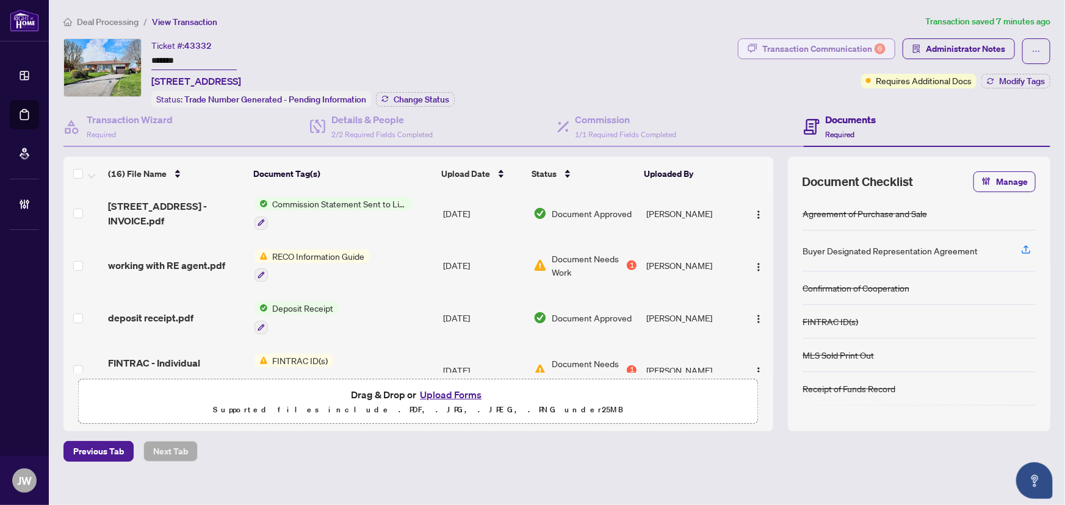
click at [813, 58] on button "Transaction Communication 6" at bounding box center [816, 48] width 157 height 21
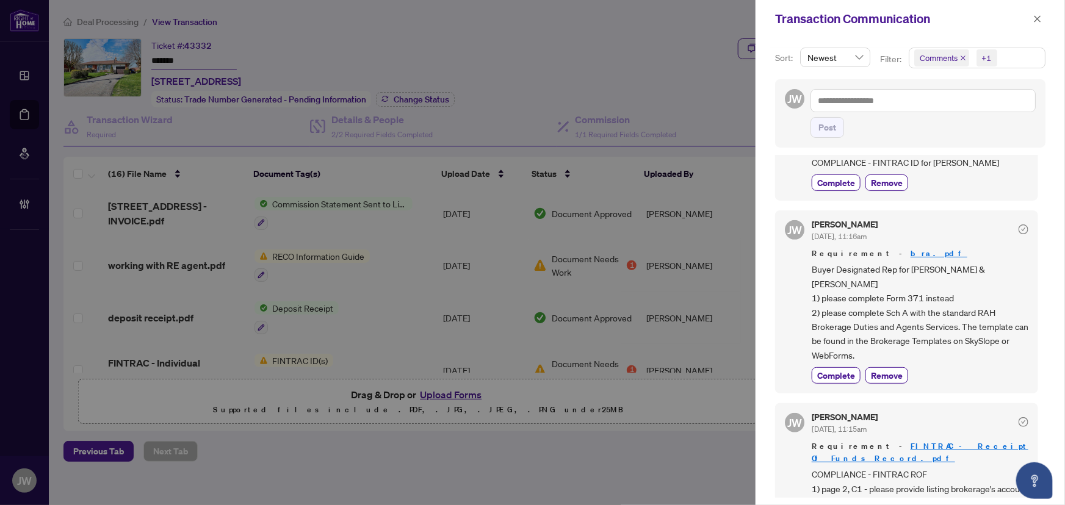
scroll to position [388, 0]
